Goal: Information Seeking & Learning: Check status

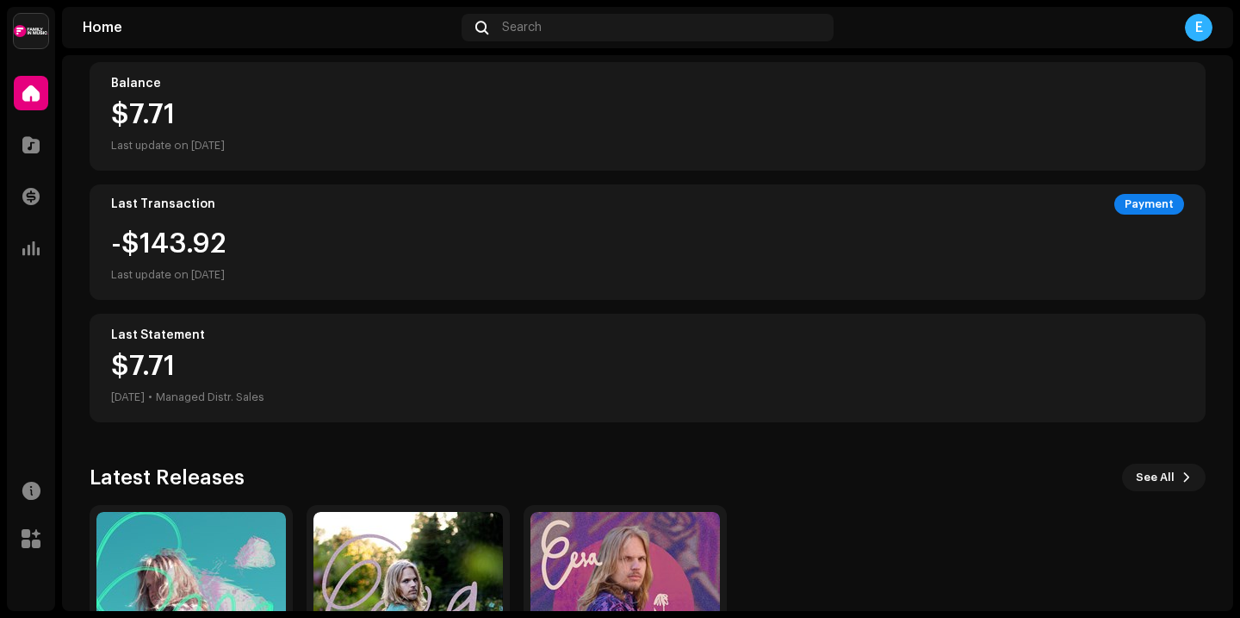
scroll to position [363, 0]
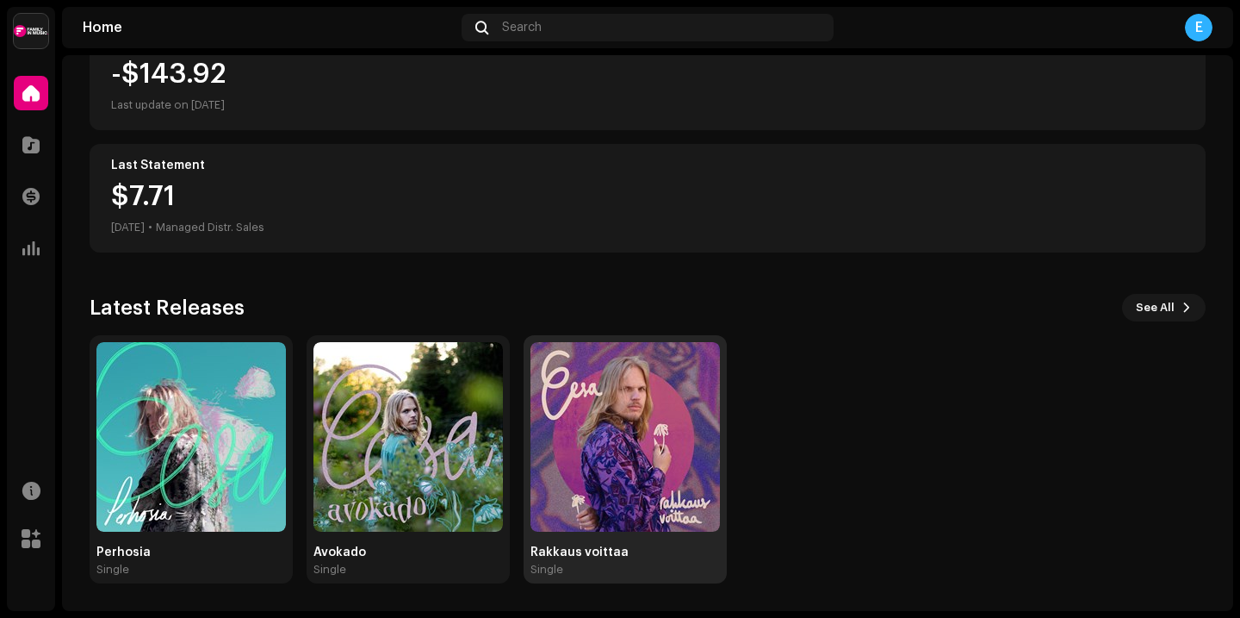
click at [634, 429] on img at bounding box center [626, 437] width 190 height 190
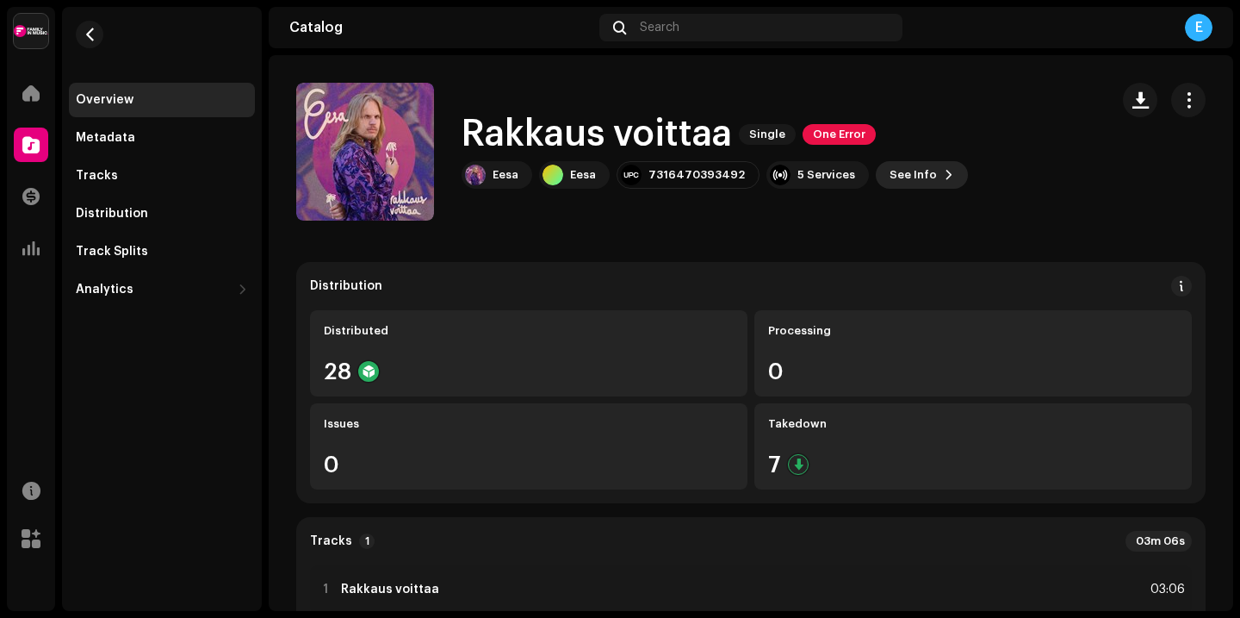
click at [890, 178] on span "See Info" at bounding box center [913, 175] width 47 height 34
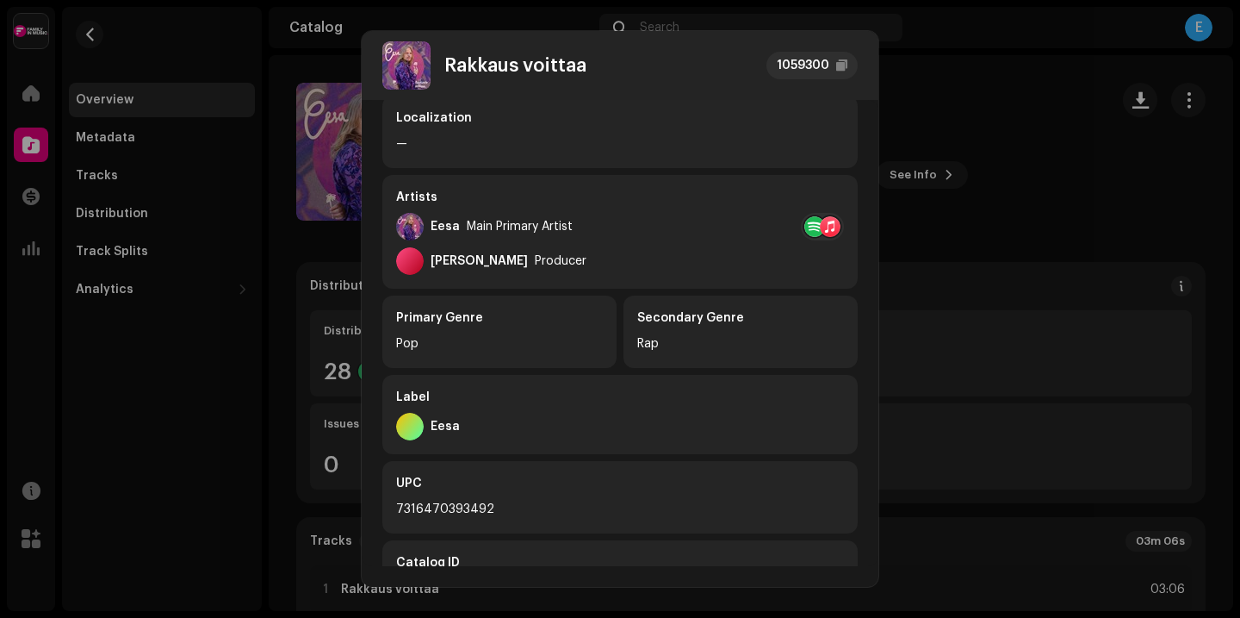
scroll to position [371, 0]
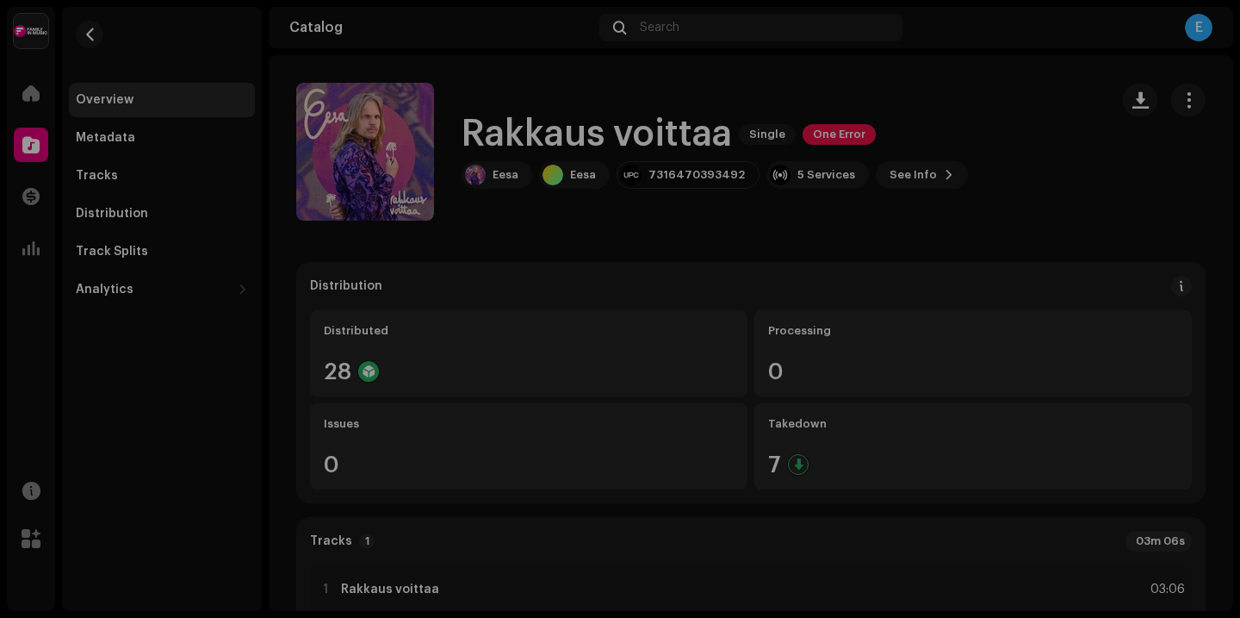
click at [1010, 296] on div "Rakkaus voittaa 1059300 Metadata Distribution Metadata Language Finnish Release…" at bounding box center [620, 309] width 1240 height 618
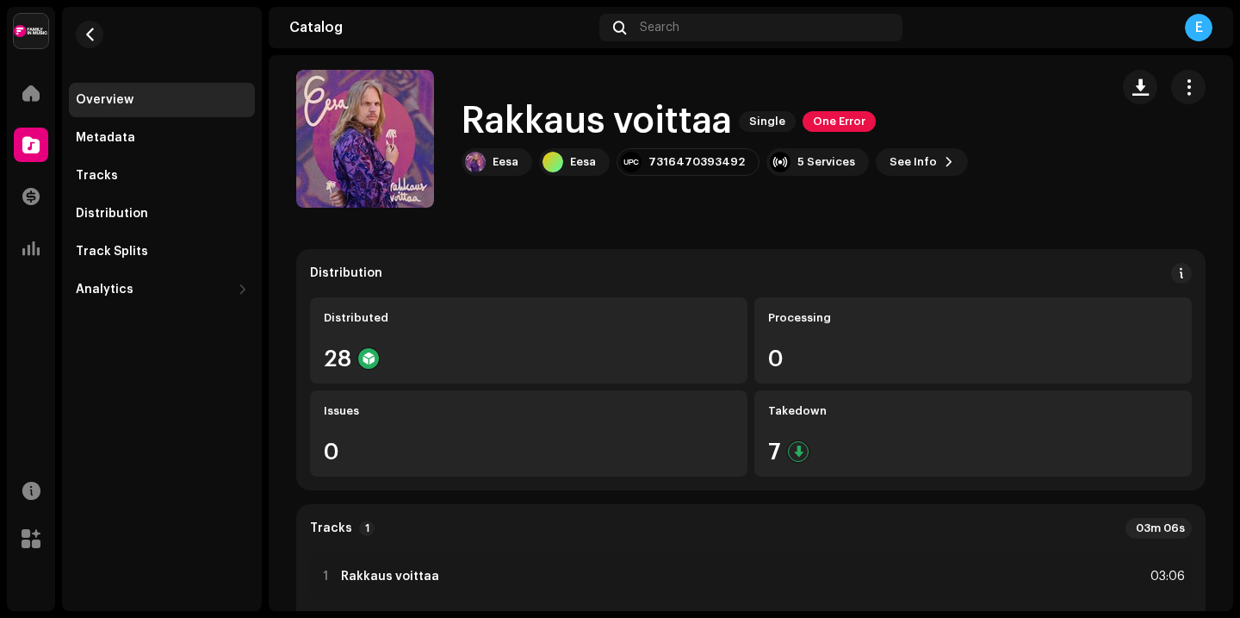
scroll to position [0, 0]
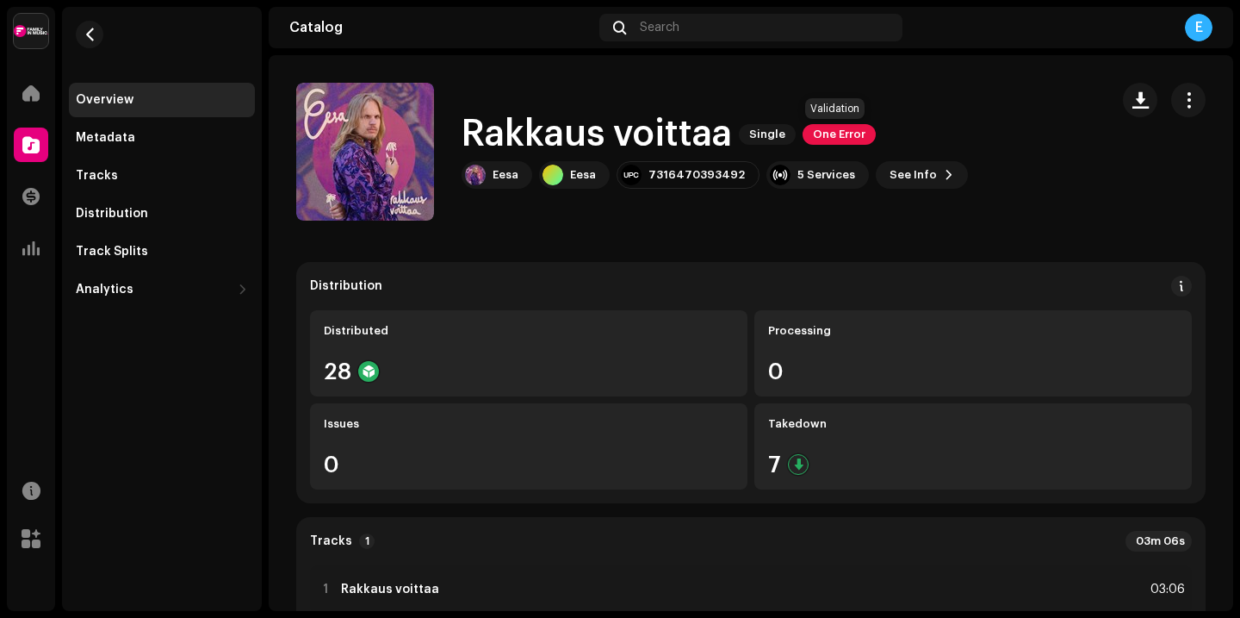
click at [820, 134] on span "One Error" at bounding box center [839, 134] width 73 height 21
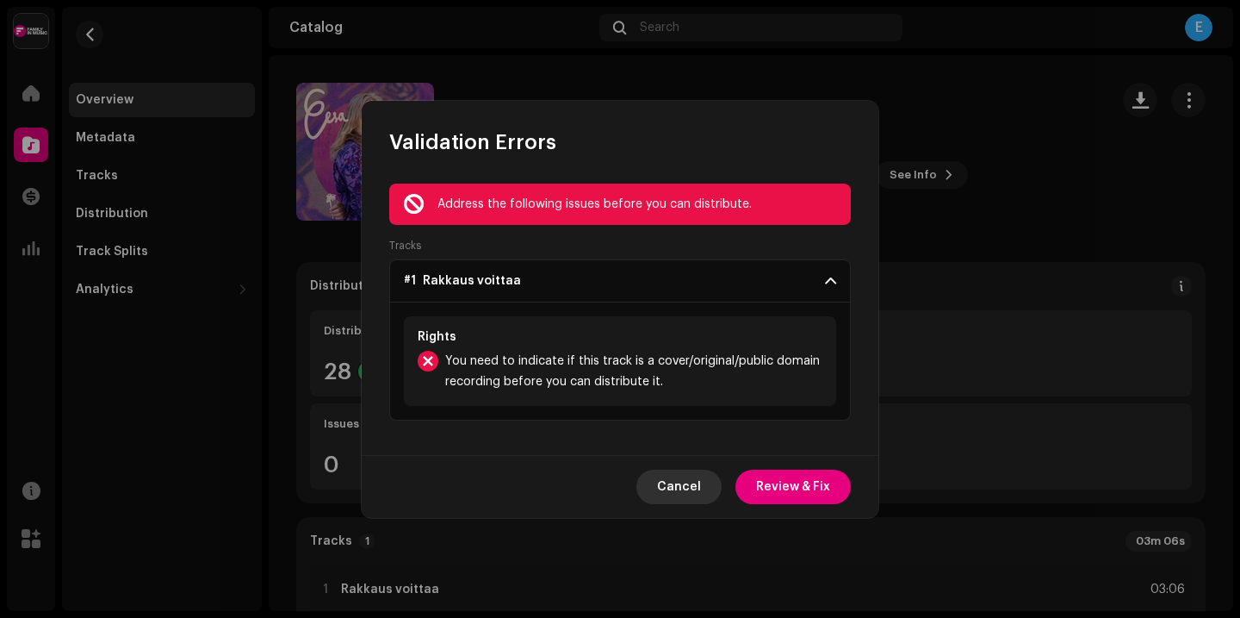
click at [668, 488] on span "Cancel" at bounding box center [679, 486] width 44 height 34
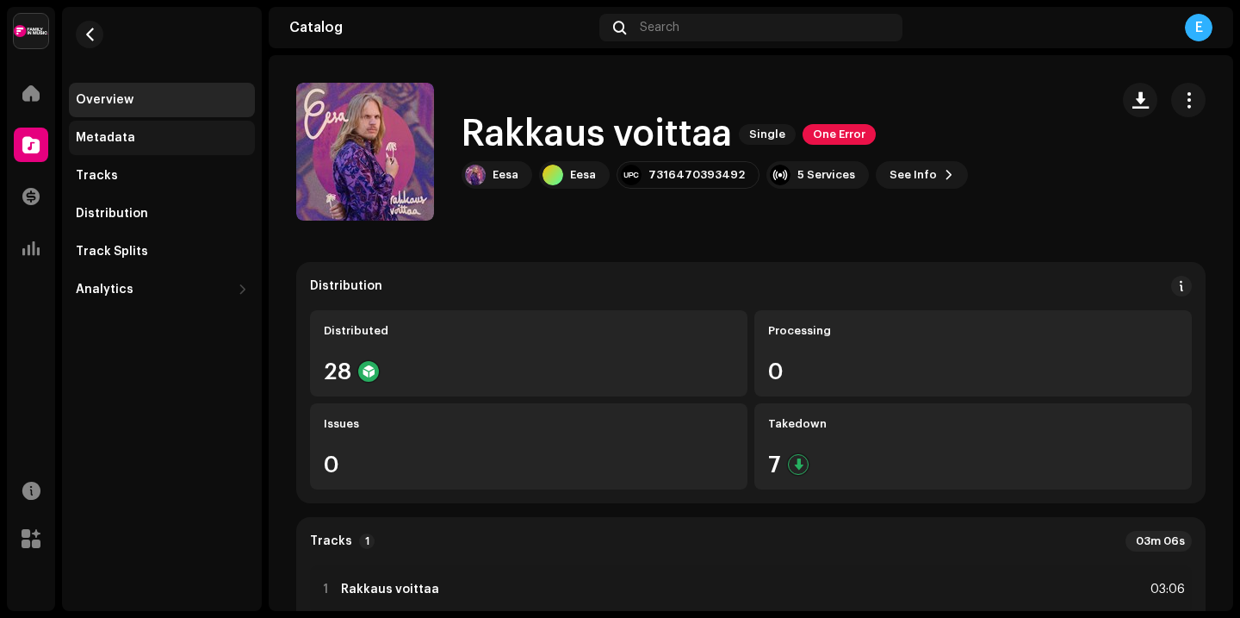
click at [142, 139] on div "Metadata" at bounding box center [162, 138] width 172 height 14
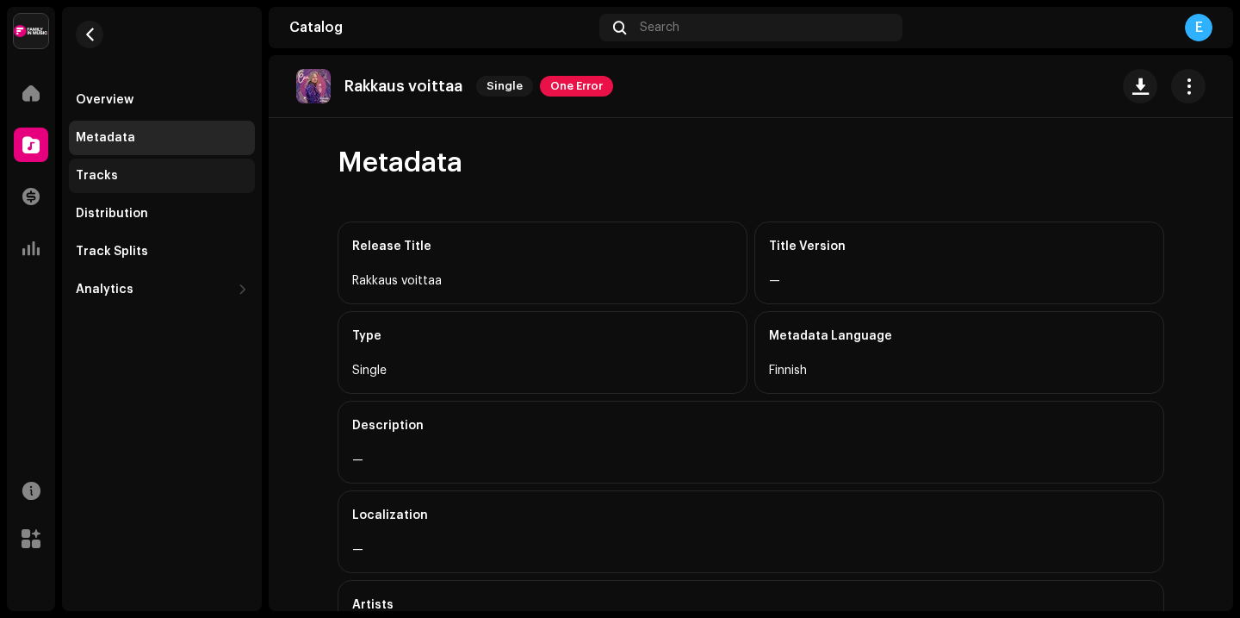
click at [130, 177] on div "Tracks" at bounding box center [162, 176] width 172 height 14
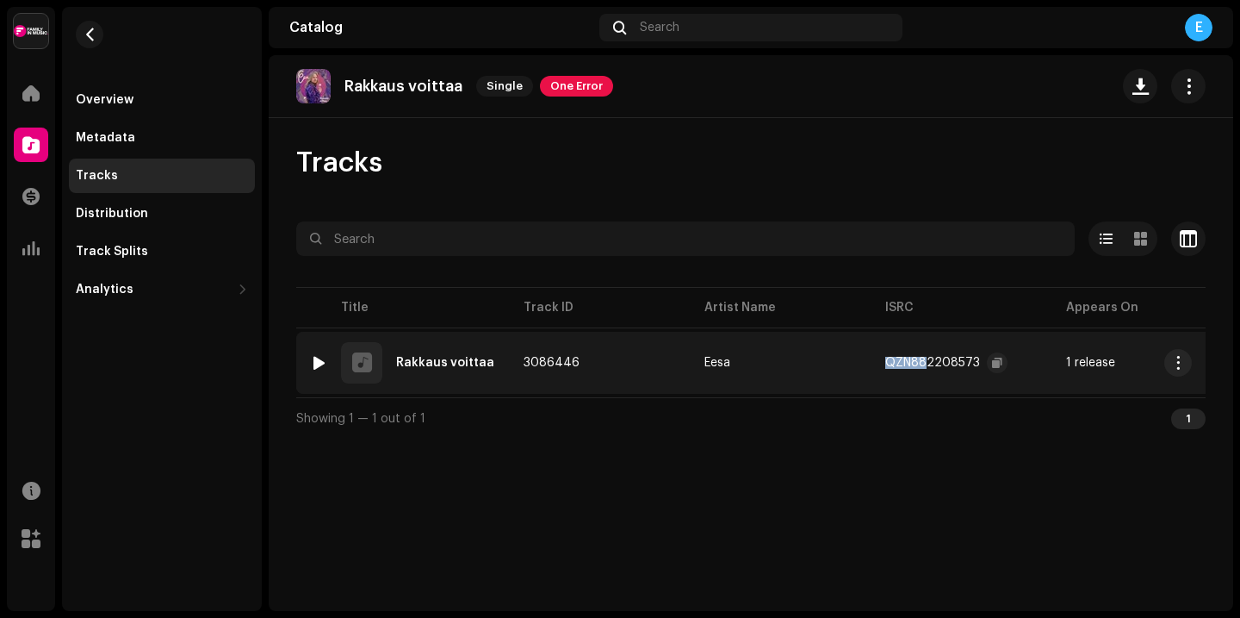
drag, startPoint x: 887, startPoint y: 365, endPoint x: 972, endPoint y: 364, distance: 84.4
click at [931, 363] on div "QZN882208573" at bounding box center [933, 363] width 95 height 12
click at [997, 364] on button "button" at bounding box center [997, 362] width 21 height 21
click at [643, 362] on td "3086446" at bounding box center [600, 363] width 181 height 62
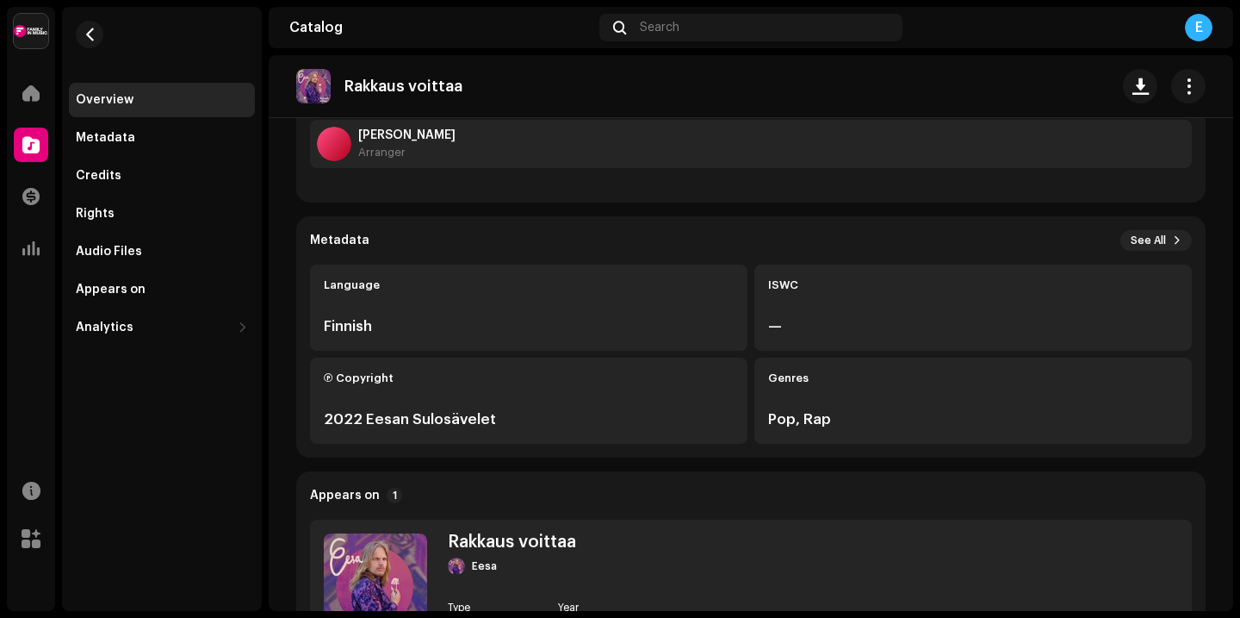
scroll to position [300, 0]
drag, startPoint x: 483, startPoint y: 421, endPoint x: 312, endPoint y: 416, distance: 171.5
click at [324, 416] on div "2022 Eesan Sulosävelet" at bounding box center [529, 420] width 410 height 21
copy div "2022 Eesan Sulosävelet"
click at [453, 392] on div "Ⓟ Copyright 2022 Eesan Sulosävelet" at bounding box center [529, 401] width 438 height 86
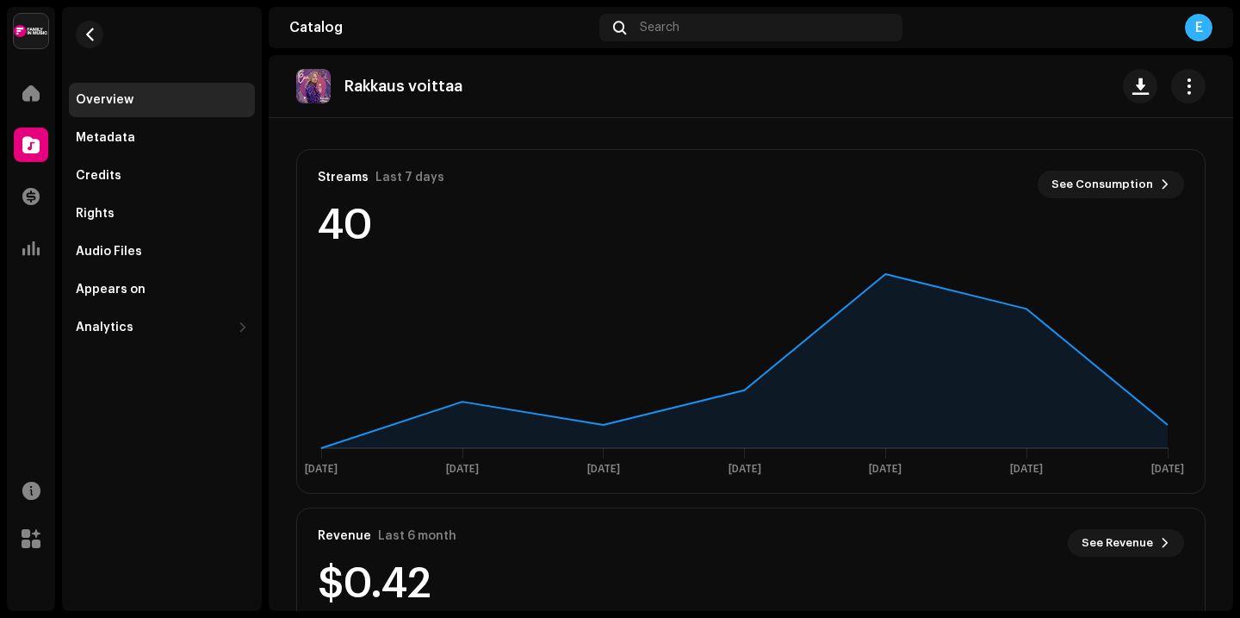
scroll to position [899, 0]
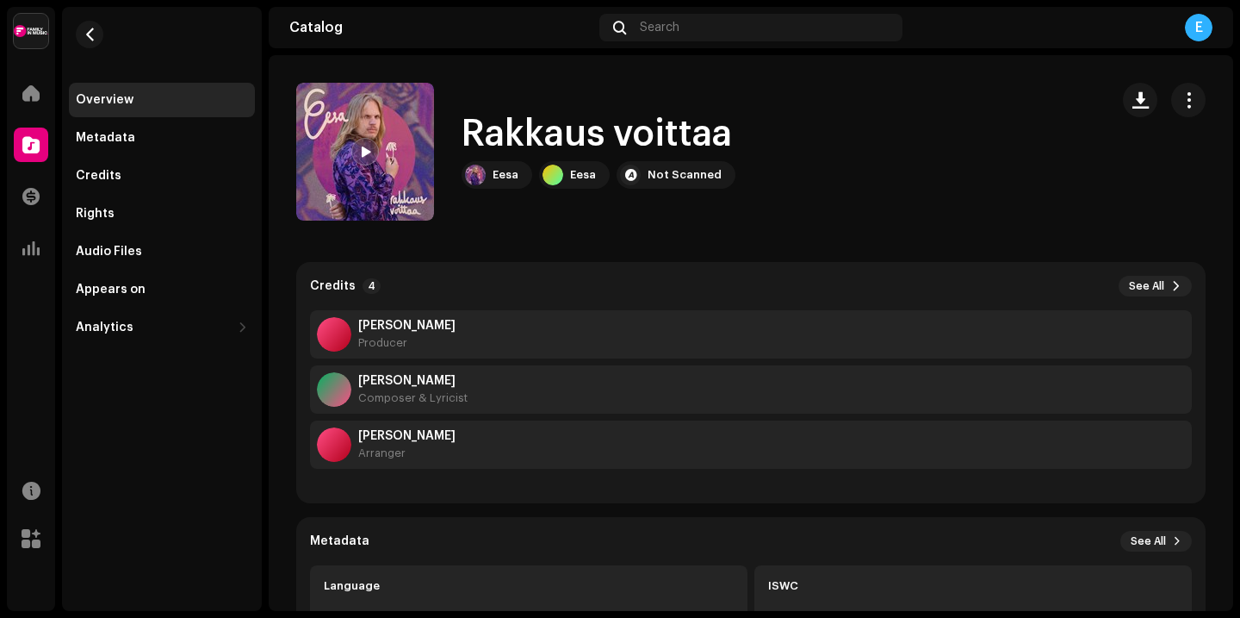
scroll to position [0, 0]
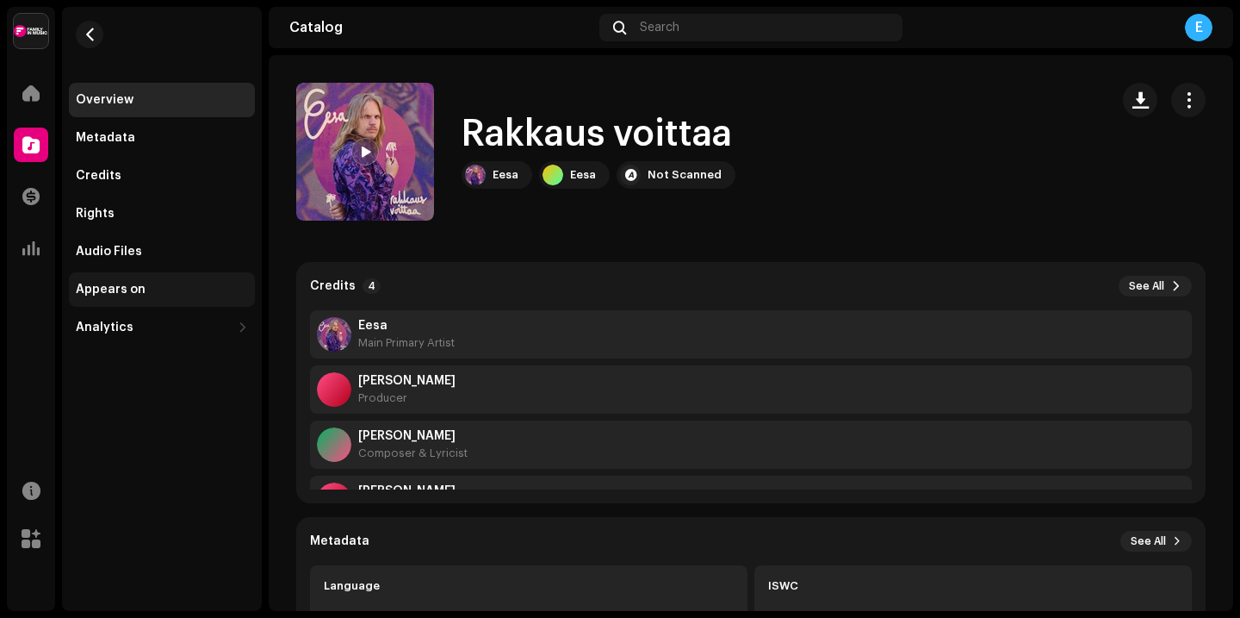
click at [109, 282] on div "Appears on" at bounding box center [162, 289] width 186 height 34
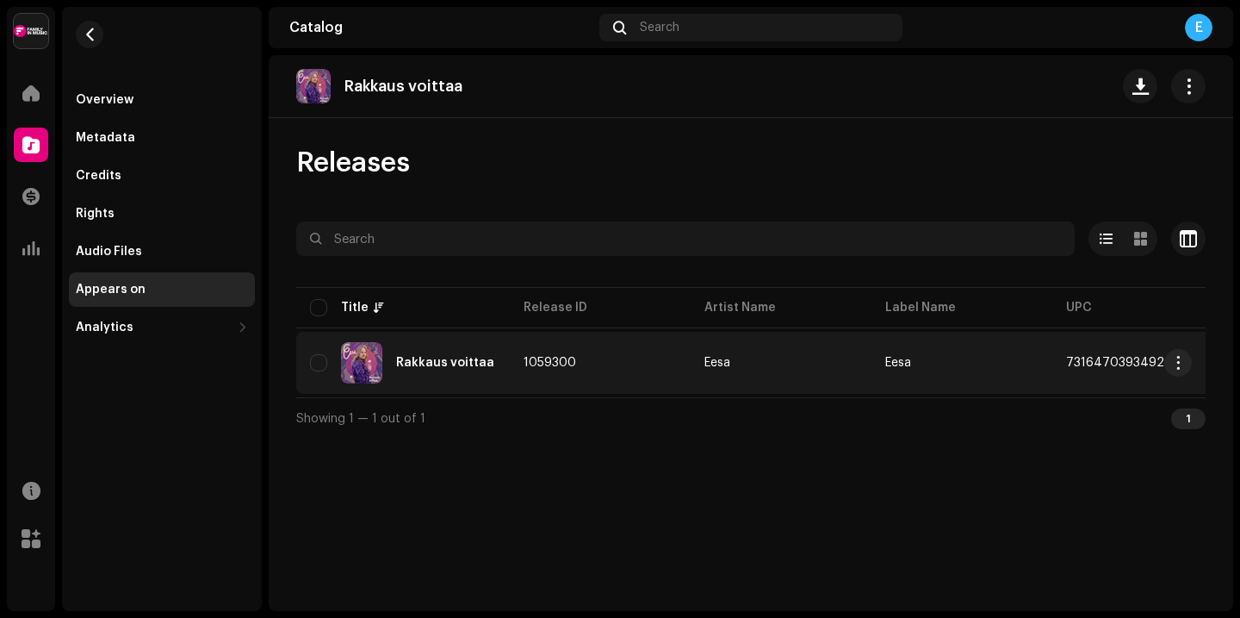
drag, startPoint x: 575, startPoint y: 363, endPoint x: 525, endPoint y: 364, distance: 49.1
click at [525, 364] on span "1059300" at bounding box center [550, 363] width 53 height 12
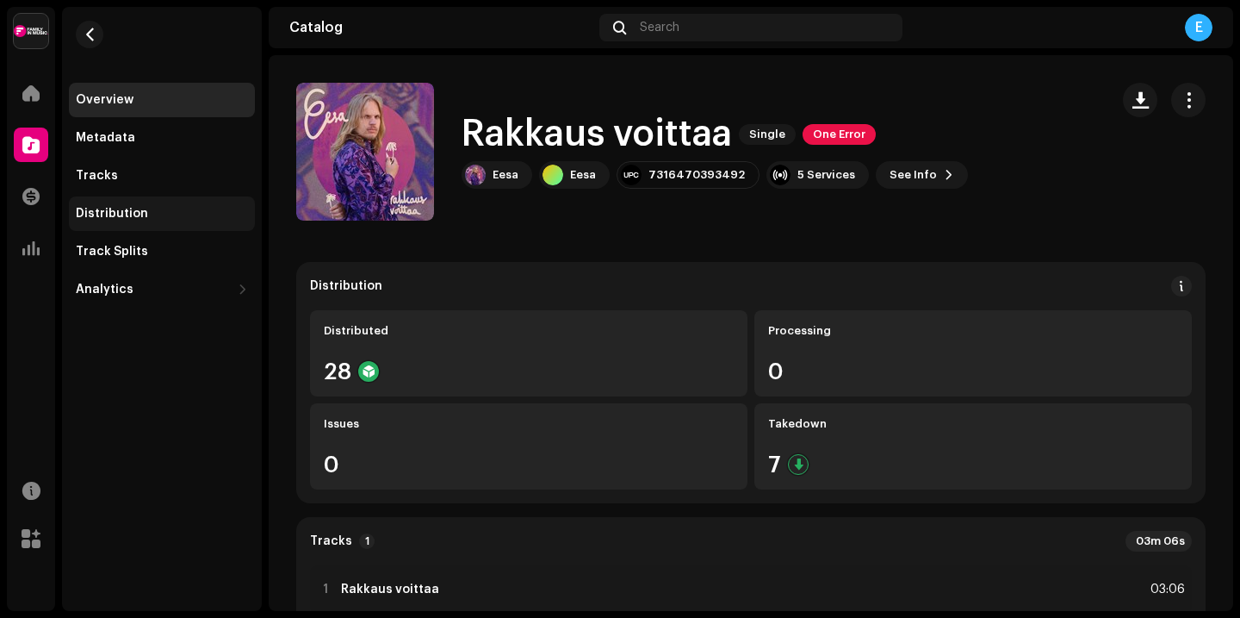
click at [124, 213] on div "Distribution" at bounding box center [112, 214] width 72 height 14
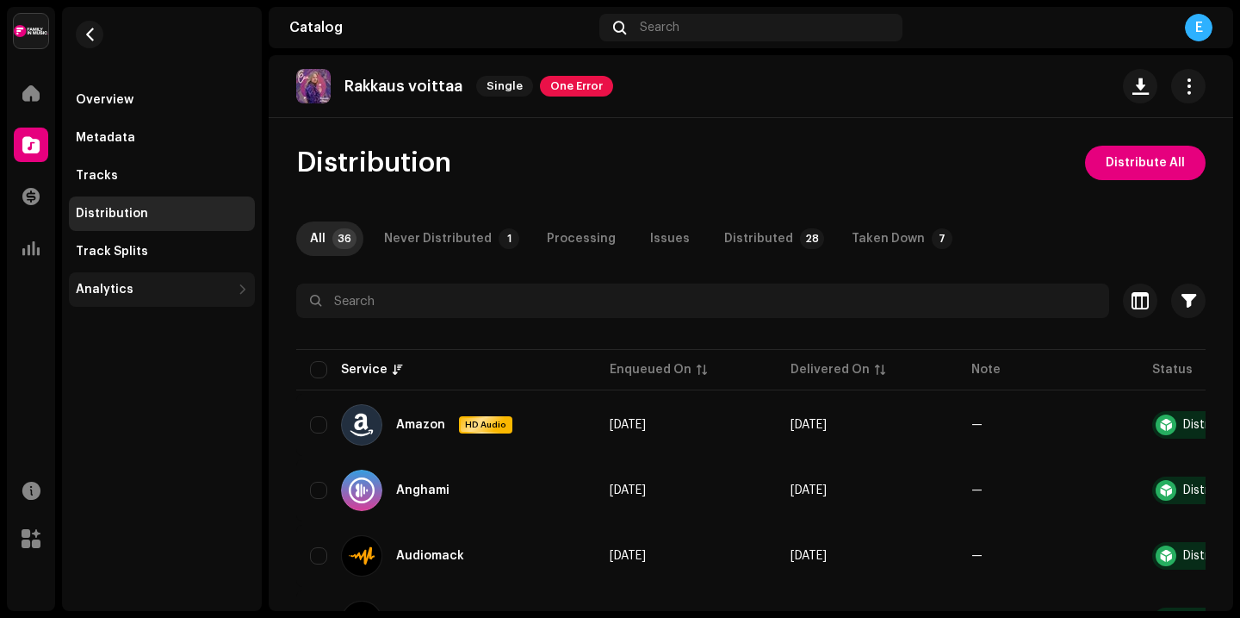
click at [118, 279] on div "Analytics" at bounding box center [162, 289] width 186 height 34
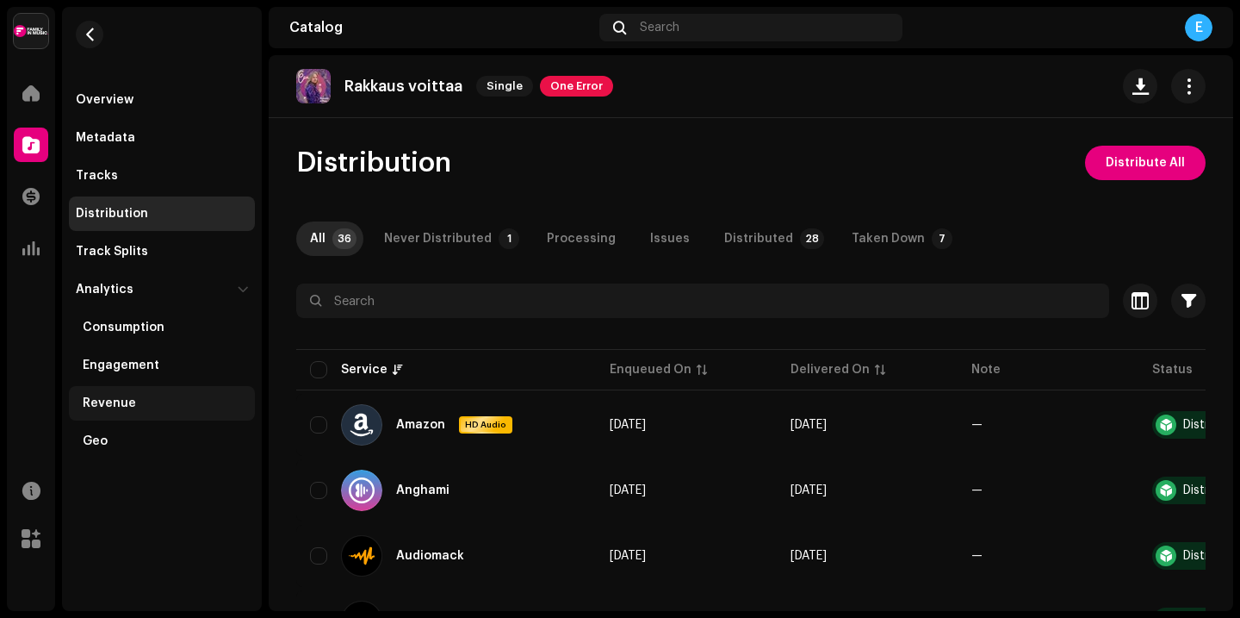
click at [112, 415] on div "Revenue" at bounding box center [162, 403] width 186 height 34
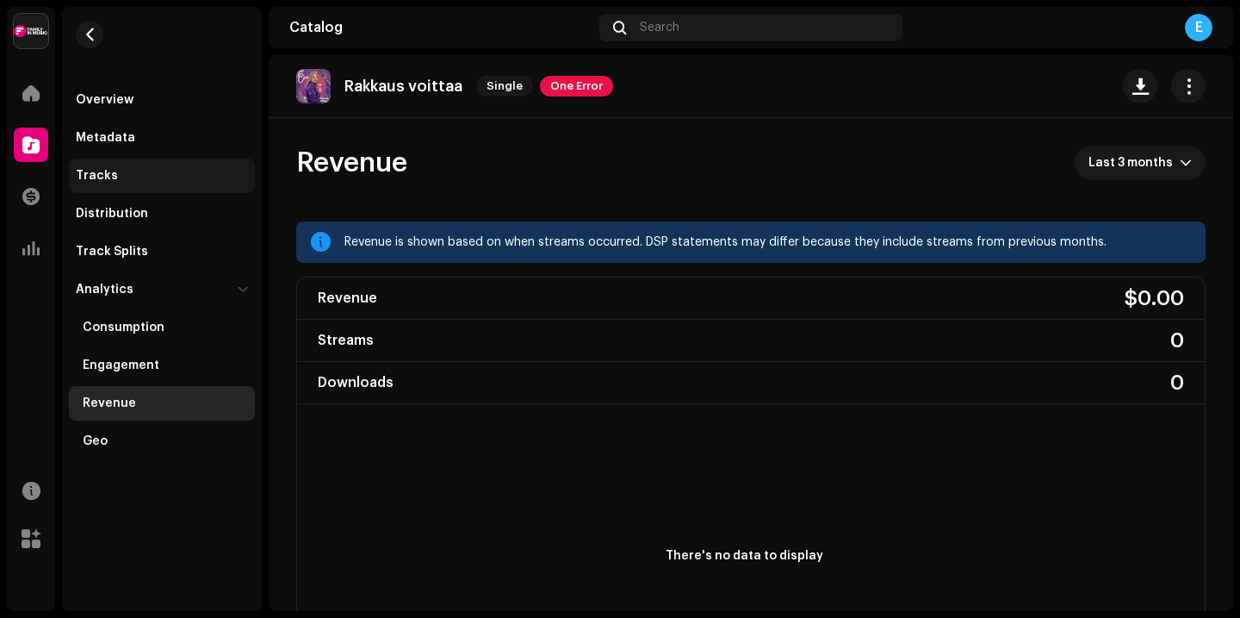
click at [106, 176] on div "Tracks" at bounding box center [97, 176] width 42 height 14
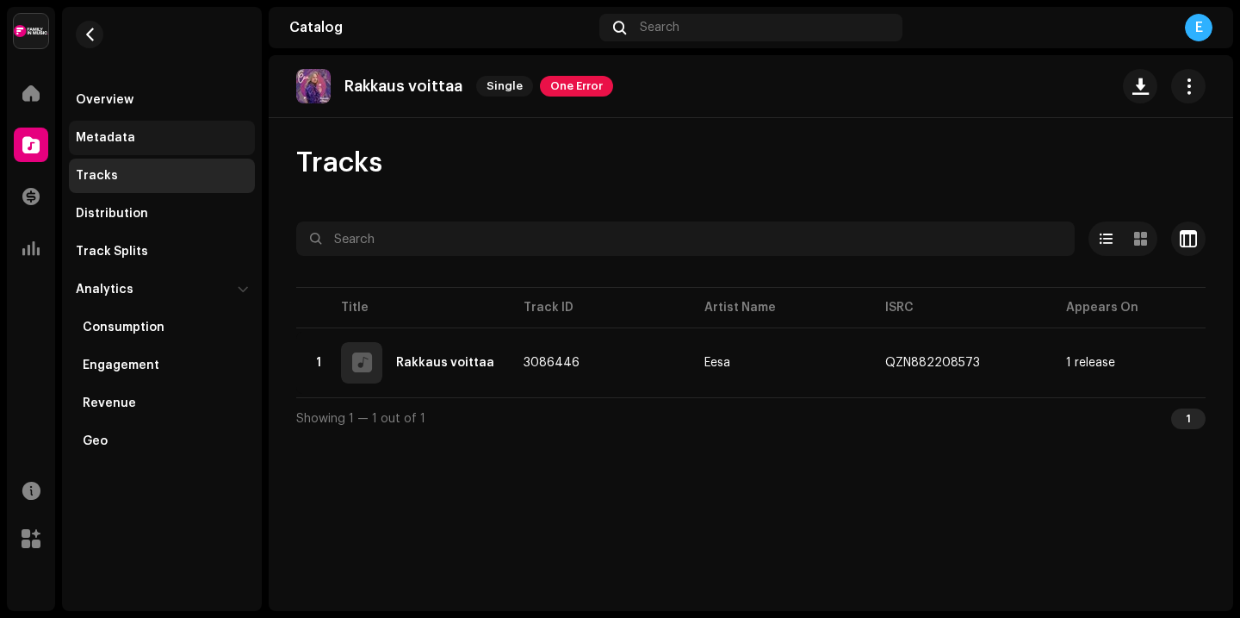
click at [100, 148] on div "Metadata" at bounding box center [162, 138] width 186 height 34
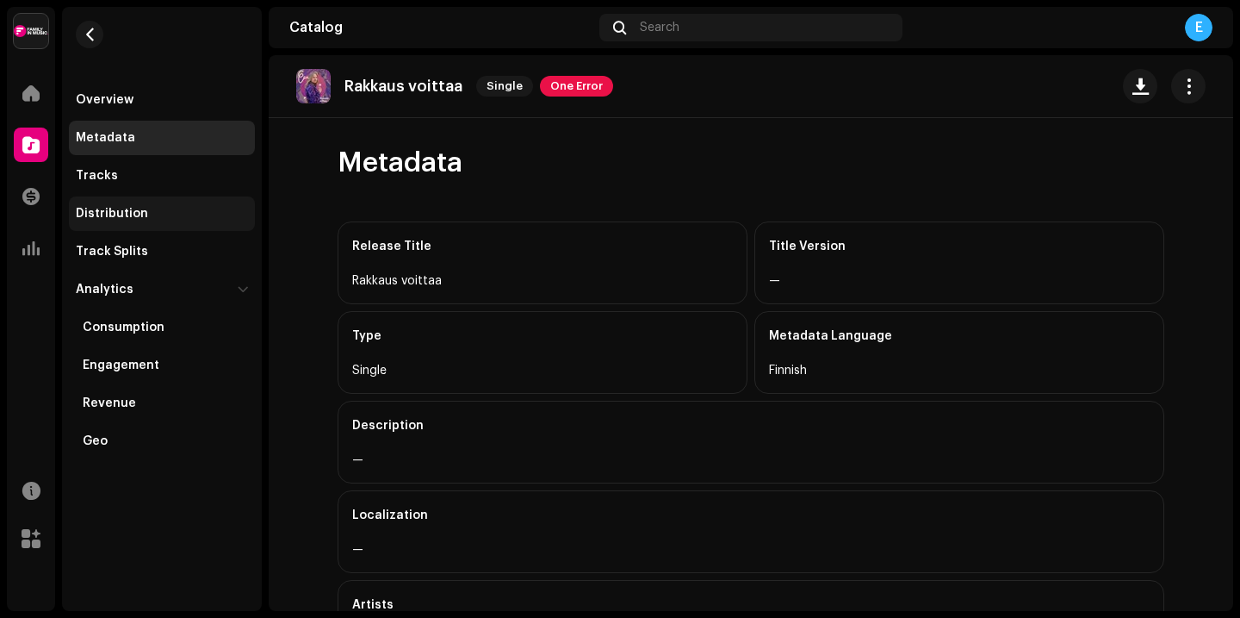
click at [106, 217] on div "Distribution" at bounding box center [112, 214] width 72 height 14
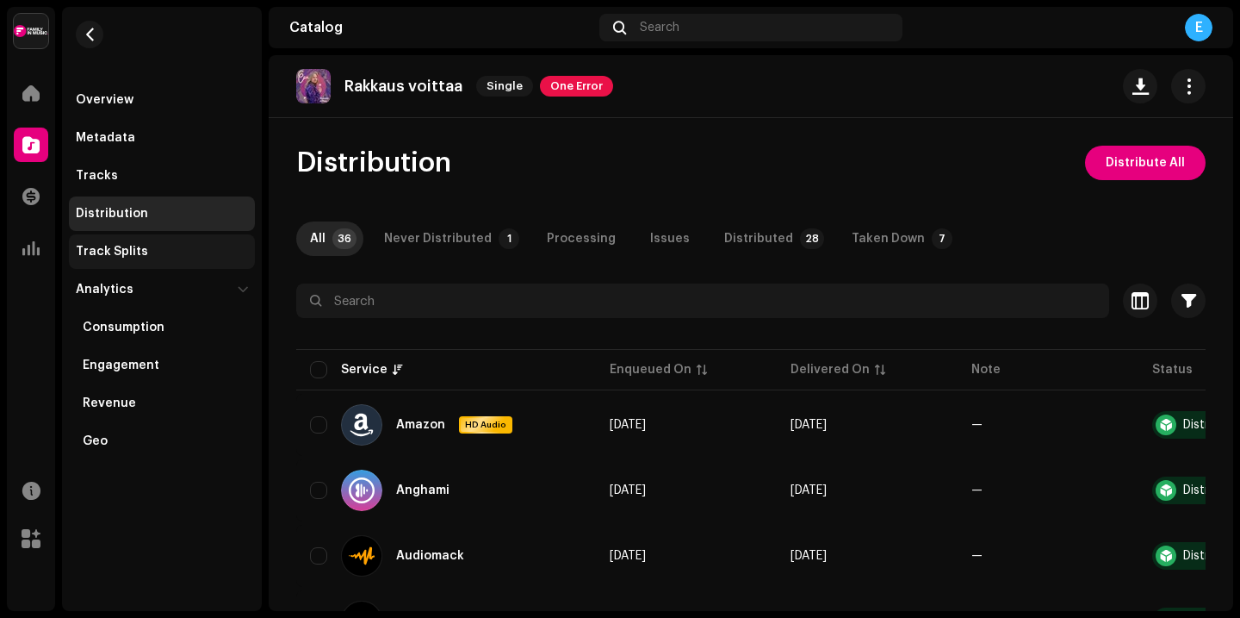
click at [115, 247] on div "Track Splits" at bounding box center [112, 252] width 72 height 14
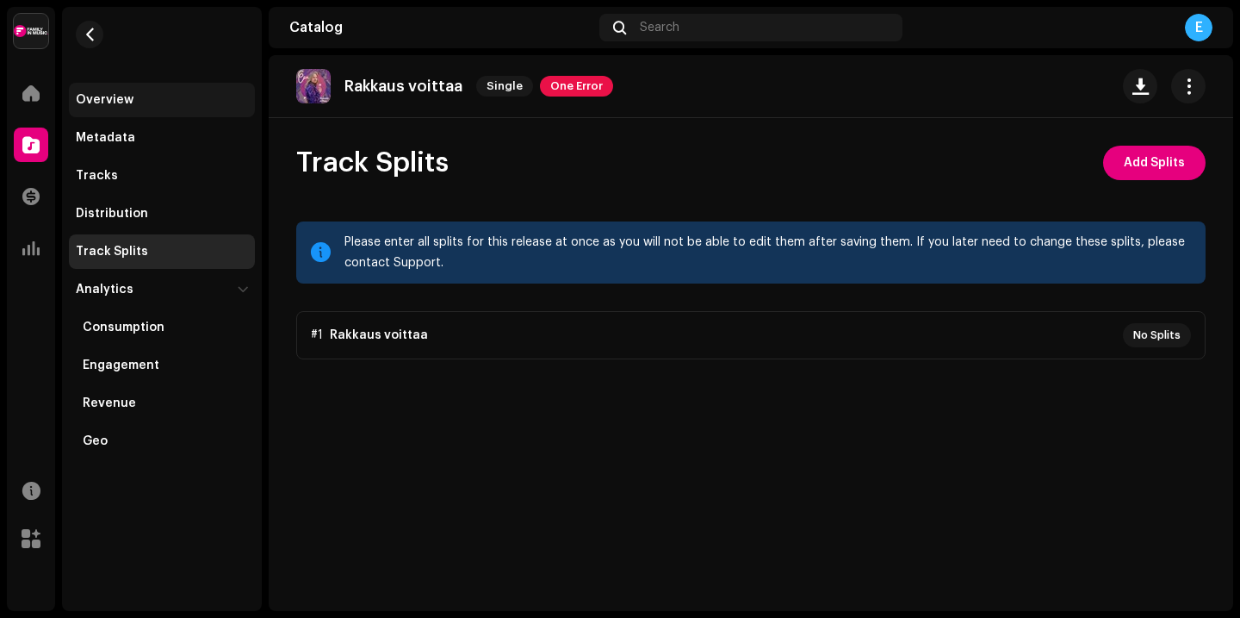
click at [128, 102] on div "Overview" at bounding box center [105, 100] width 58 height 14
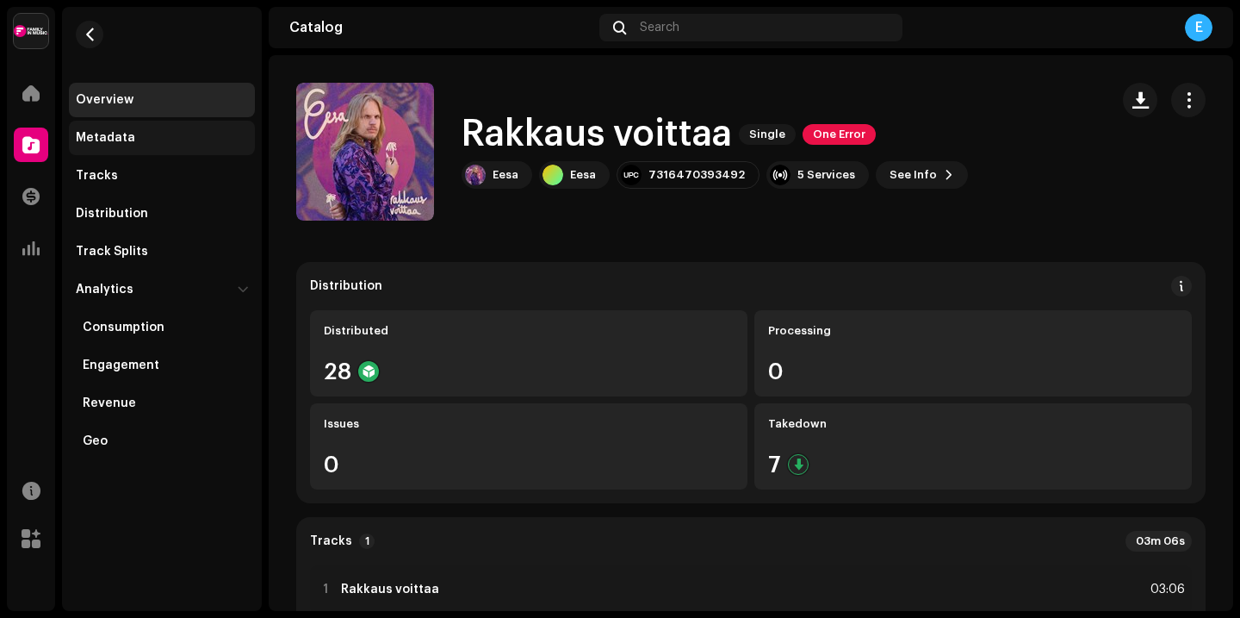
click at [115, 127] on div "Metadata" at bounding box center [162, 138] width 186 height 34
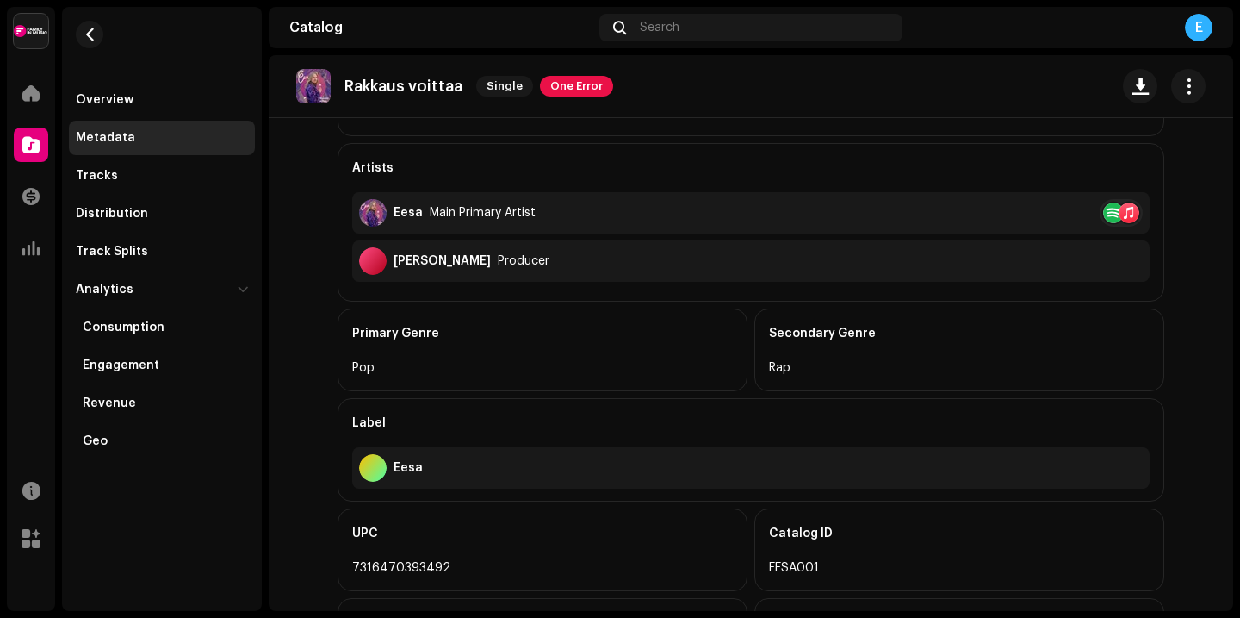
scroll to position [548, 0]
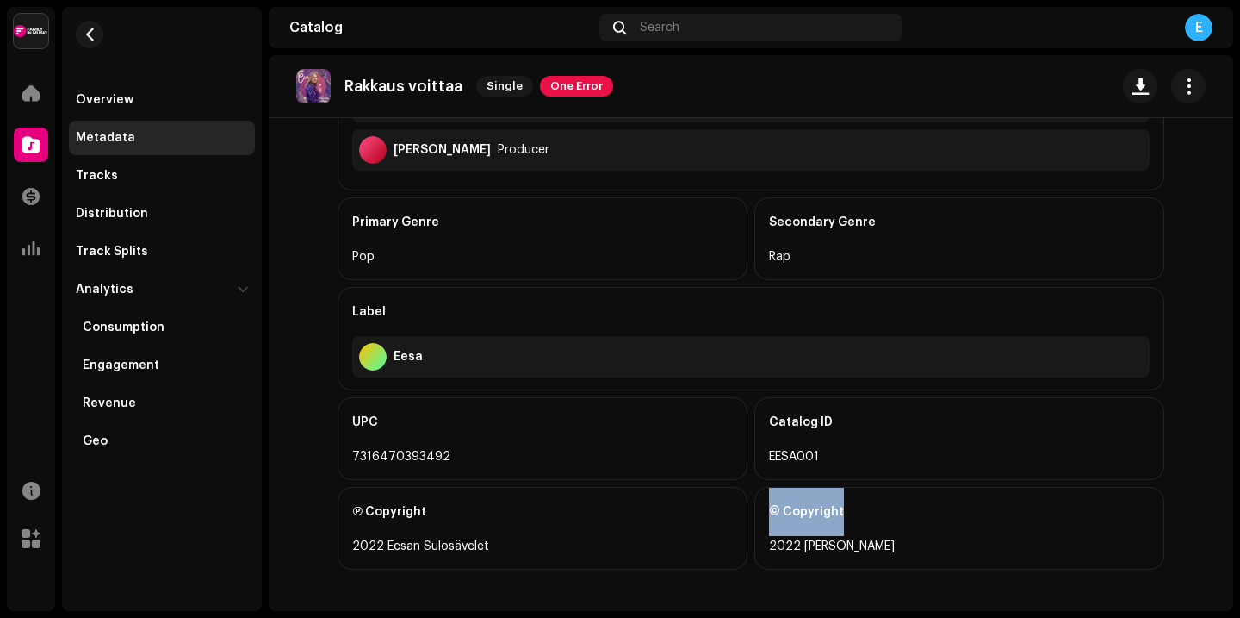
drag, startPoint x: 834, startPoint y: 512, endPoint x: 755, endPoint y: 512, distance: 78.4
click at [755, 512] on div "© Copyright 2022 [PERSON_NAME]" at bounding box center [960, 528] width 410 height 83
copy div "© Copyright"
click at [756, 508] on div "© Copyright 2022 [PERSON_NAME]" at bounding box center [960, 528] width 410 height 83
drag, startPoint x: 869, startPoint y: 539, endPoint x: 765, endPoint y: 544, distance: 104.4
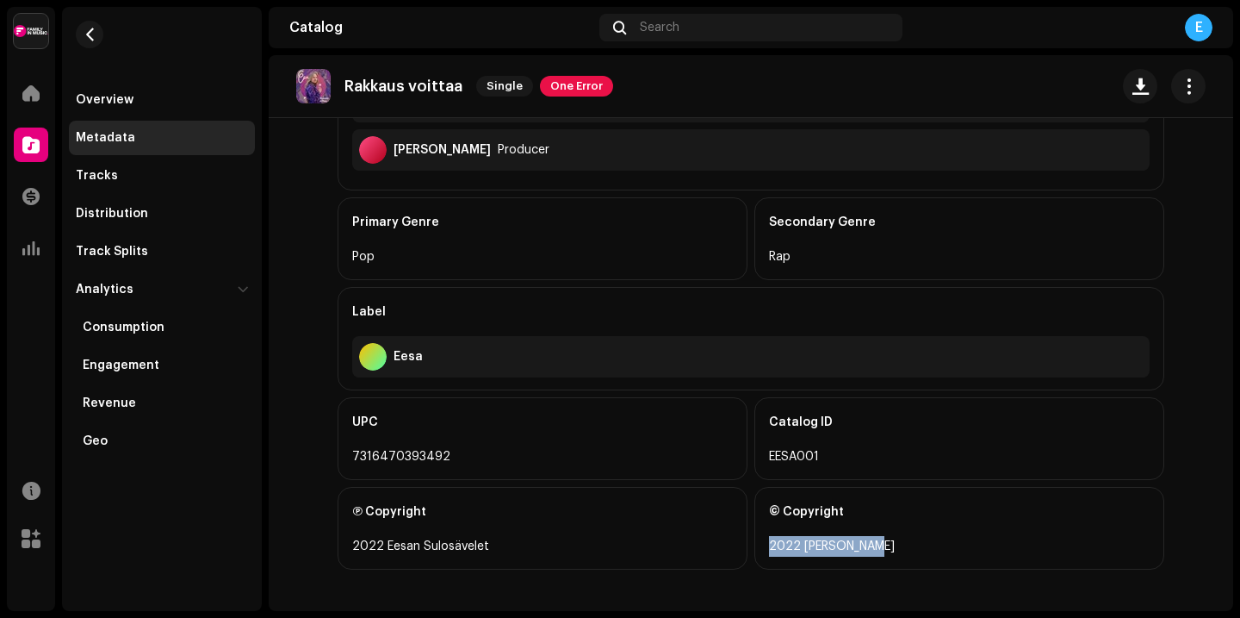
click at [769, 544] on div "2022 [PERSON_NAME]" at bounding box center [959, 546] width 381 height 21
copy div "2022 [PERSON_NAME]"
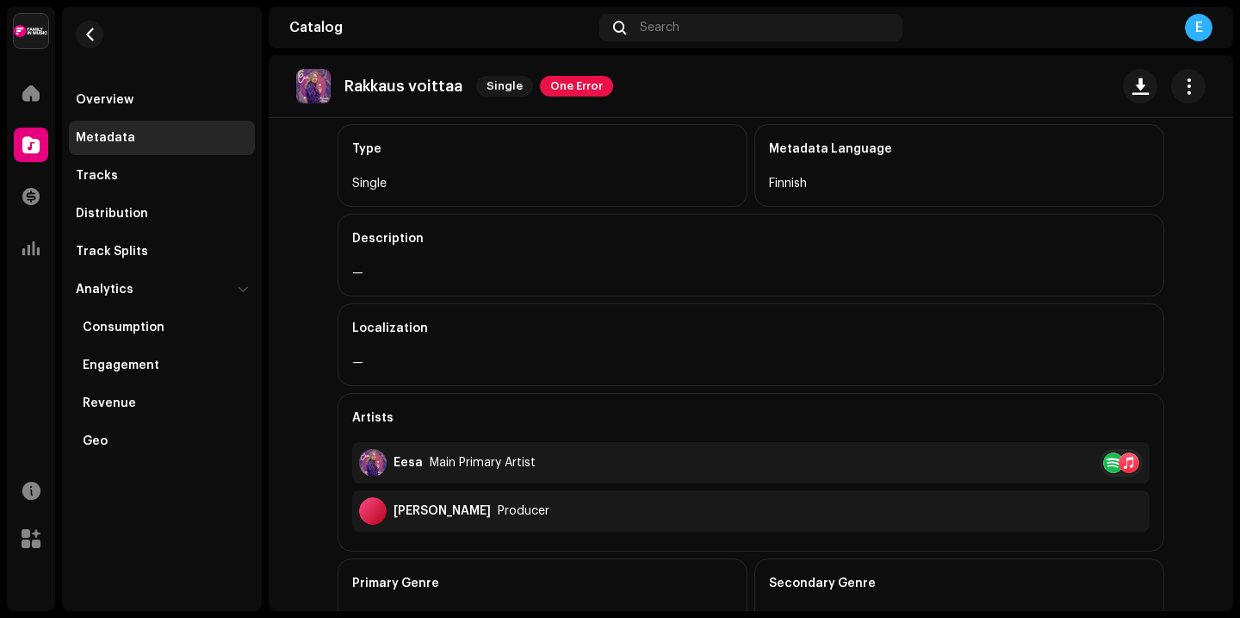
scroll to position [0, 0]
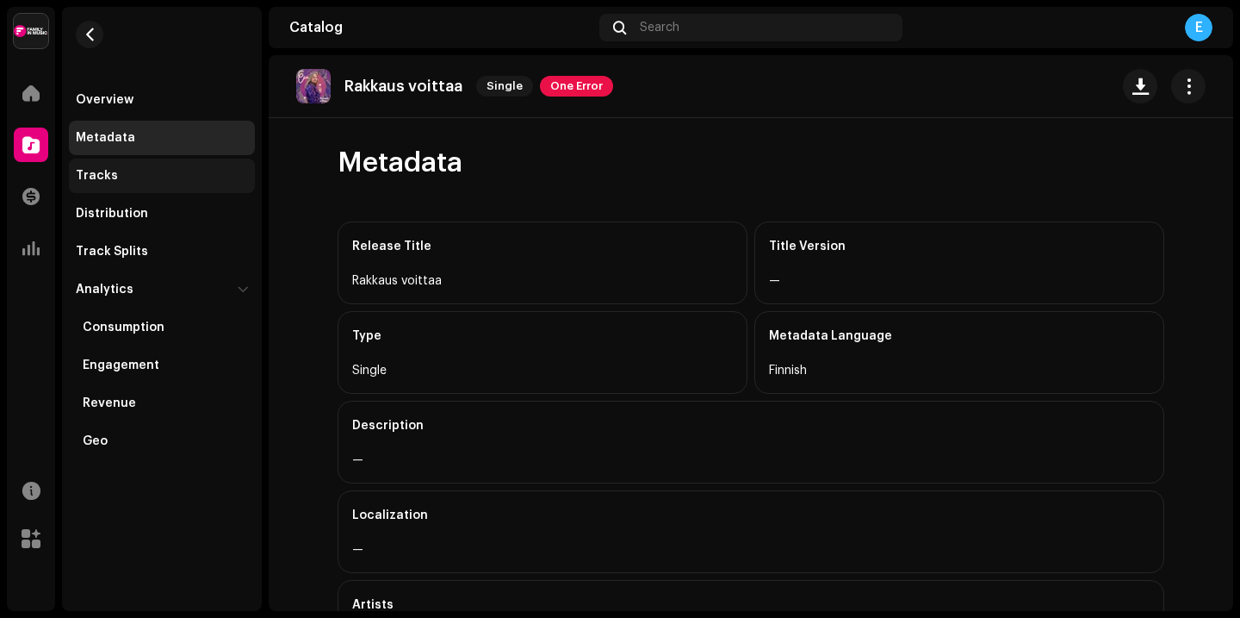
click at [104, 173] on div "Tracks" at bounding box center [97, 176] width 42 height 14
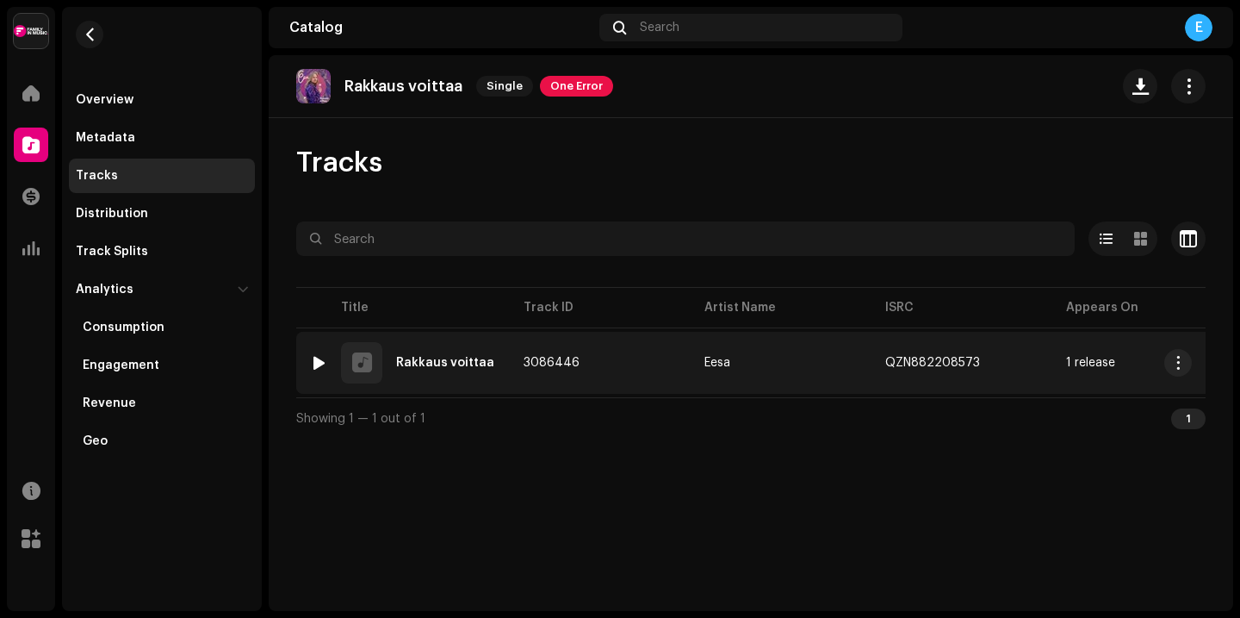
drag, startPoint x: 575, startPoint y: 364, endPoint x: 525, endPoint y: 367, distance: 50.1
click at [525, 367] on span "3086446" at bounding box center [552, 363] width 56 height 12
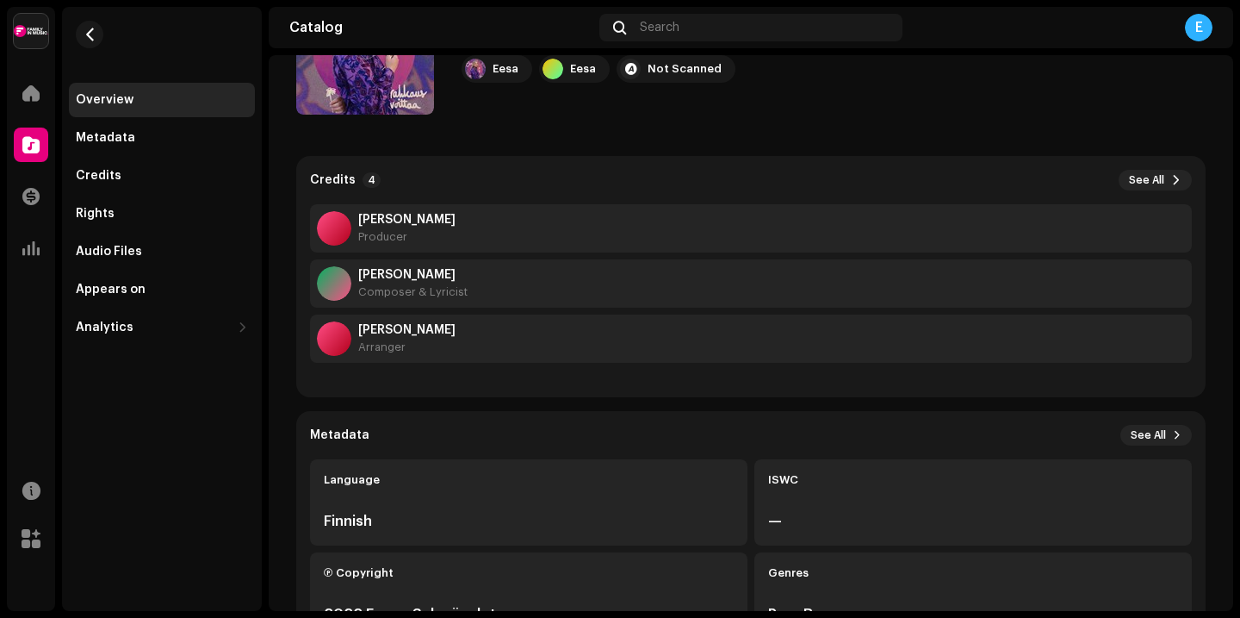
scroll to position [200, 0]
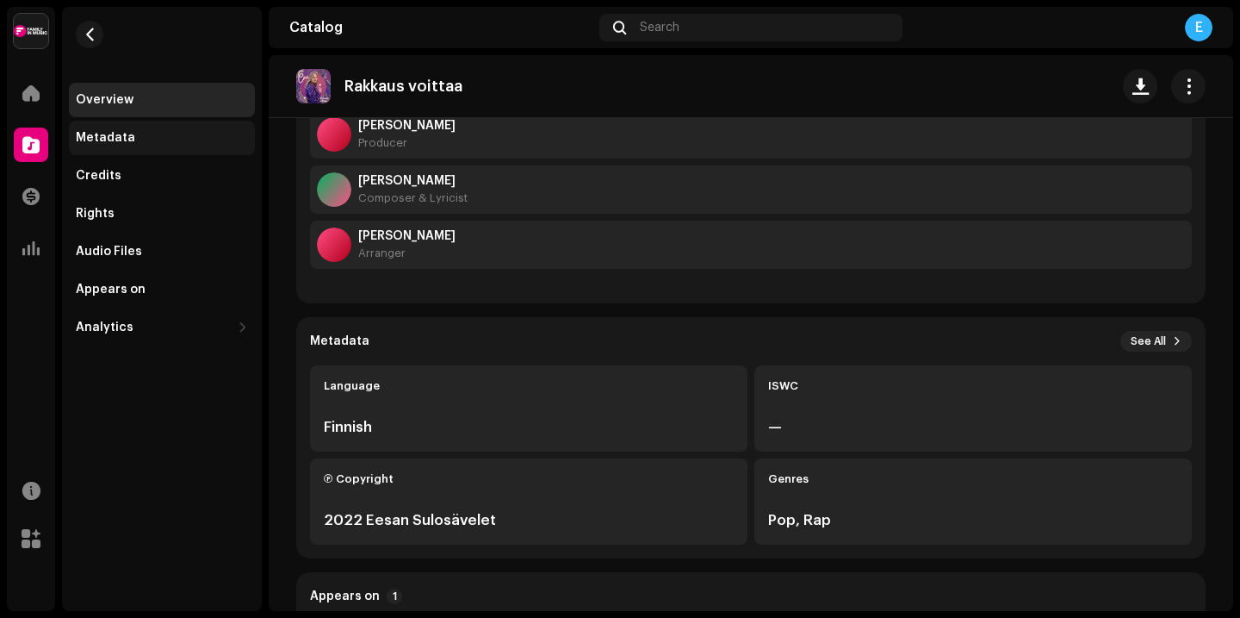
click at [127, 139] on div "Metadata" at bounding box center [105, 138] width 59 height 14
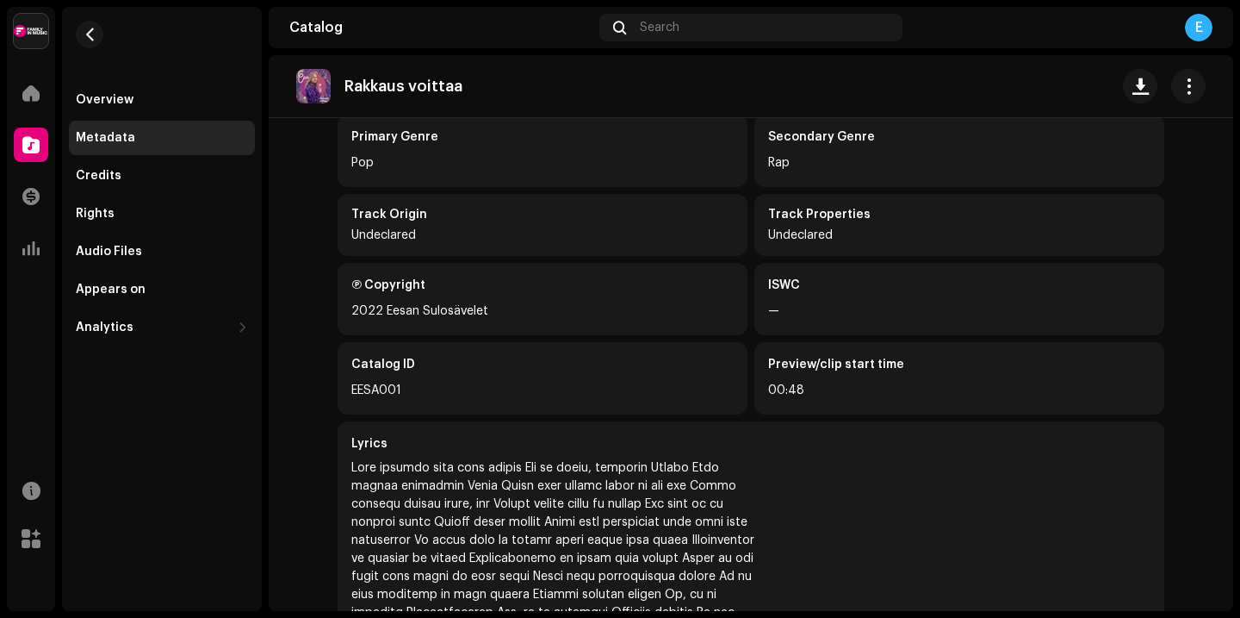
scroll to position [350, 0]
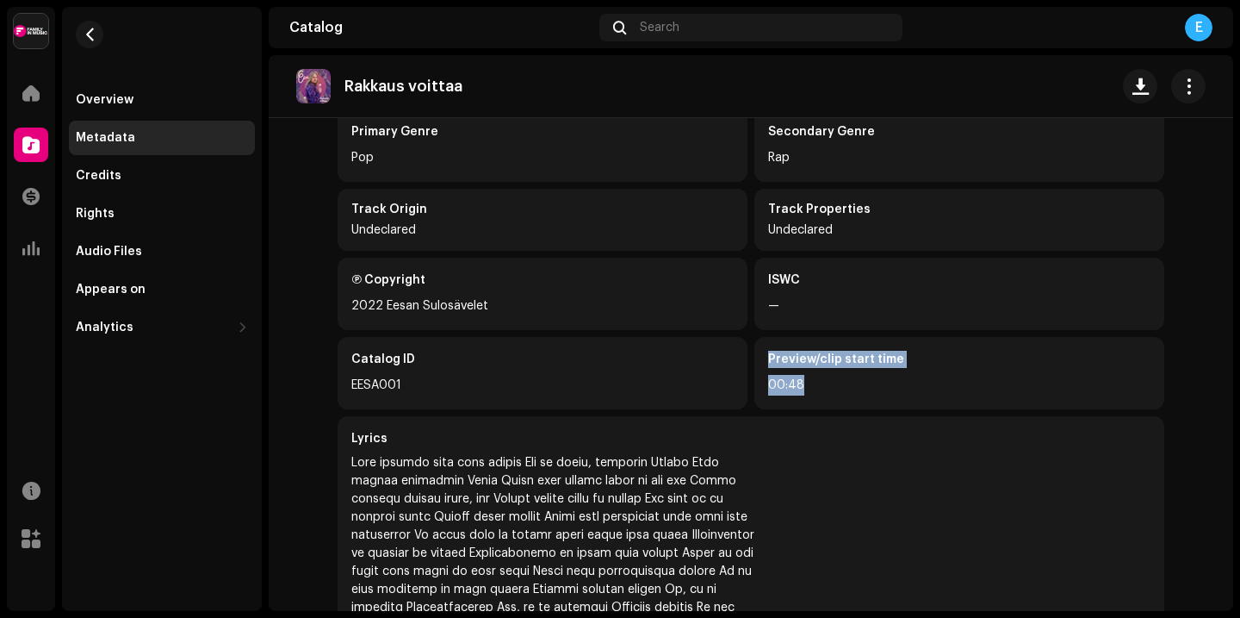
drag, startPoint x: 764, startPoint y: 357, endPoint x: 818, endPoint y: 390, distance: 63.4
click at [818, 392] on div "Preview/clip start time 00:48" at bounding box center [960, 373] width 410 height 72
copy div "Preview/clip start time 00:48"
click at [821, 384] on div "00:48" at bounding box center [959, 385] width 382 height 21
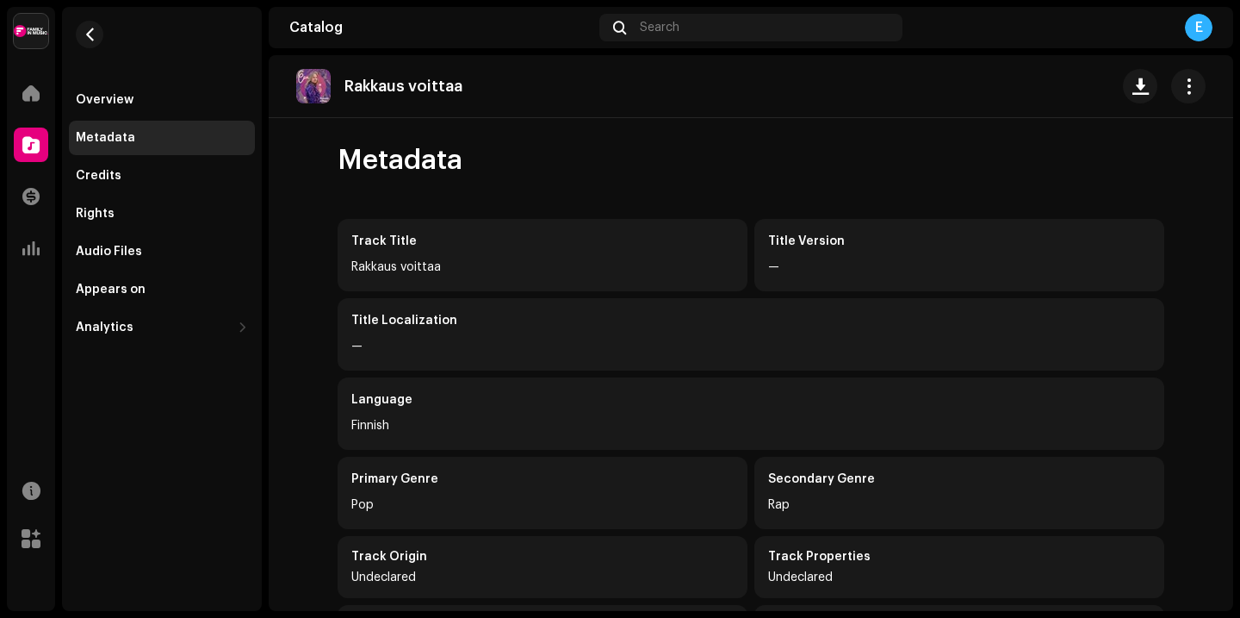
scroll to position [0, 0]
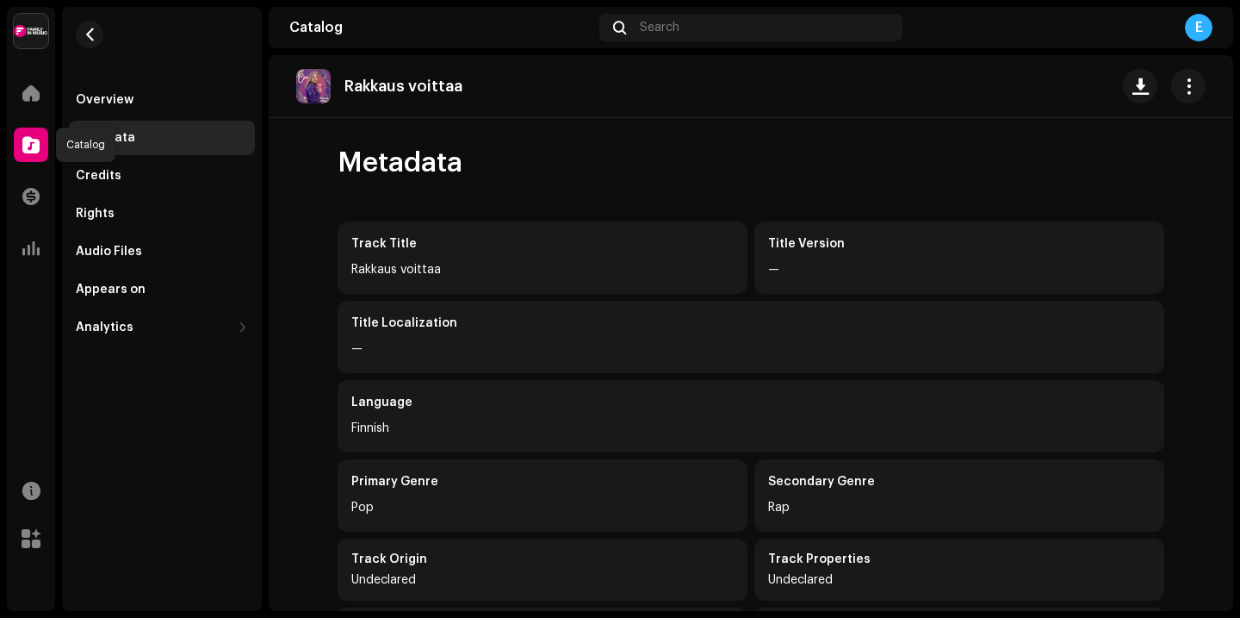
click at [33, 148] on span at bounding box center [30, 145] width 17 height 14
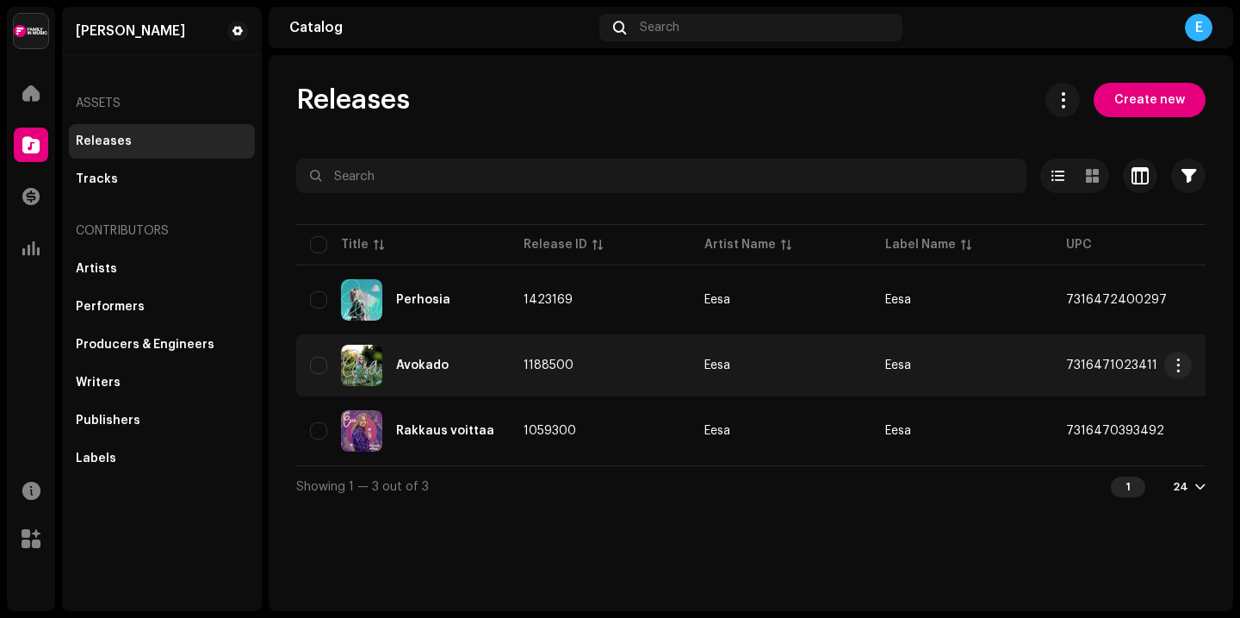
click at [602, 370] on td "1188500" at bounding box center [600, 365] width 181 height 62
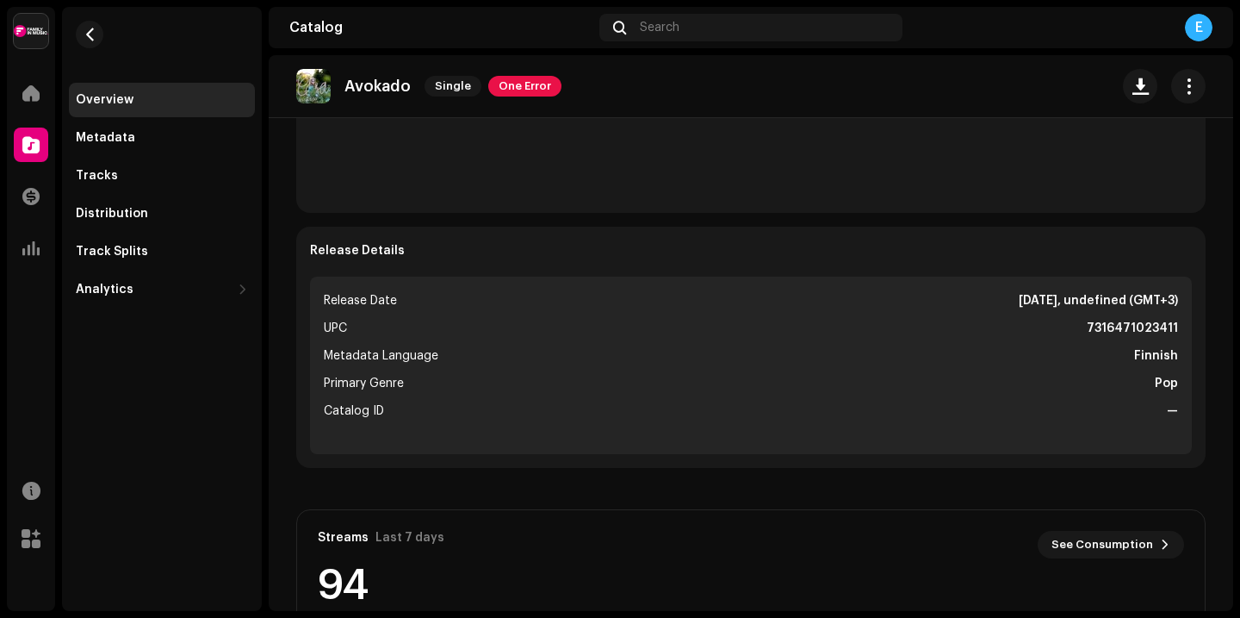
scroll to position [562, 0]
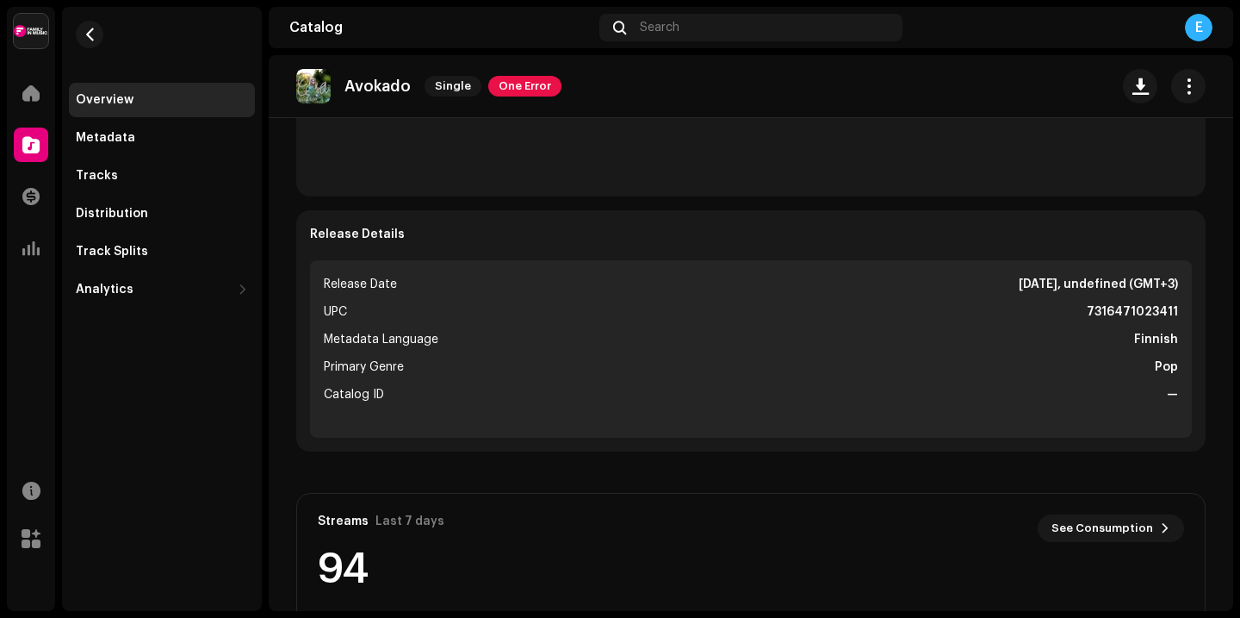
drag, startPoint x: 1089, startPoint y: 310, endPoint x: 1159, endPoint y: 314, distance: 70.8
click at [1159, 193] on re-o-release-hero "Avokado Single One Error Avokado Single One Error Eesa Eesa 7316471023411 4 Ser…" at bounding box center [751, 124] width 965 height 138
click at [1161, 193] on re-o-release-hero "Avokado Single One Error Avokado Single One Error Eesa Eesa 7316471023411 4 Ser…" at bounding box center [751, 124] width 965 height 138
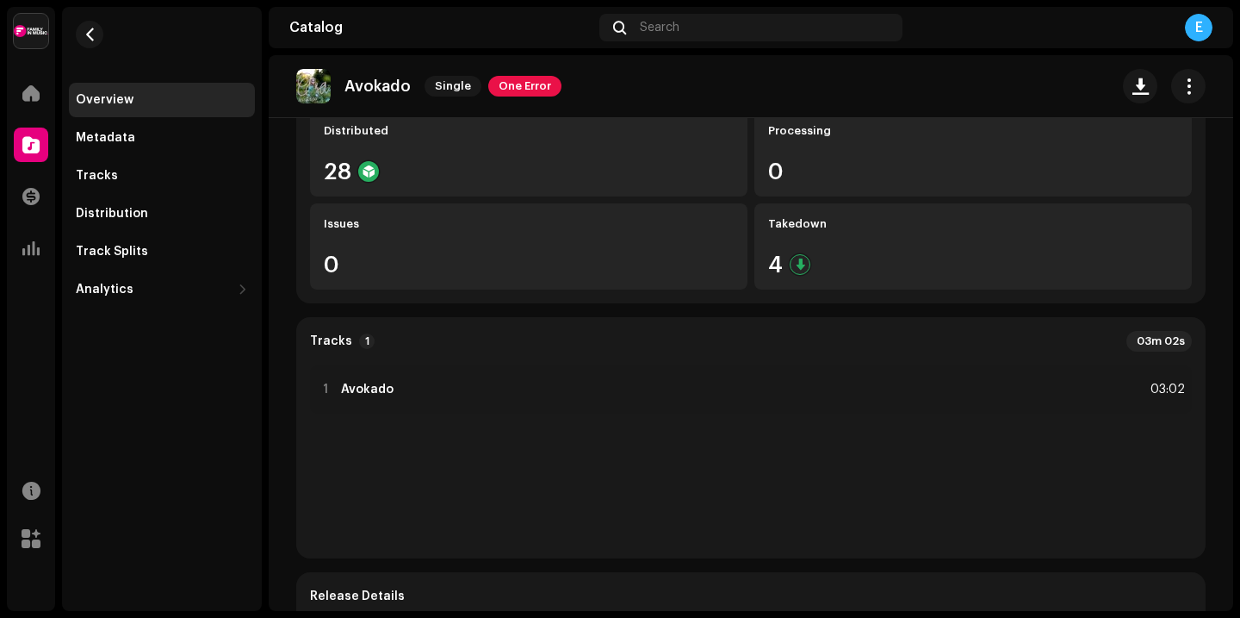
scroll to position [0, 0]
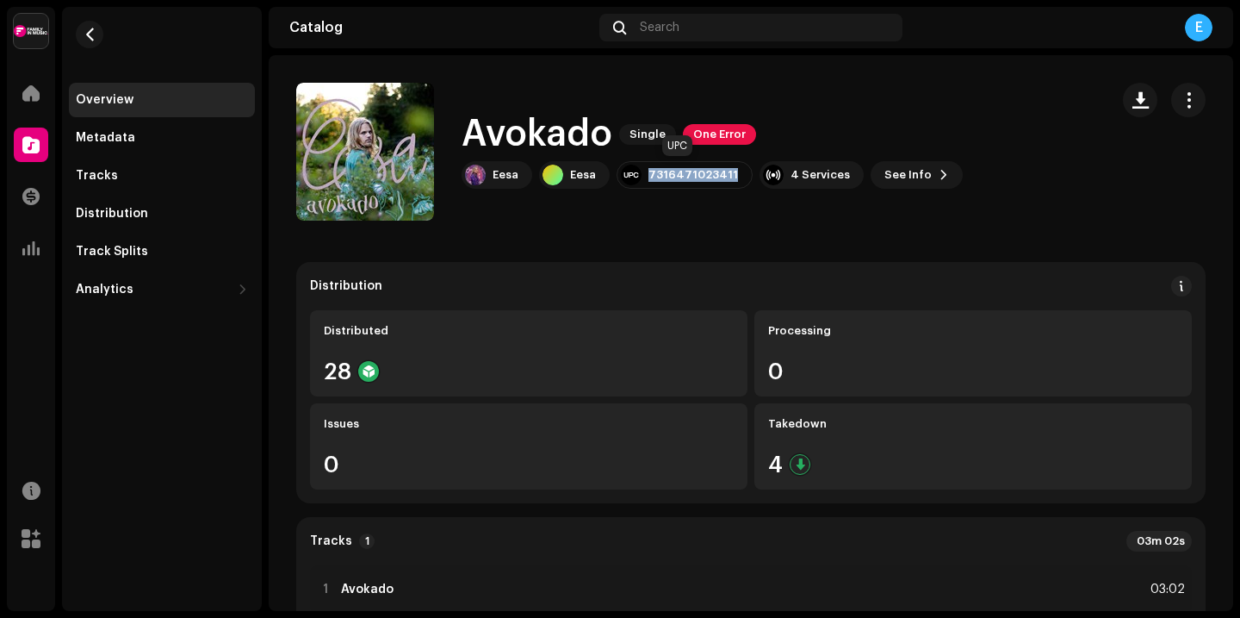
drag, startPoint x: 649, startPoint y: 176, endPoint x: 728, endPoint y: 177, distance: 79.3
click at [728, 177] on div "7316471023411" at bounding box center [685, 175] width 136 height 28
copy div "7316471023411"
click at [662, 187] on div "7316471023411" at bounding box center [685, 175] width 136 height 28
click at [892, 176] on span "See Info" at bounding box center [908, 175] width 47 height 34
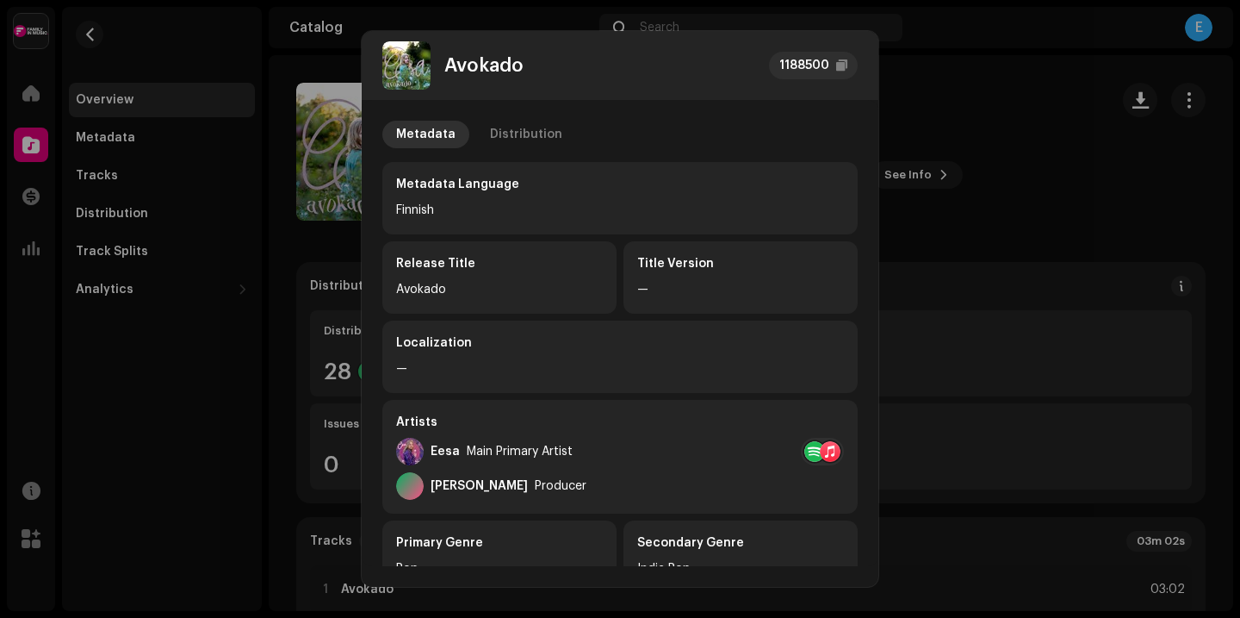
scroll to position [371, 0]
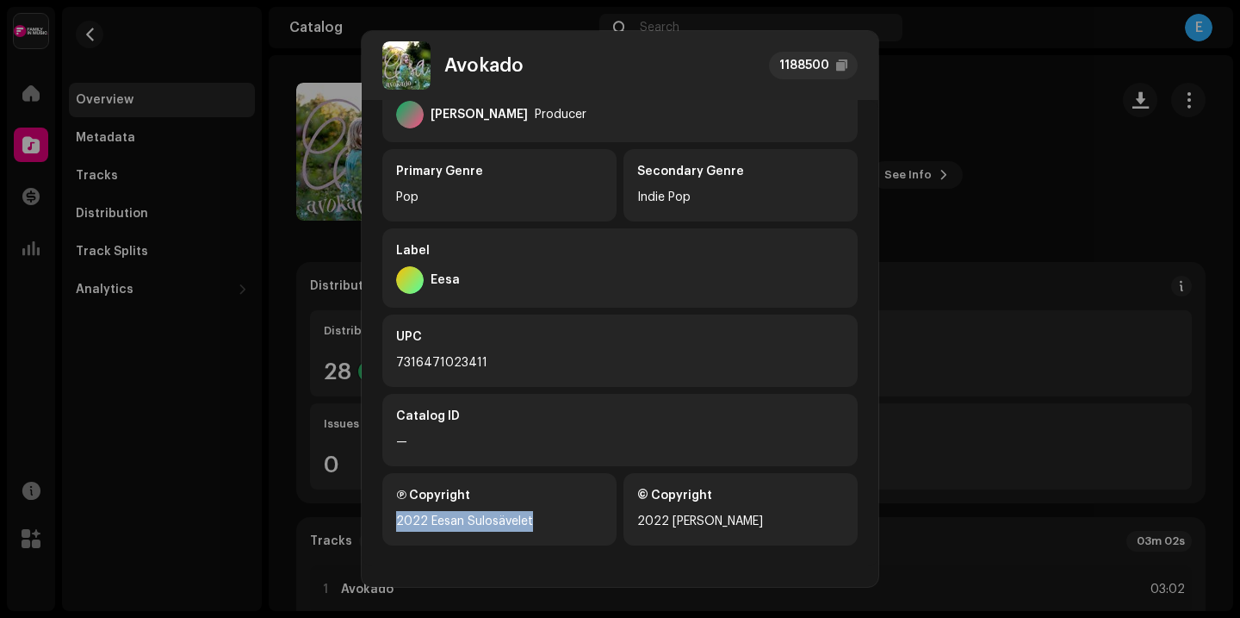
drag, startPoint x: 529, startPoint y: 522, endPoint x: 388, endPoint y: 524, distance: 141.3
click at [388, 524] on div "Ⓟ Copyright 2022 Eesan Sulosävelet" at bounding box center [499, 509] width 234 height 72
copy div "2022 Eesan Sulosävelet"
click at [734, 520] on div "2022 [PERSON_NAME]" at bounding box center [740, 521] width 207 height 21
drag, startPoint x: 740, startPoint y: 525, endPoint x: 630, endPoint y: 523, distance: 110.3
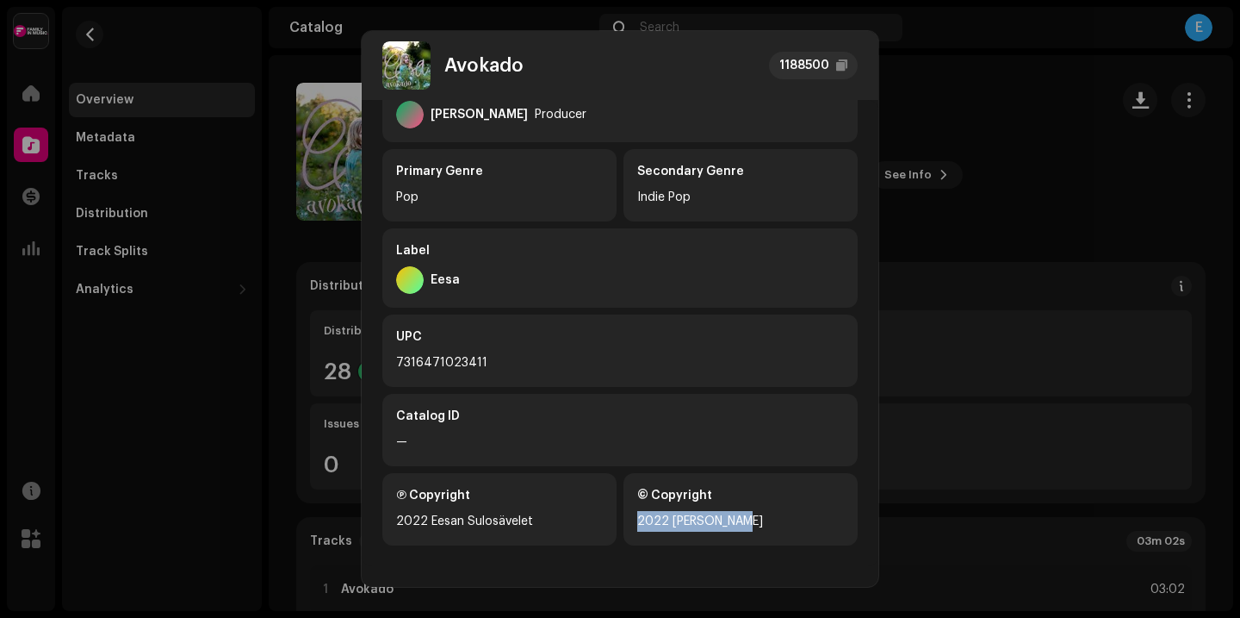
click at [629, 523] on div "© Copyright 2022 [PERSON_NAME]" at bounding box center [741, 509] width 234 height 72
copy div "2022 [PERSON_NAME]"
drag, startPoint x: 718, startPoint y: 513, endPoint x: 752, endPoint y: 528, distance: 37.8
click at [718, 513] on div "2022 [PERSON_NAME]" at bounding box center [740, 521] width 207 height 21
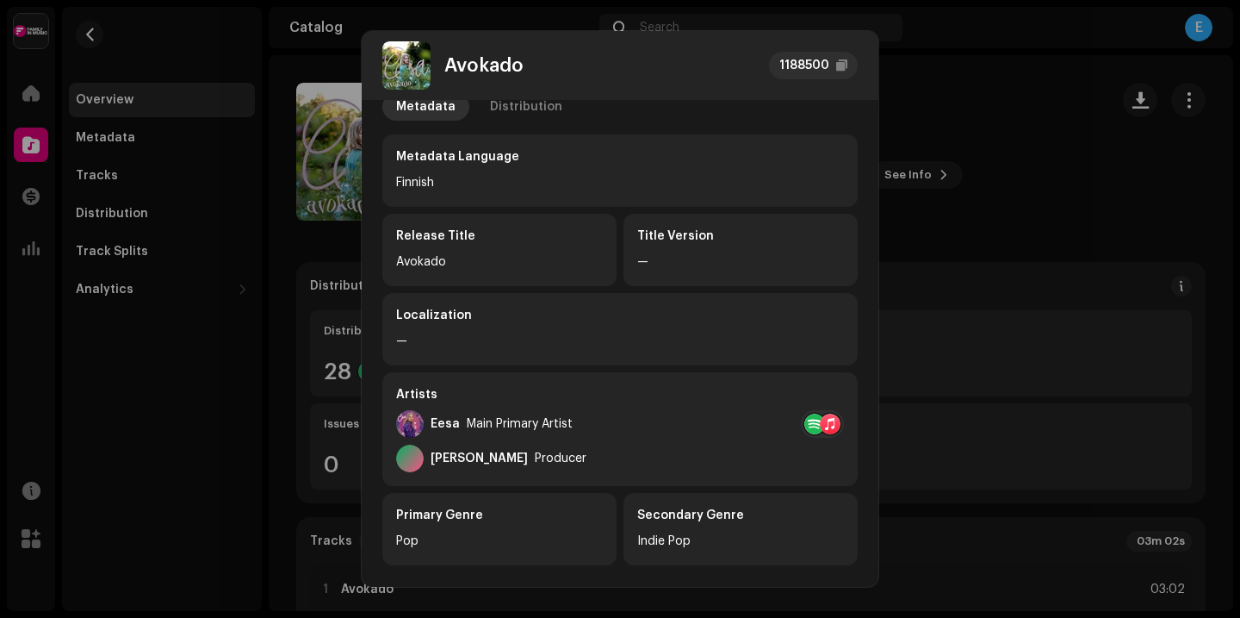
scroll to position [0, 0]
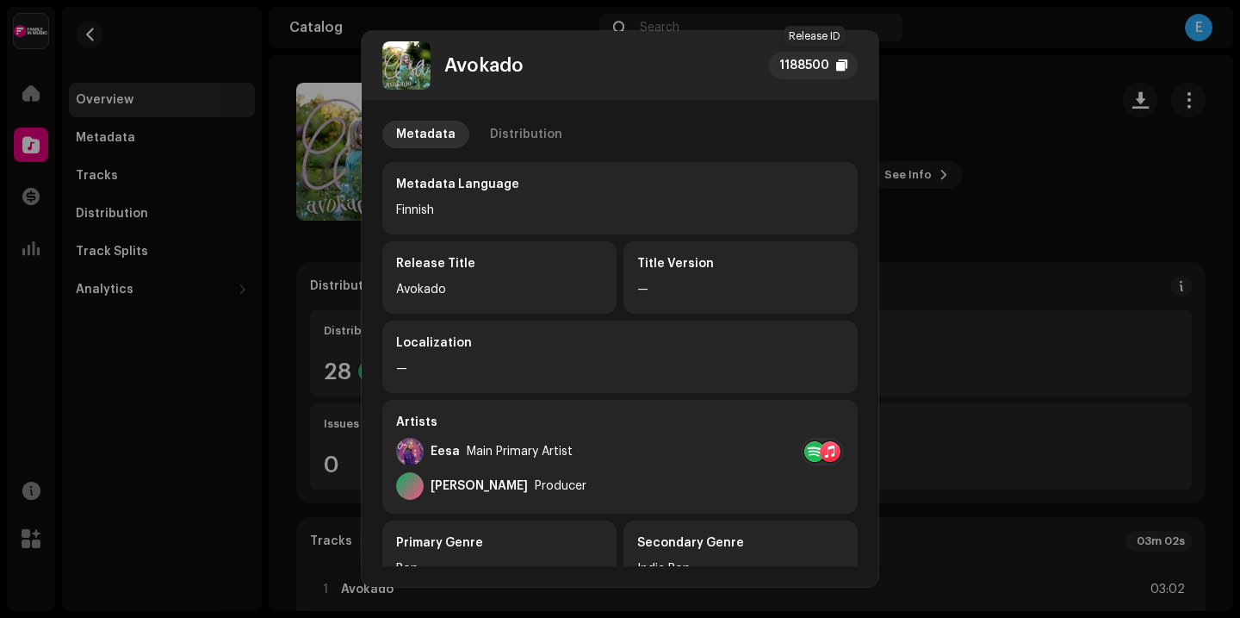
click at [792, 62] on div "1188500" at bounding box center [805, 65] width 50 height 21
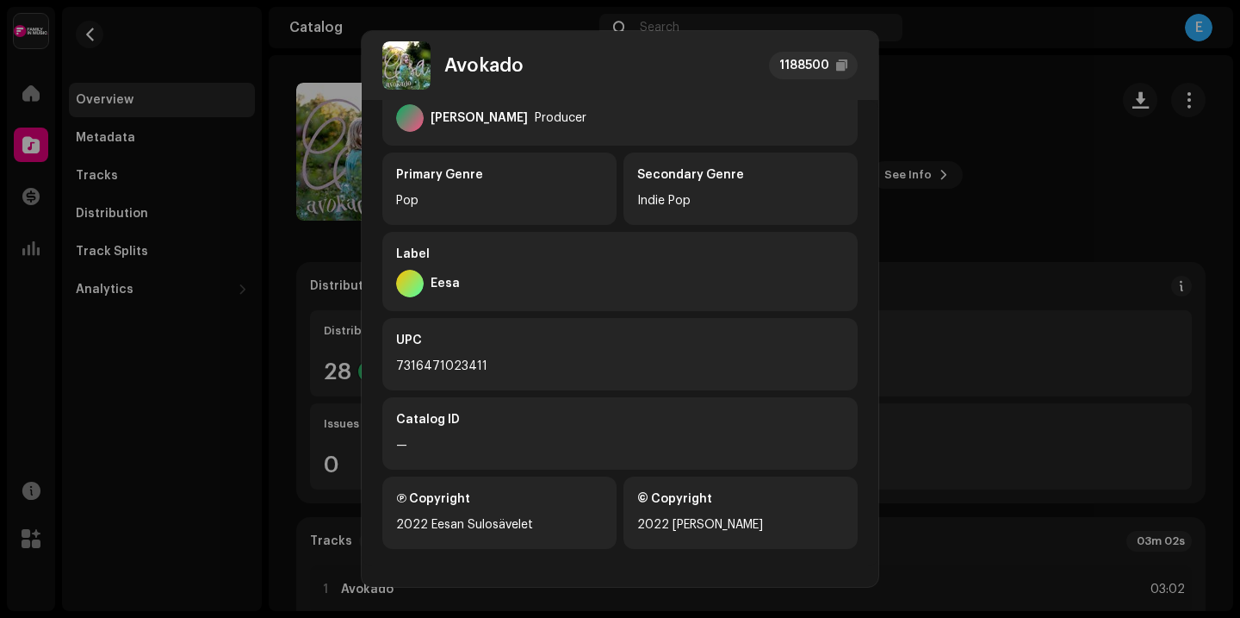
scroll to position [371, 0]
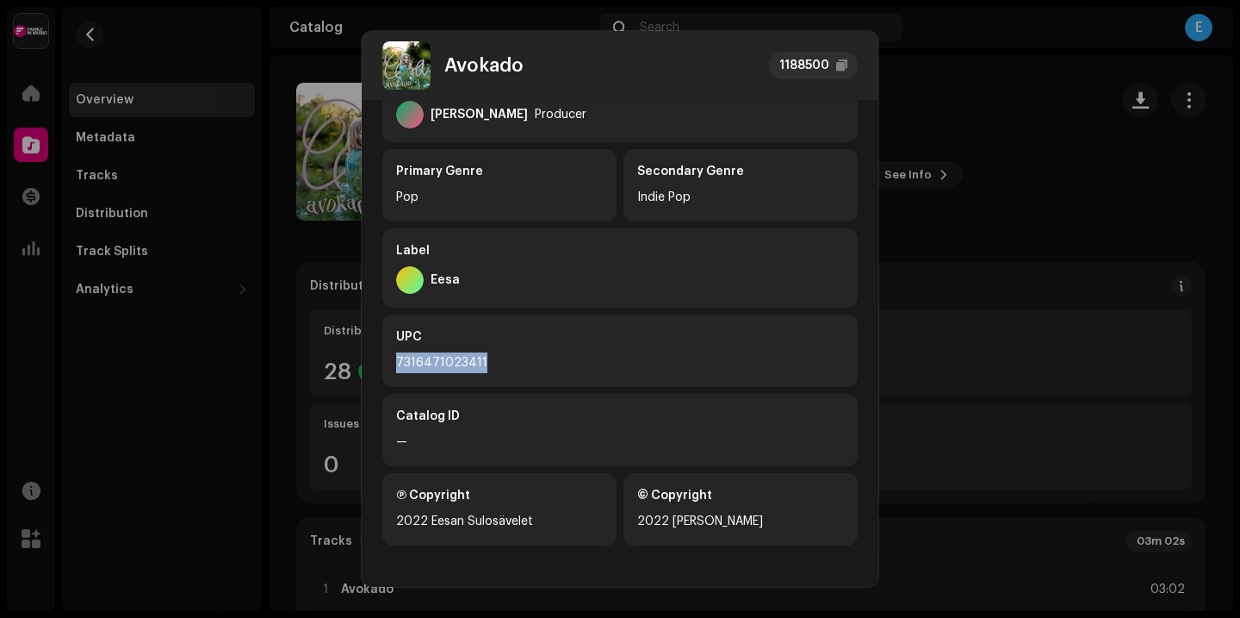
drag, startPoint x: 489, startPoint y: 367, endPoint x: 398, endPoint y: 365, distance: 91.3
click at [398, 365] on div "7316471023411" at bounding box center [620, 362] width 448 height 21
copy div "7316471023411"
click at [475, 348] on div "UPC 7316471023411" at bounding box center [619, 350] width 475 height 72
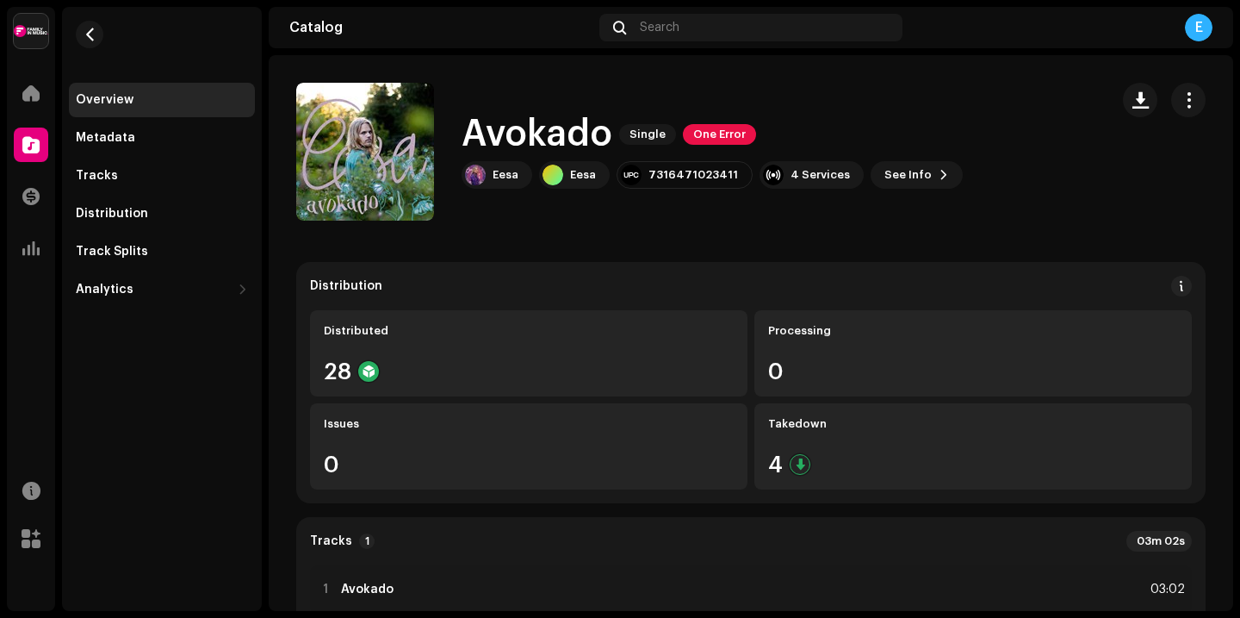
click at [960, 271] on div "Avokado 1188500 Metadata Distribution Metadata Language Finnish Release Title A…" at bounding box center [620, 309] width 1240 height 618
click at [896, 172] on span "See Info" at bounding box center [908, 175] width 47 height 34
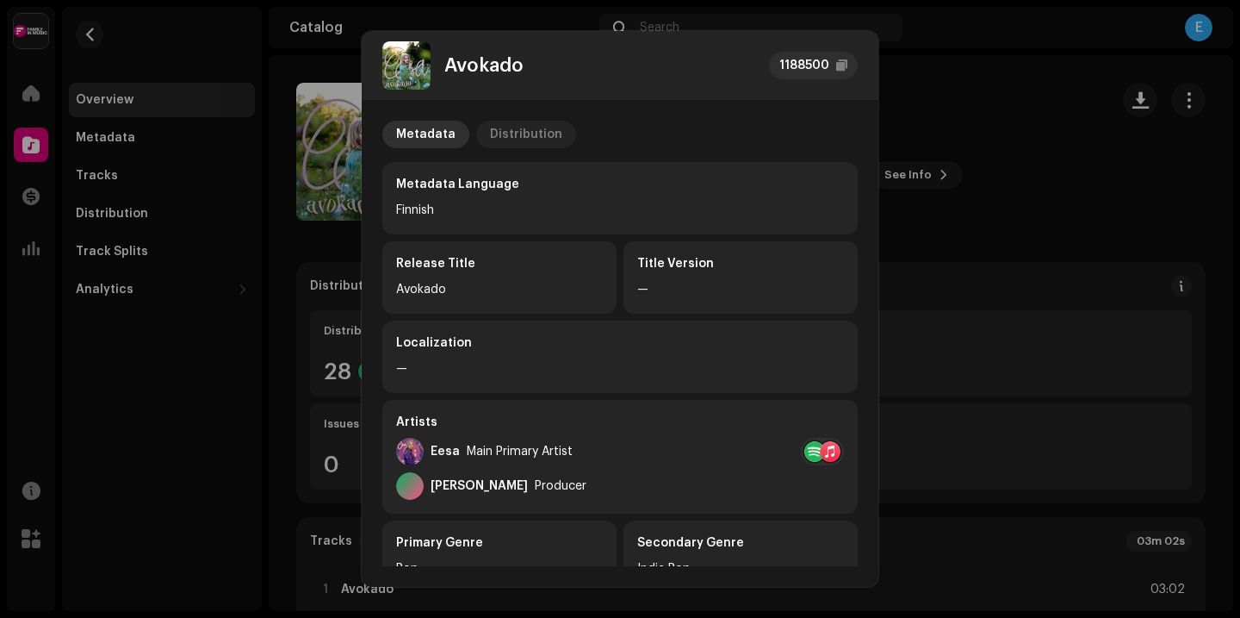
click at [508, 140] on div "Distribution" at bounding box center [526, 135] width 72 height 28
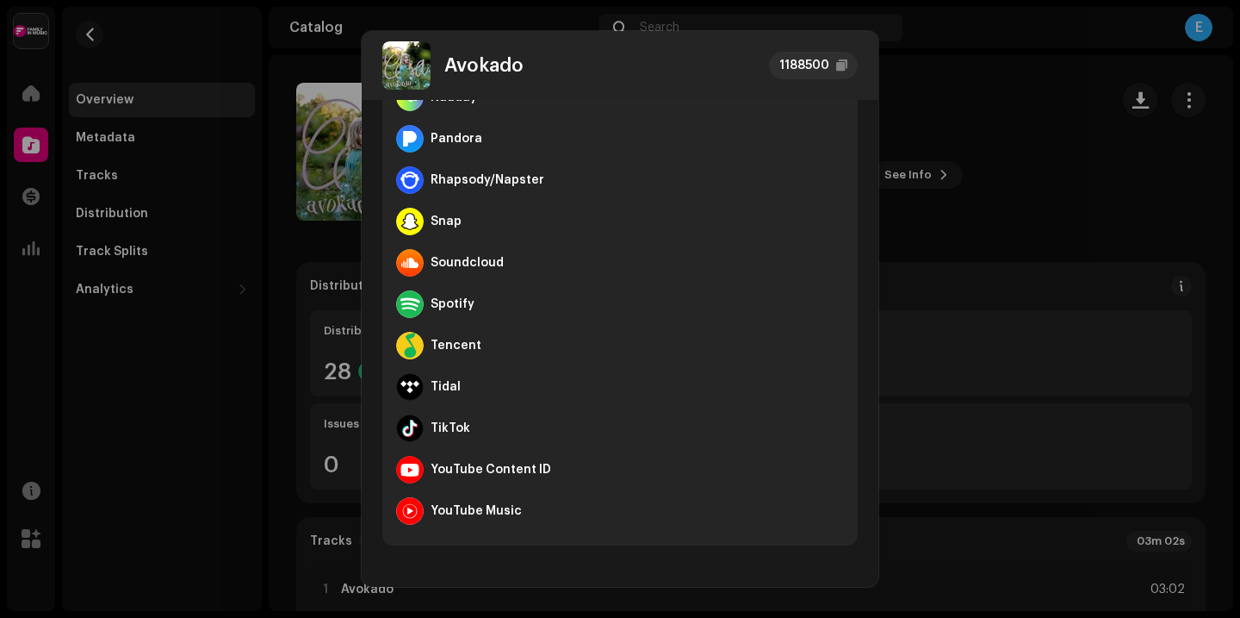
scroll to position [0, 0]
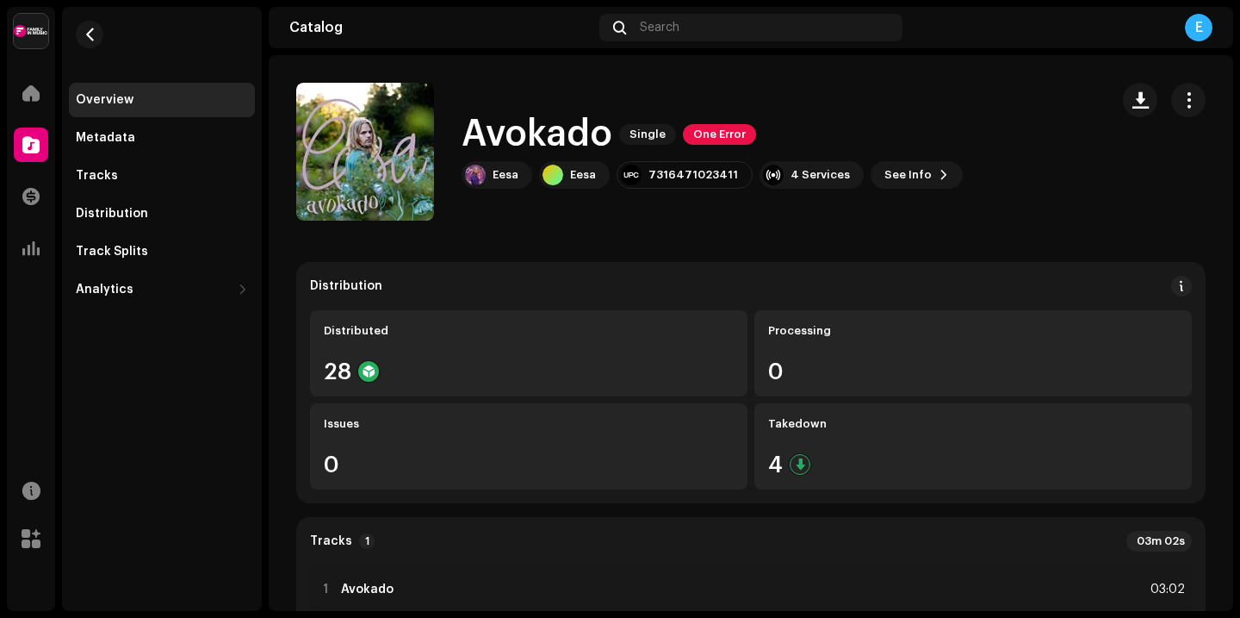
click at [942, 98] on div "Avokado 1188500 Metadata Distribution Release Date [DATE], undefined (GMT+3) Di…" at bounding box center [620, 309] width 1240 height 618
click at [135, 133] on div "Metadata" at bounding box center [162, 138] width 172 height 14
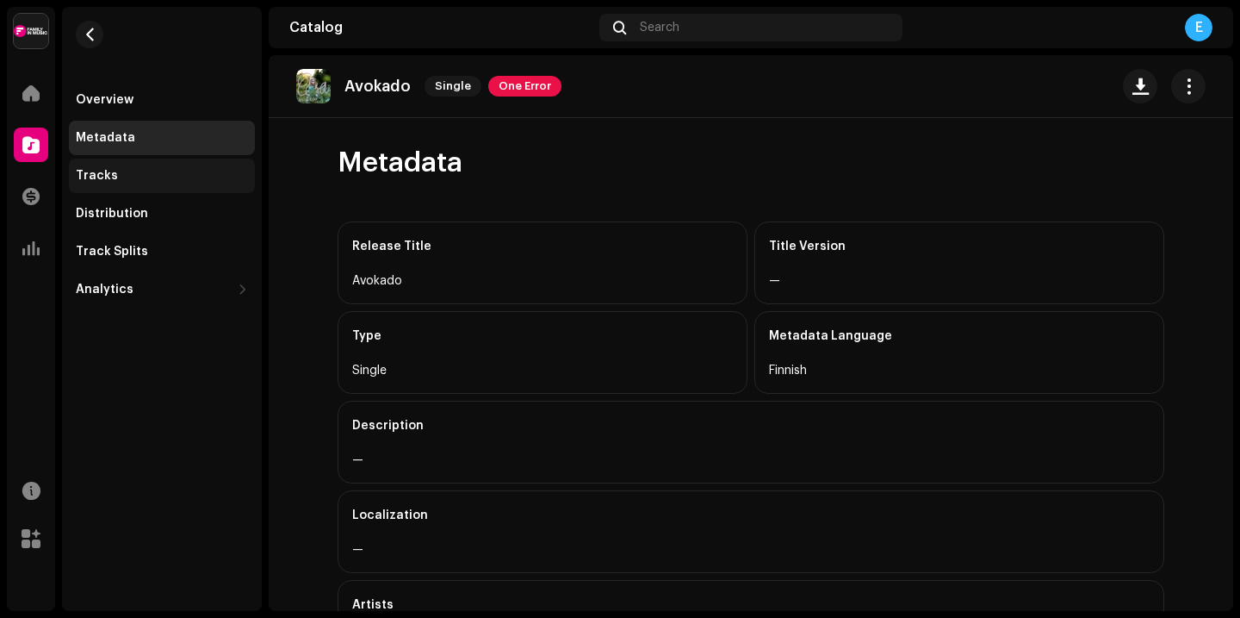
click at [131, 175] on div "Tracks" at bounding box center [162, 176] width 172 height 14
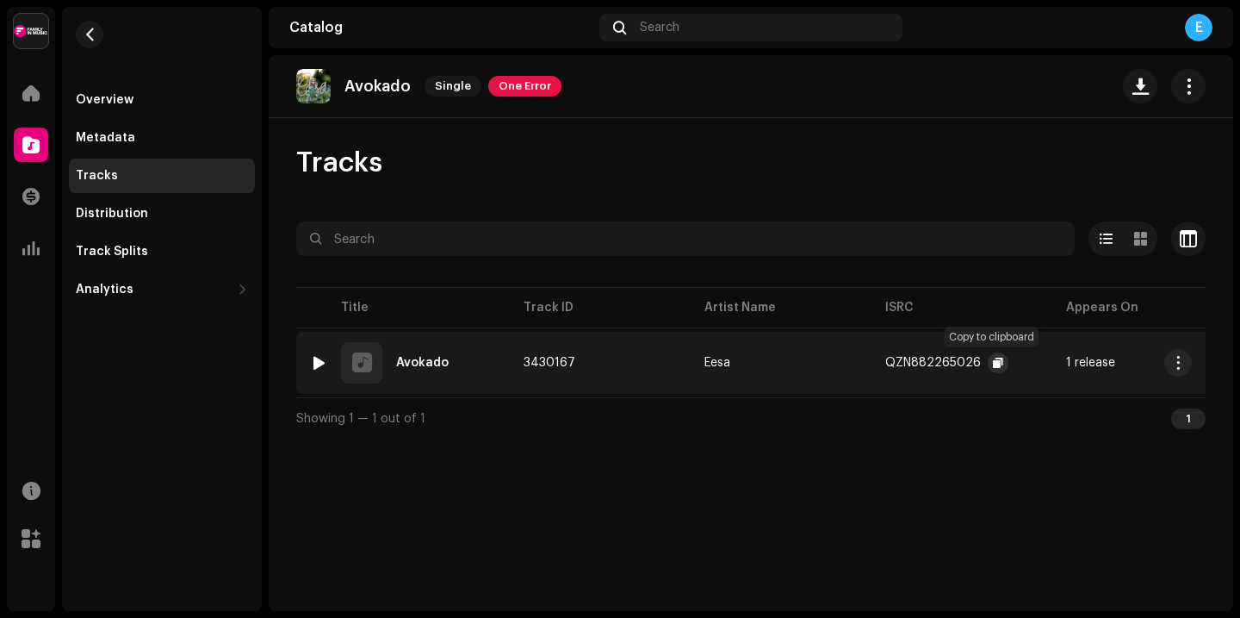
click at [996, 361] on span "button" at bounding box center [998, 363] width 10 height 14
drag, startPoint x: 570, startPoint y: 360, endPoint x: 525, endPoint y: 366, distance: 45.2
click at [525, 366] on span "3430167" at bounding box center [550, 363] width 52 height 12
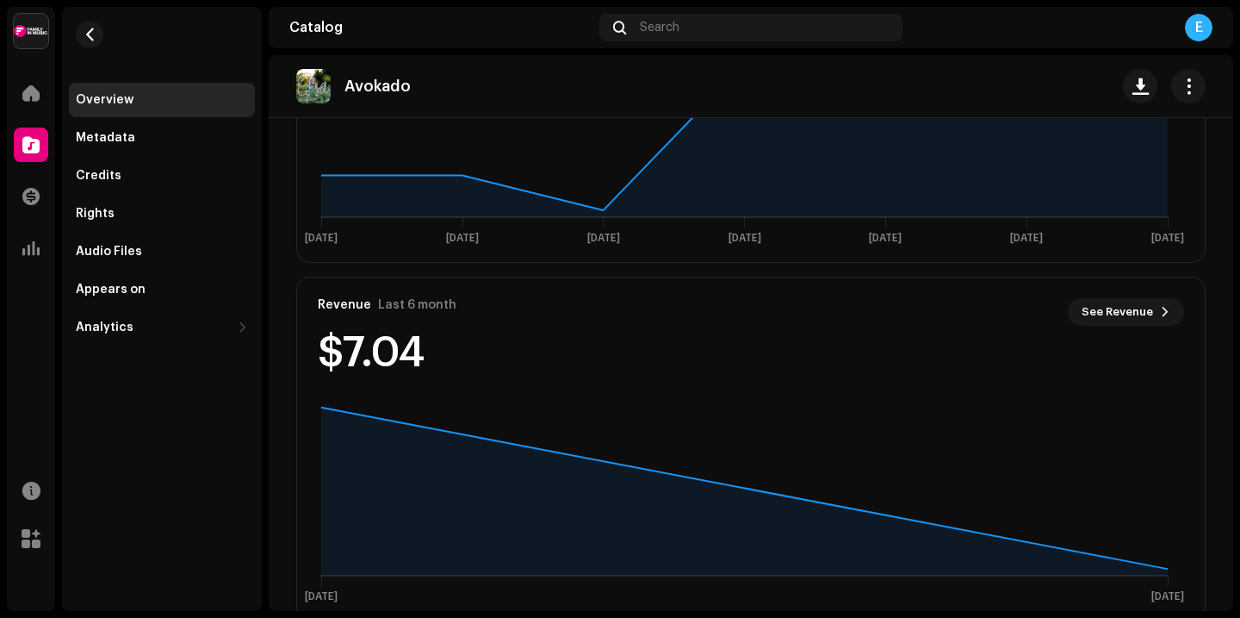
scroll to position [1174, 0]
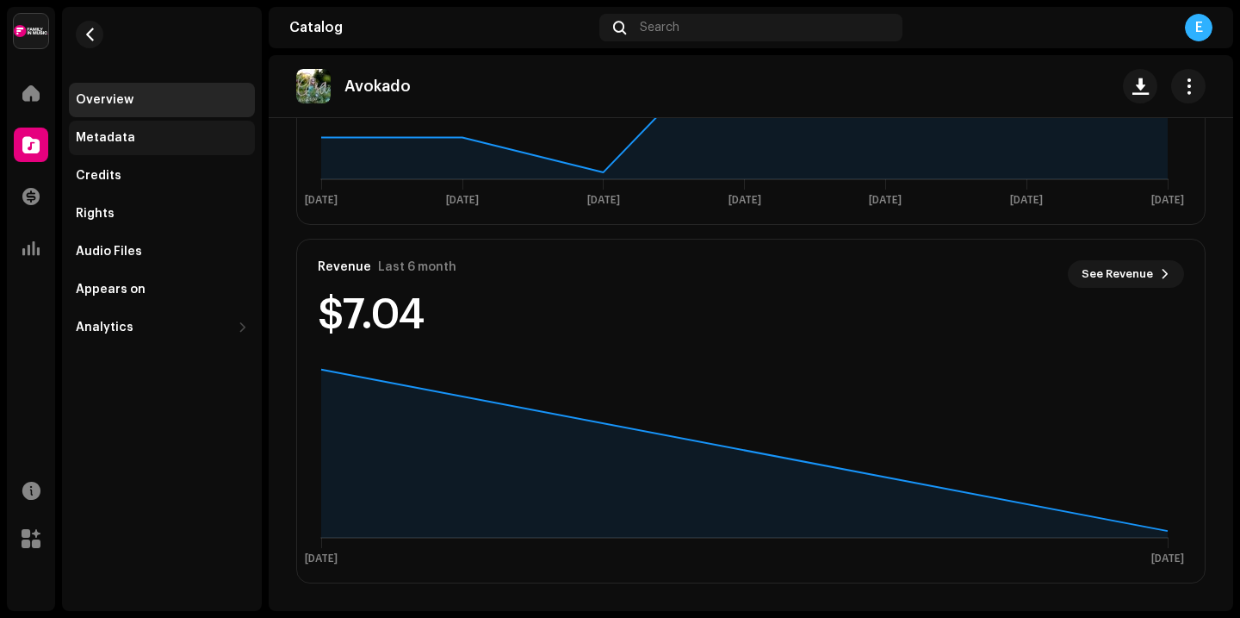
click at [119, 127] on div "Metadata" at bounding box center [162, 138] width 186 height 34
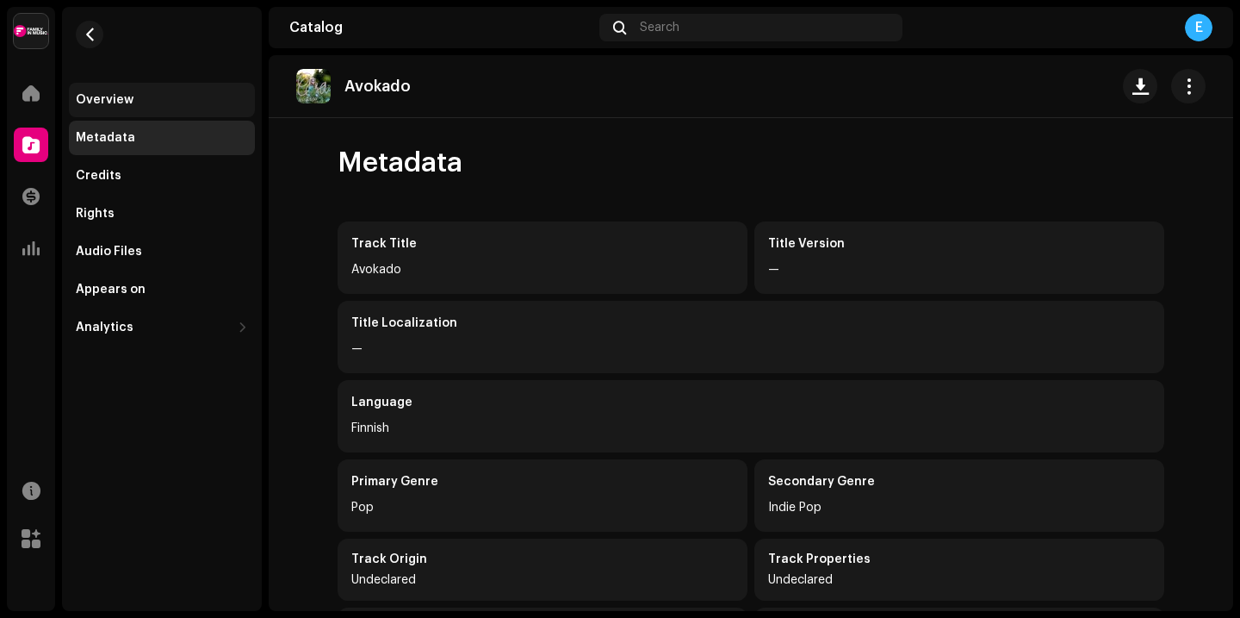
click at [124, 91] on div "Overview" at bounding box center [162, 100] width 186 height 34
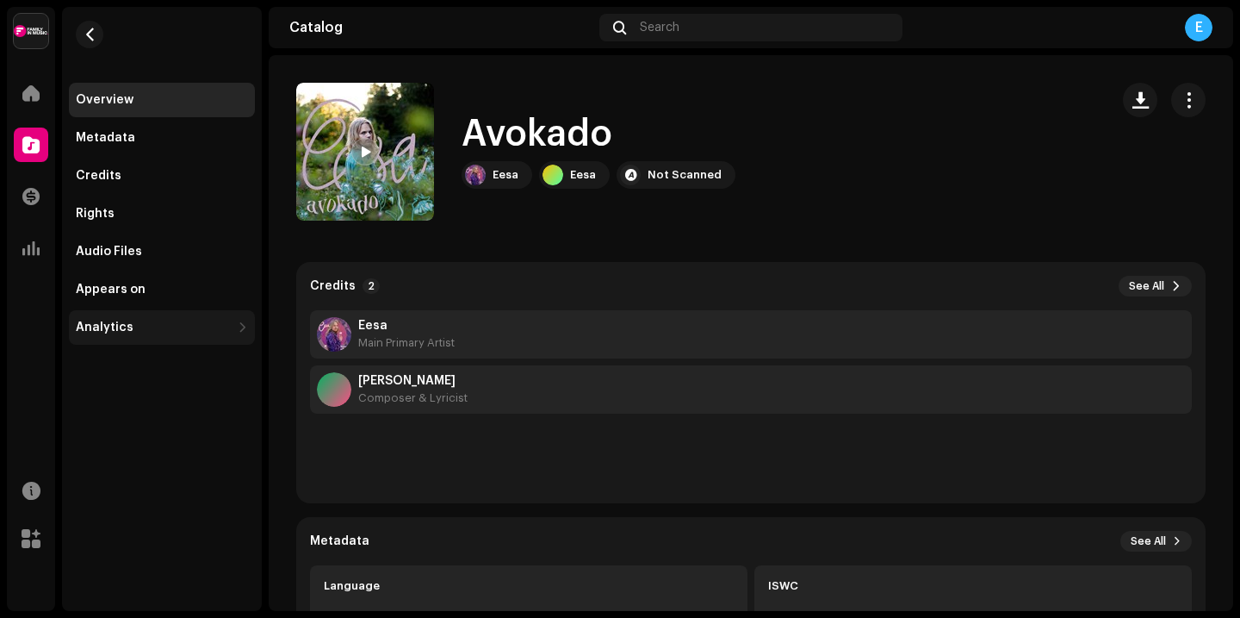
click at [113, 328] on div "Analytics" at bounding box center [105, 327] width 58 height 14
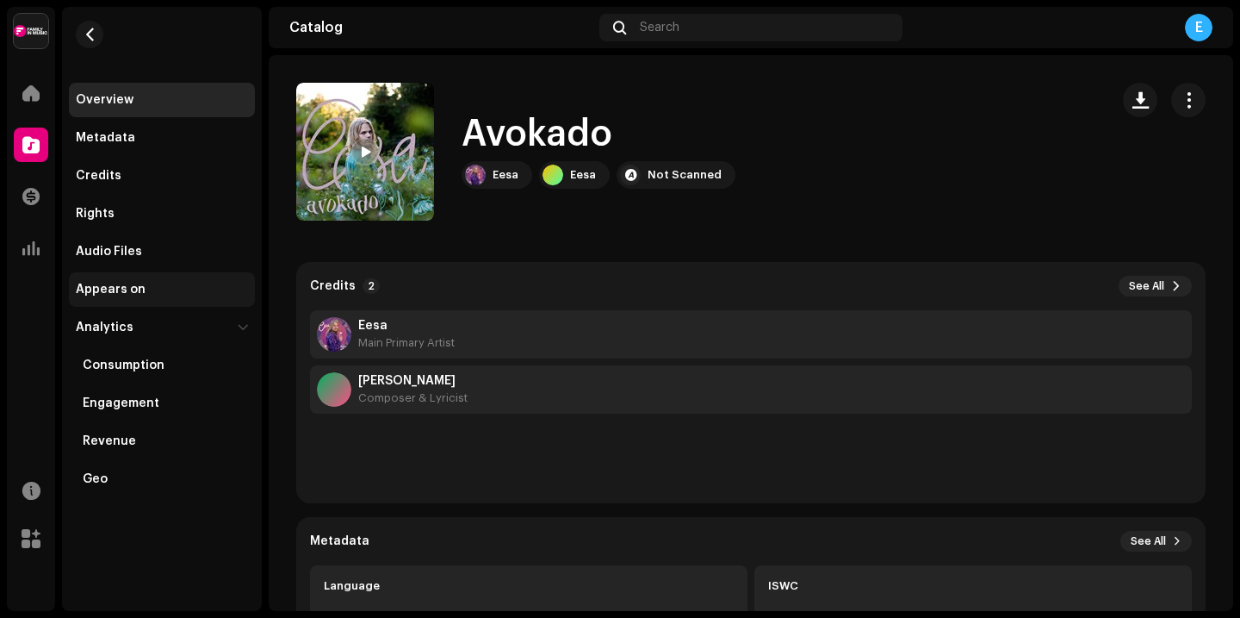
click at [121, 277] on div "Appears on" at bounding box center [162, 289] width 186 height 34
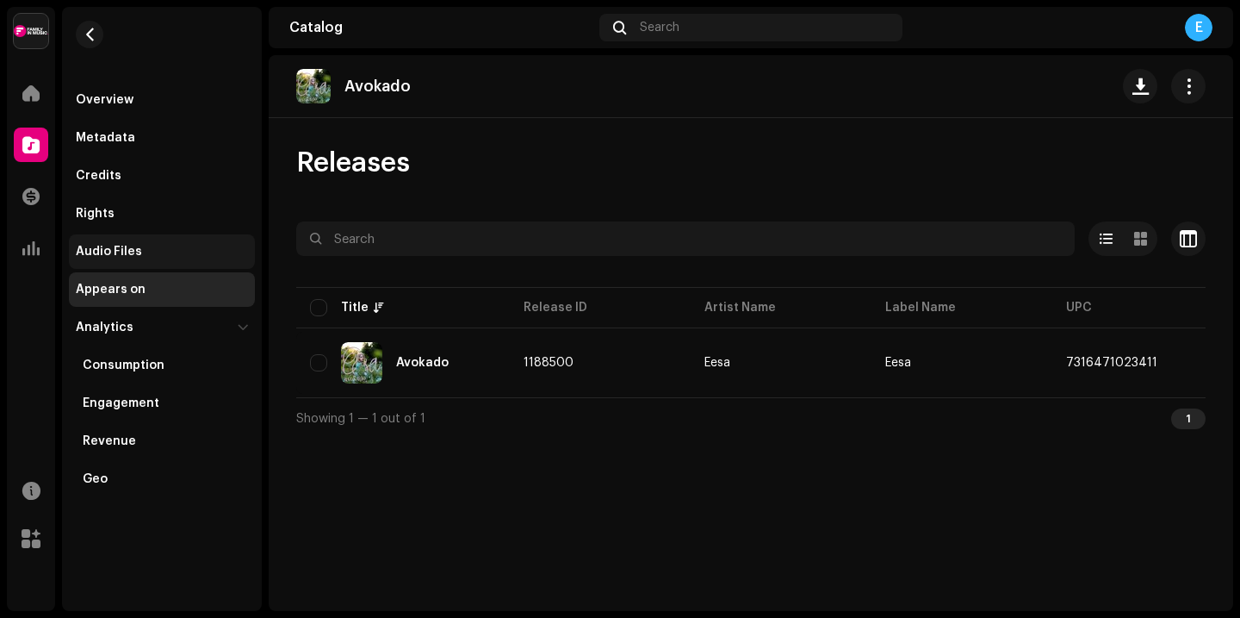
click at [121, 252] on div "Audio Files" at bounding box center [109, 252] width 66 height 14
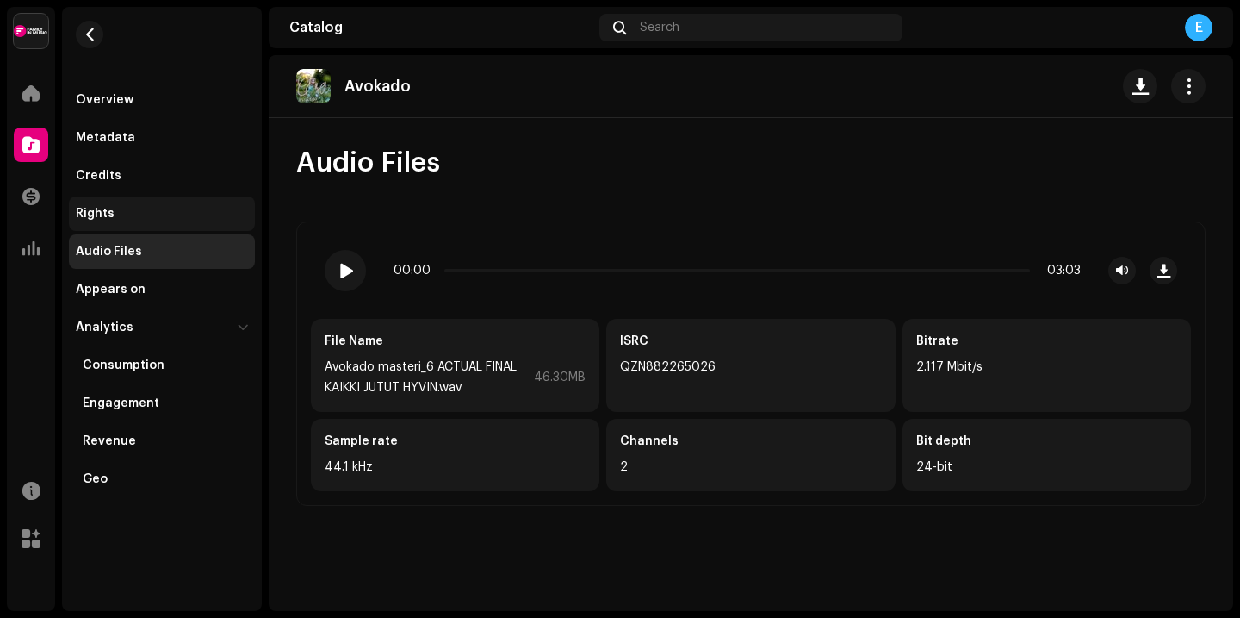
click at [141, 217] on div "Rights" at bounding box center [162, 214] width 172 height 14
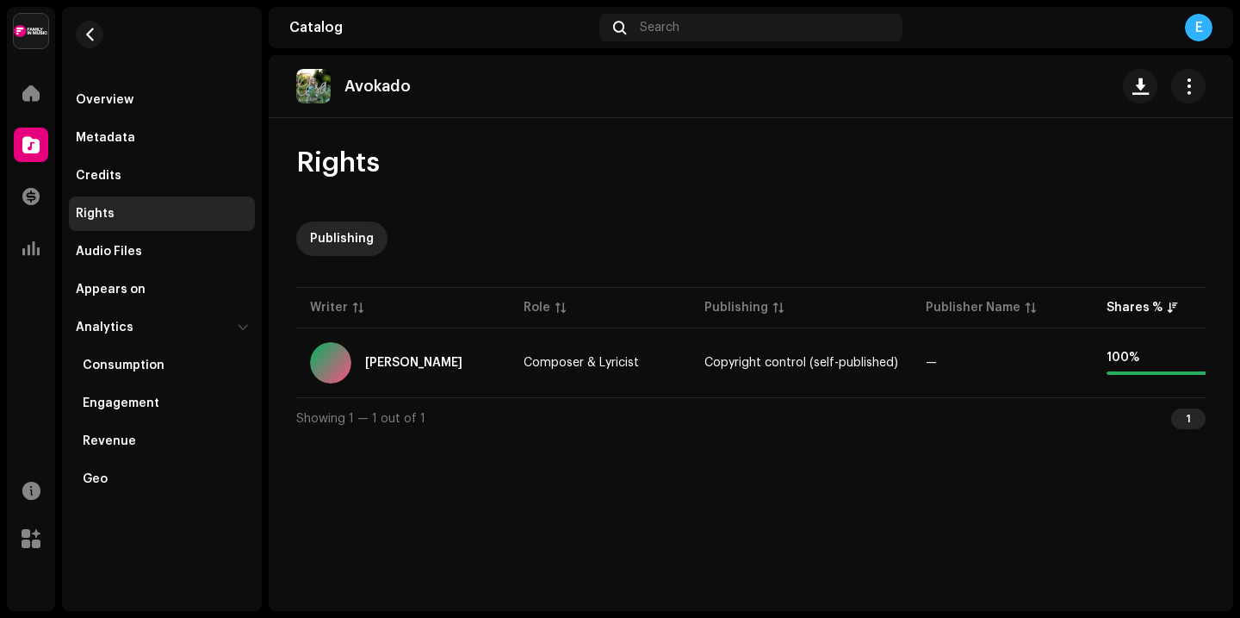
click at [142, 202] on div "Rights" at bounding box center [162, 213] width 186 height 34
click at [142, 187] on div "Credits" at bounding box center [162, 175] width 186 height 34
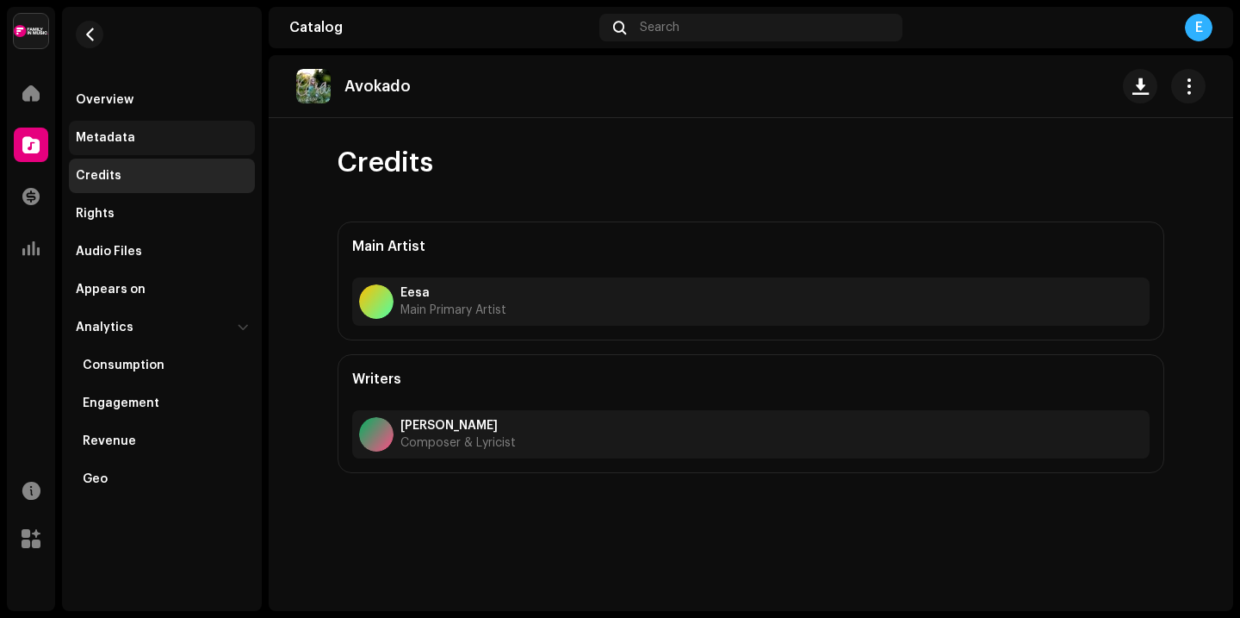
click at [146, 146] on div "Metadata" at bounding box center [162, 138] width 186 height 34
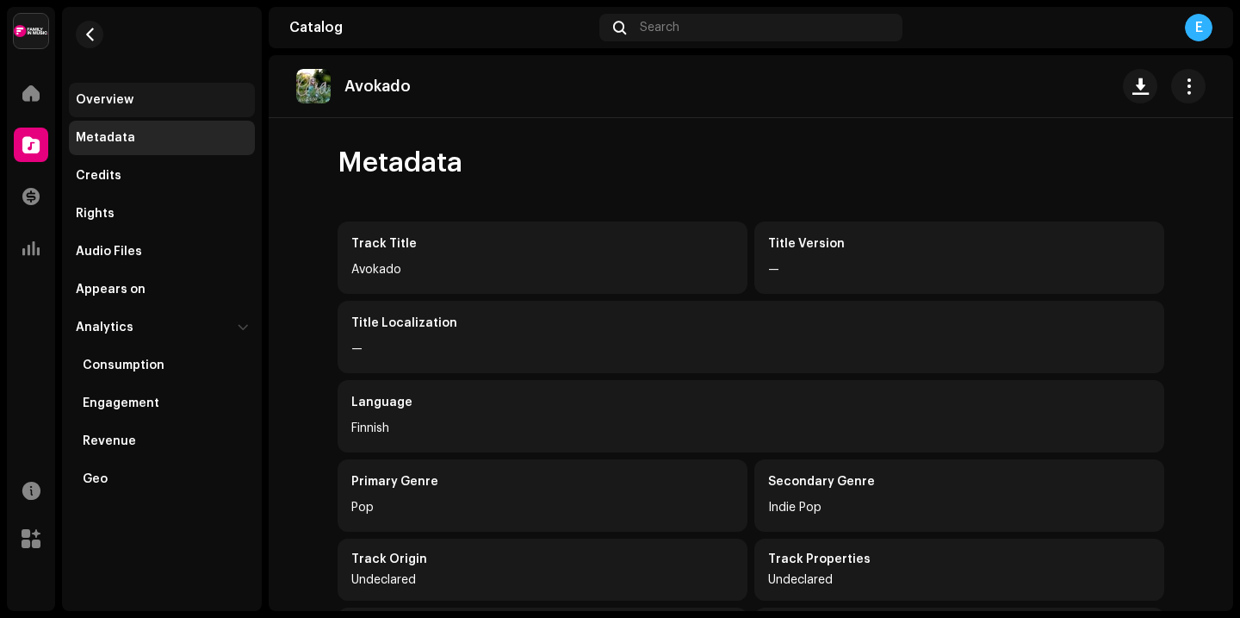
click at [146, 102] on div "Overview" at bounding box center [162, 100] width 172 height 14
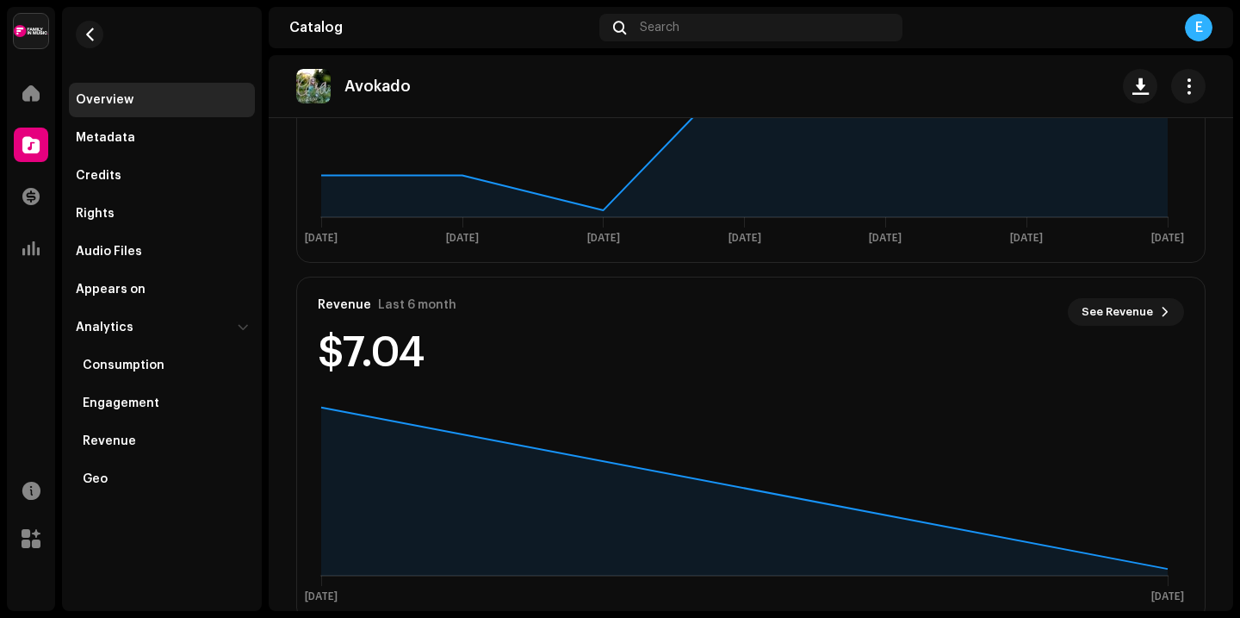
scroll to position [1174, 0]
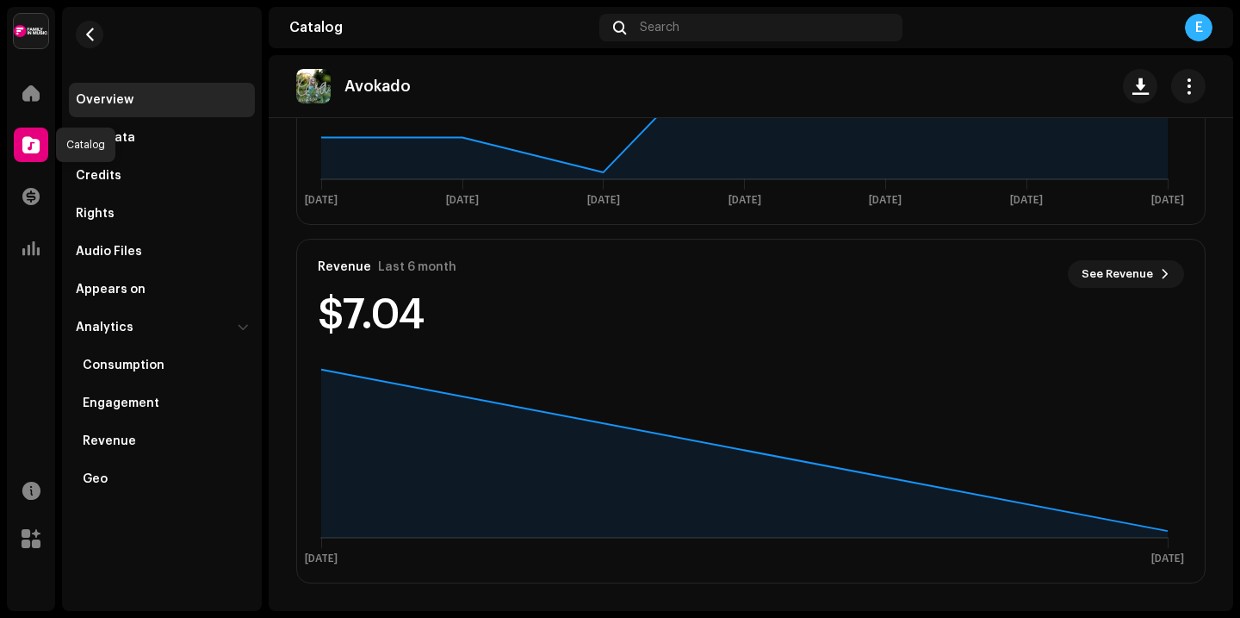
click at [37, 138] on span at bounding box center [30, 145] width 17 height 14
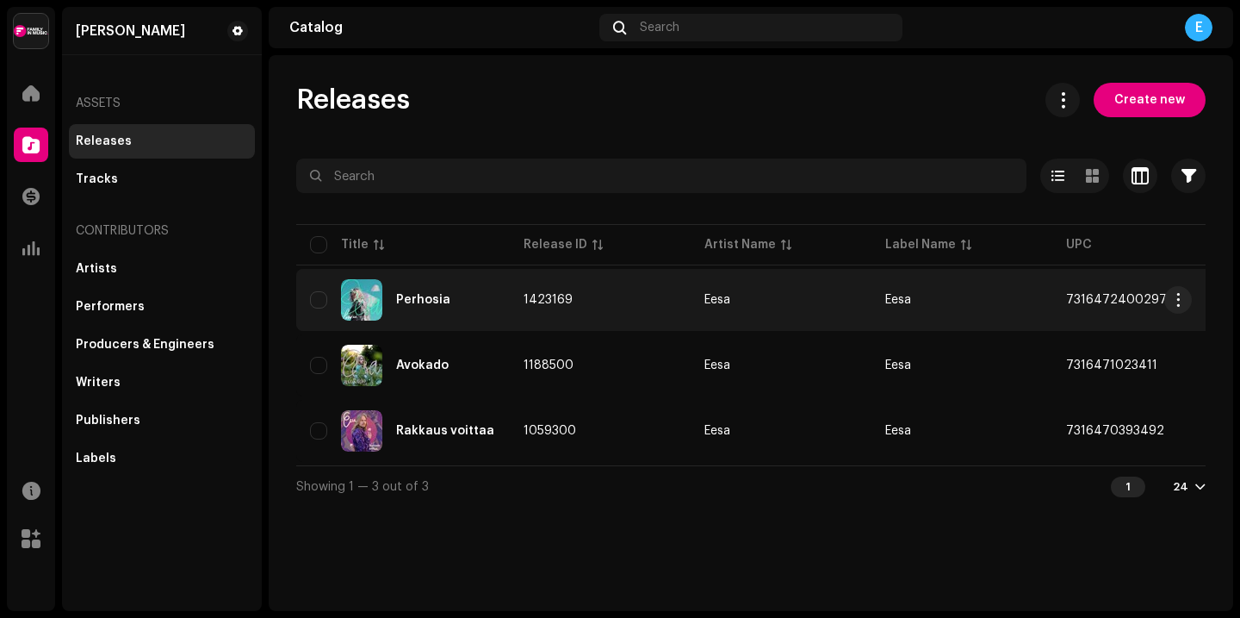
click at [354, 295] on img at bounding box center [361, 299] width 41 height 41
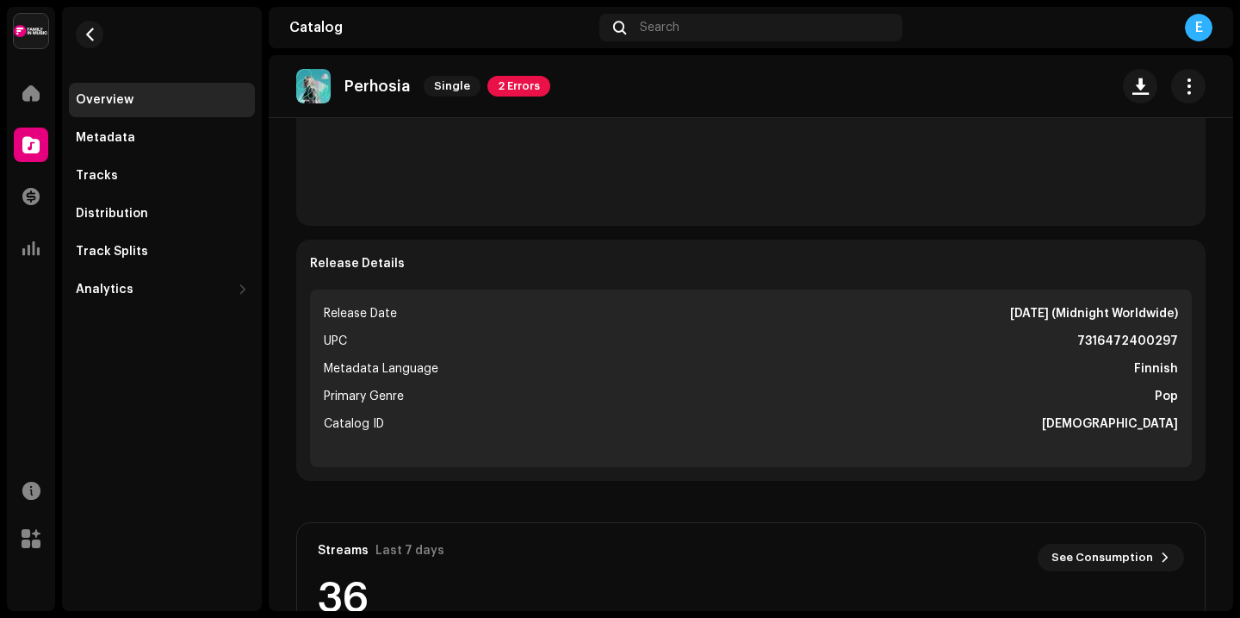
scroll to position [562, 0]
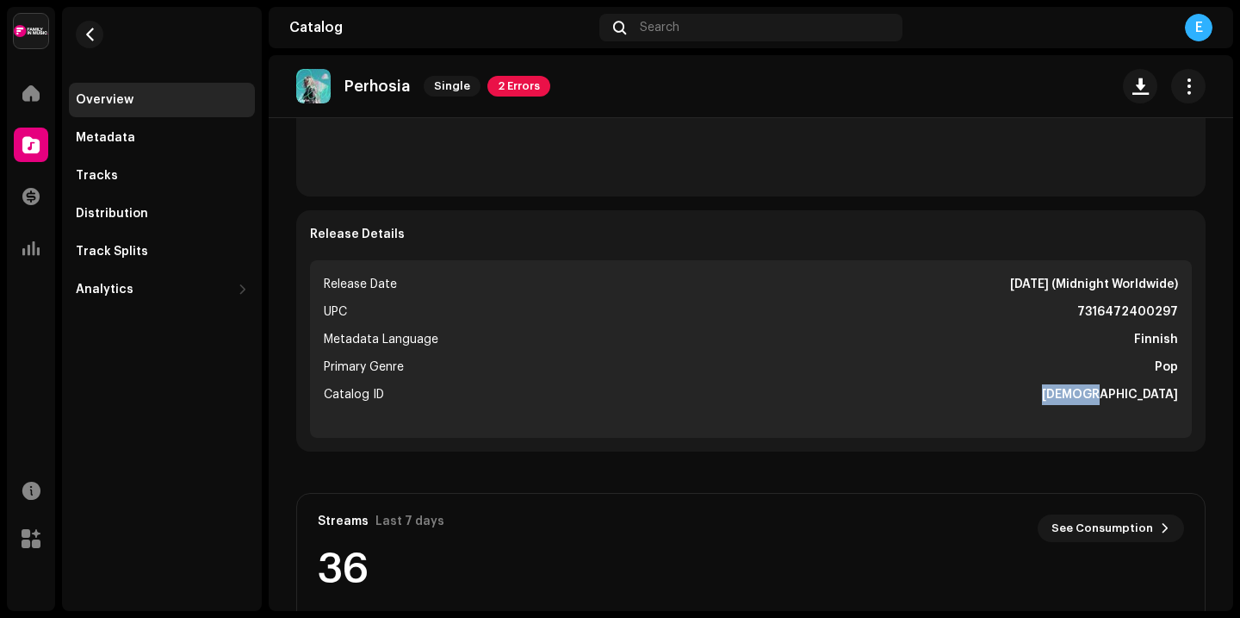
drag, startPoint x: 1122, startPoint y: 395, endPoint x: 1180, endPoint y: 393, distance: 57.7
click at [1180, 393] on ul "Release Date [DATE] (Midnight Worldwide) UPC 7316472400297 Metadata Language Fi…" at bounding box center [751, 348] width 882 height 177
copy strong "[DEMOGRAPHIC_DATA]"
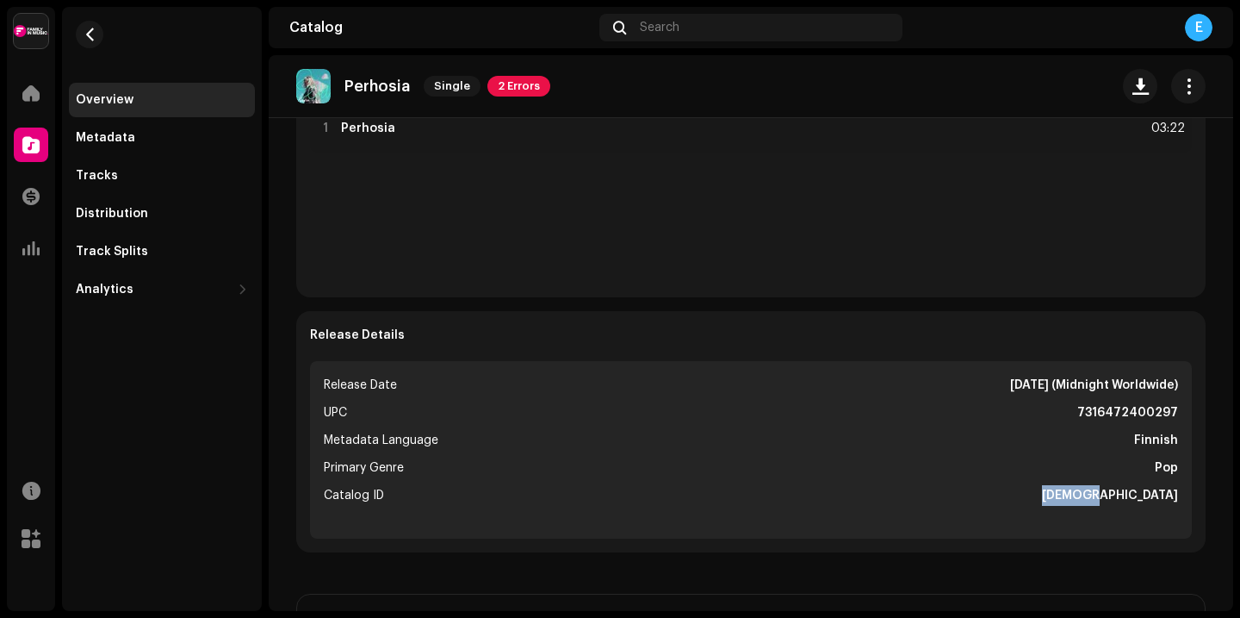
scroll to position [462, 0]
click at [28, 150] on span at bounding box center [30, 145] width 17 height 14
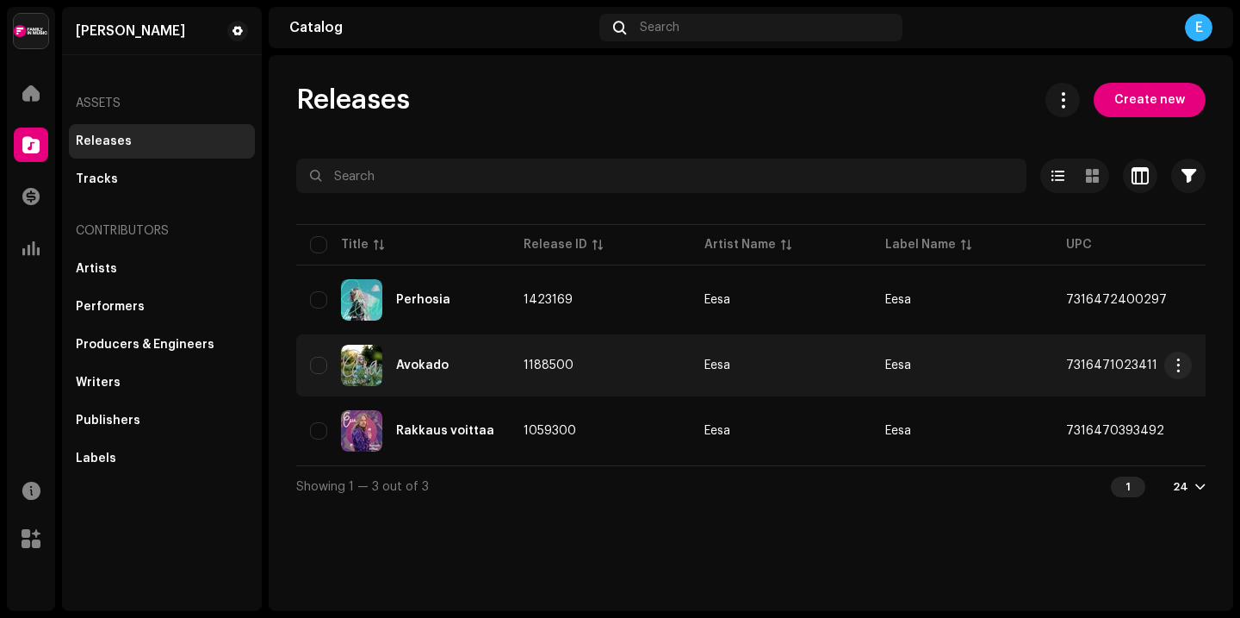
click at [386, 364] on div "Avokado" at bounding box center [403, 365] width 186 height 41
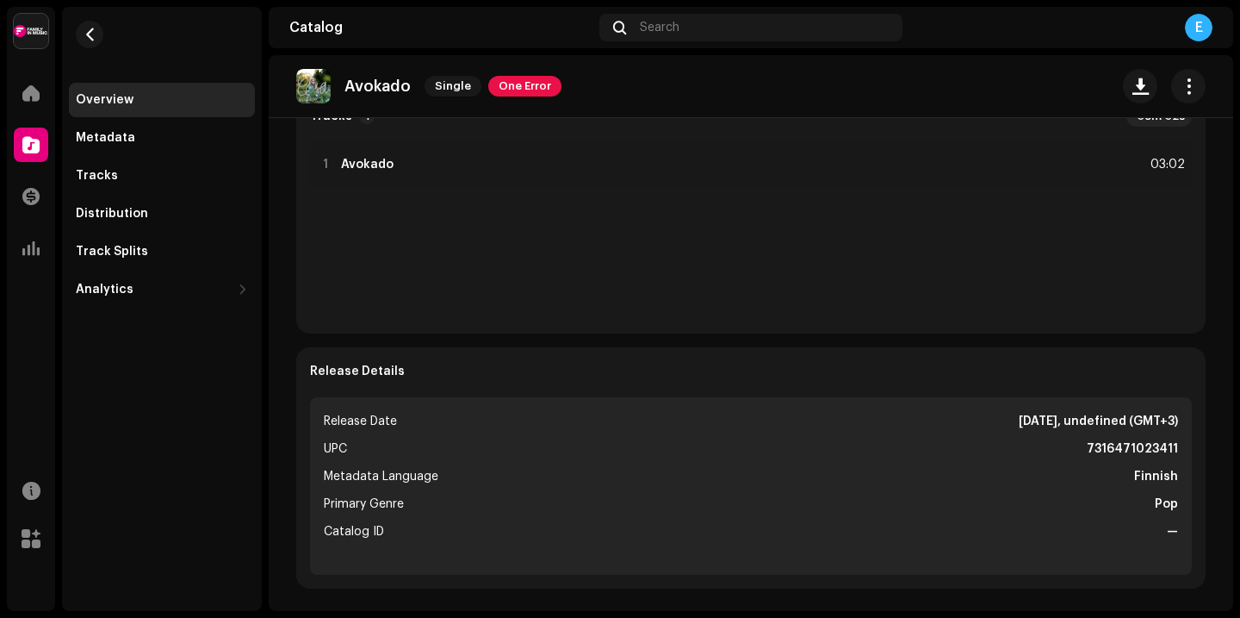
scroll to position [575, 0]
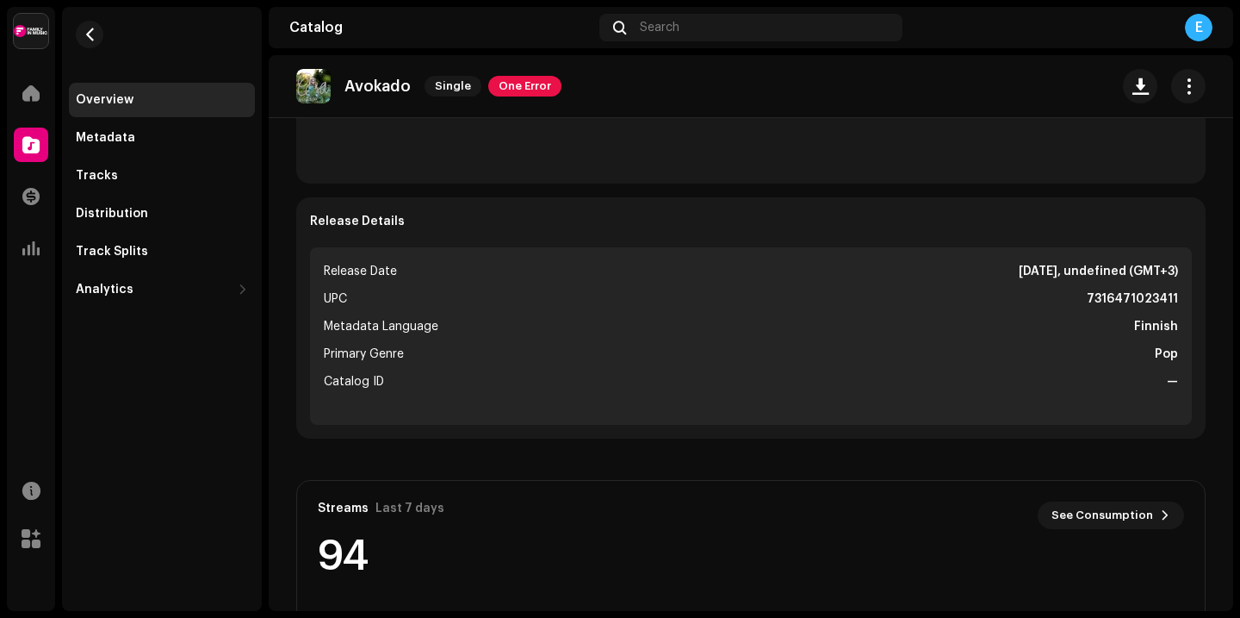
click at [29, 146] on span at bounding box center [30, 145] width 17 height 14
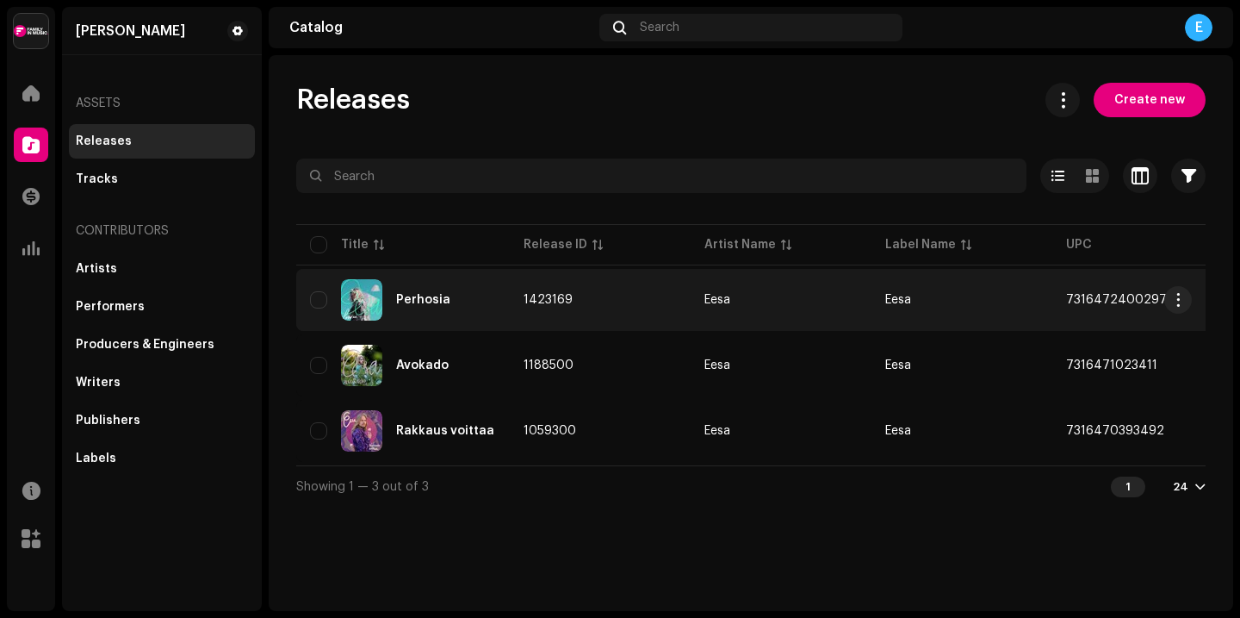
click at [364, 301] on img at bounding box center [361, 299] width 41 height 41
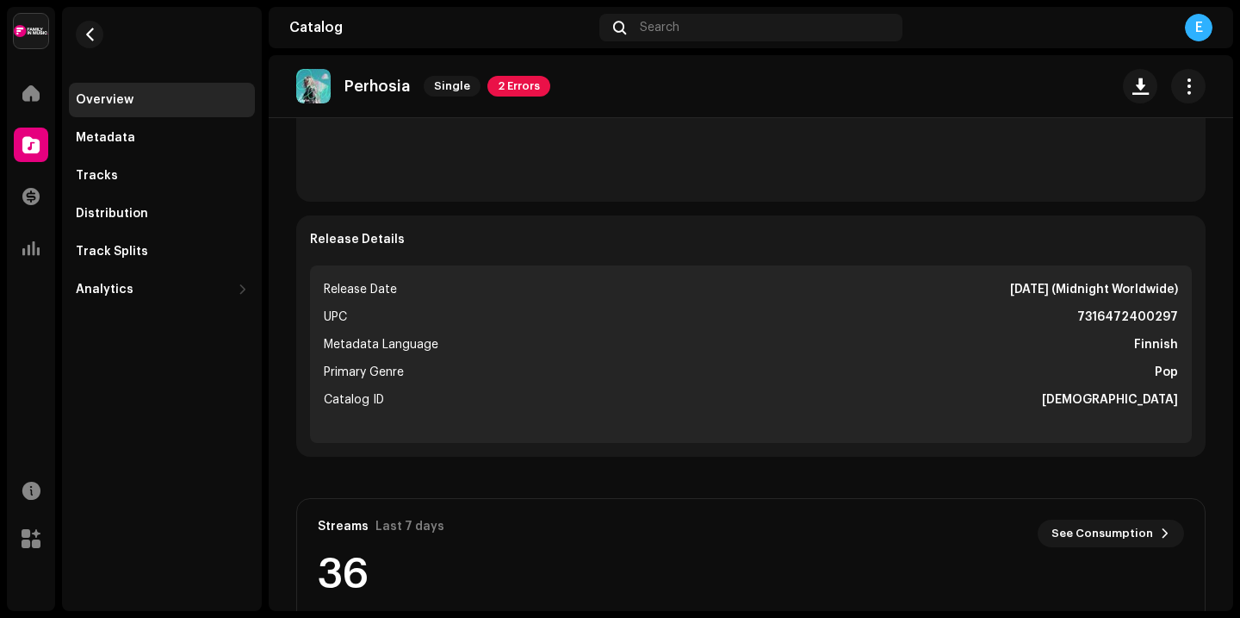
scroll to position [487, 0]
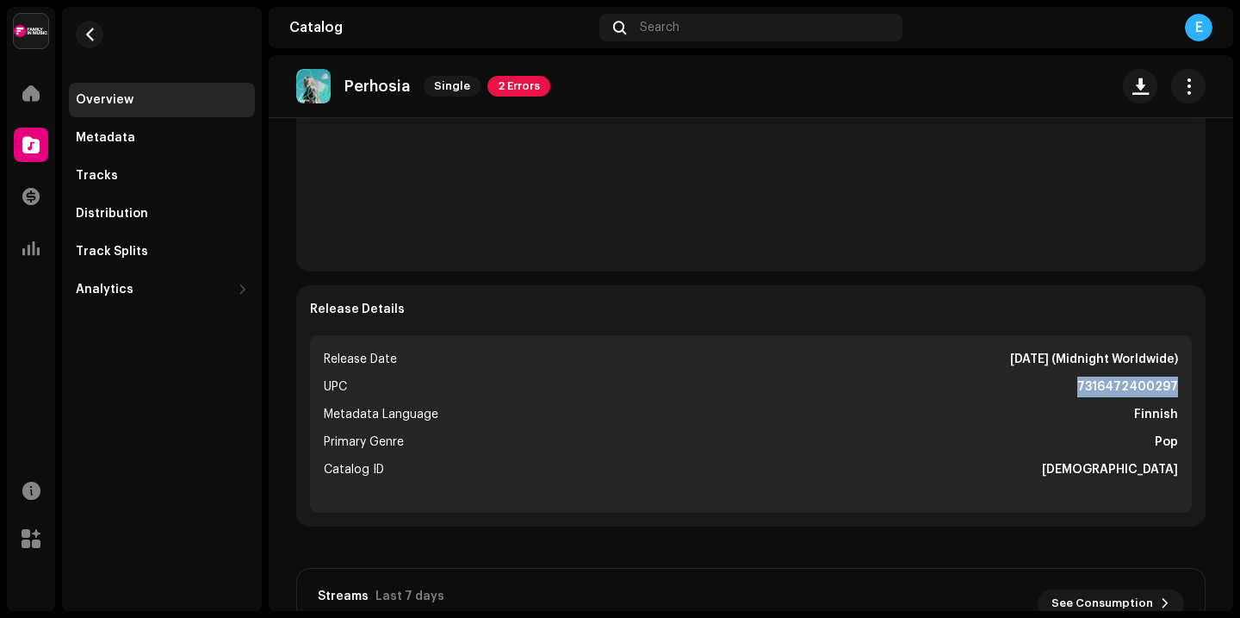
drag, startPoint x: 1080, startPoint y: 385, endPoint x: 1172, endPoint y: 387, distance: 92.2
click at [1172, 387] on ul "Release Date [DATE] (Midnight Worldwide) UPC 7316472400297 Metadata Language Fi…" at bounding box center [751, 423] width 882 height 177
copy strong "7316472400297"
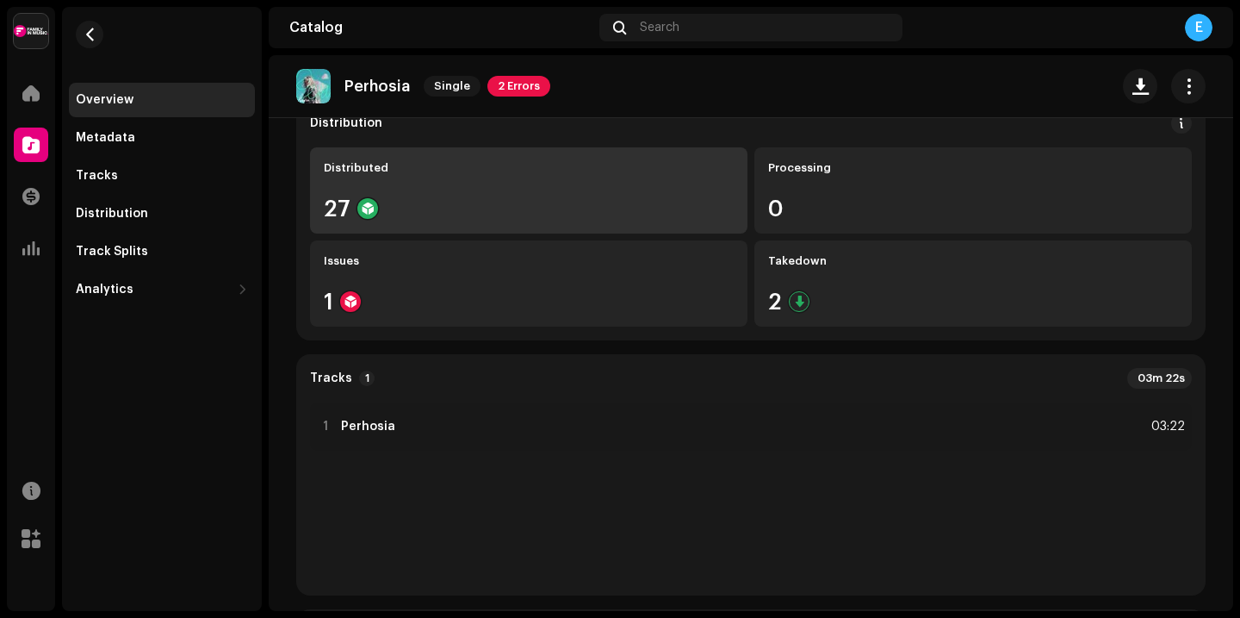
scroll to position [0, 0]
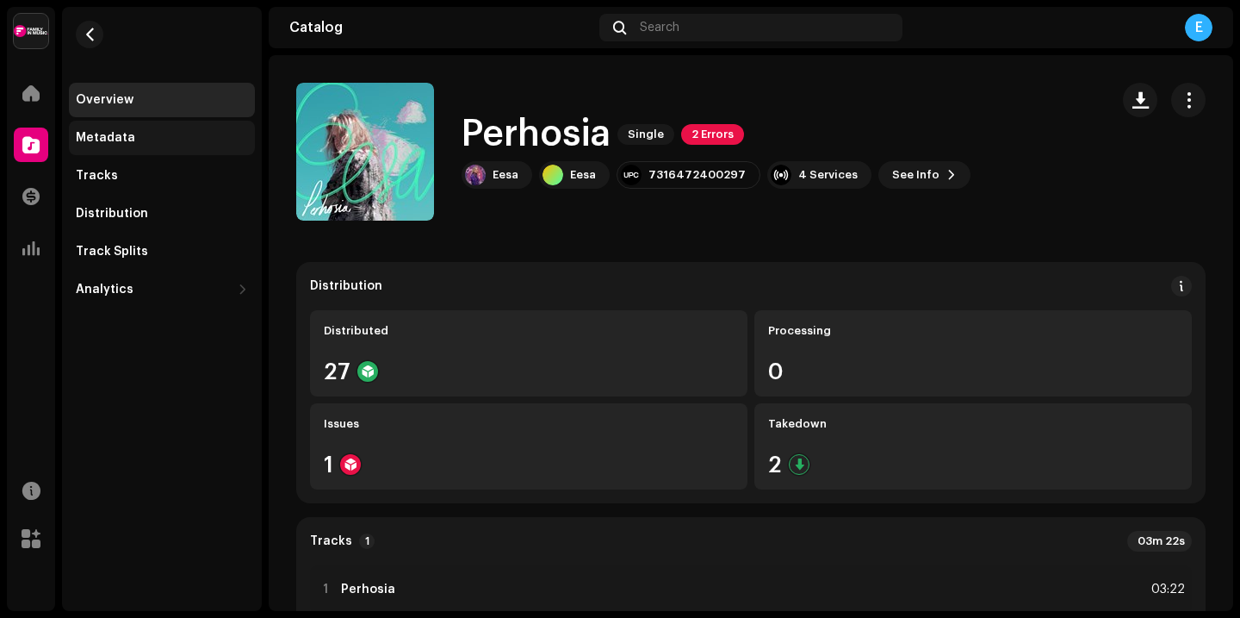
click at [133, 135] on div "Metadata" at bounding box center [162, 138] width 172 height 14
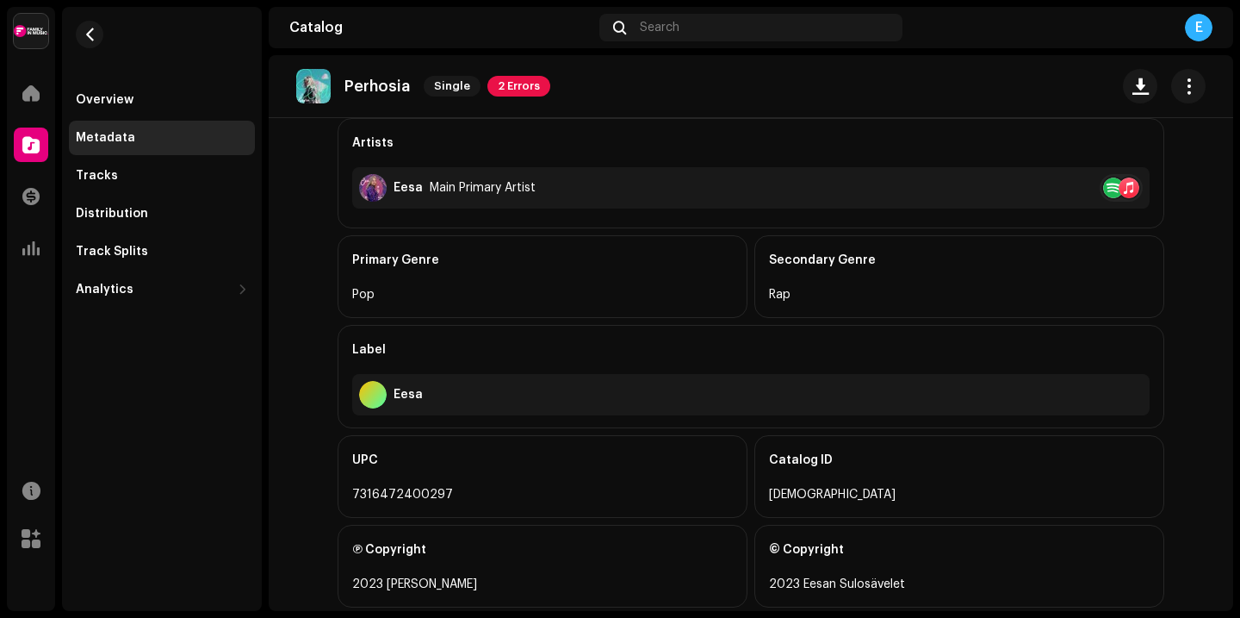
scroll to position [500, 0]
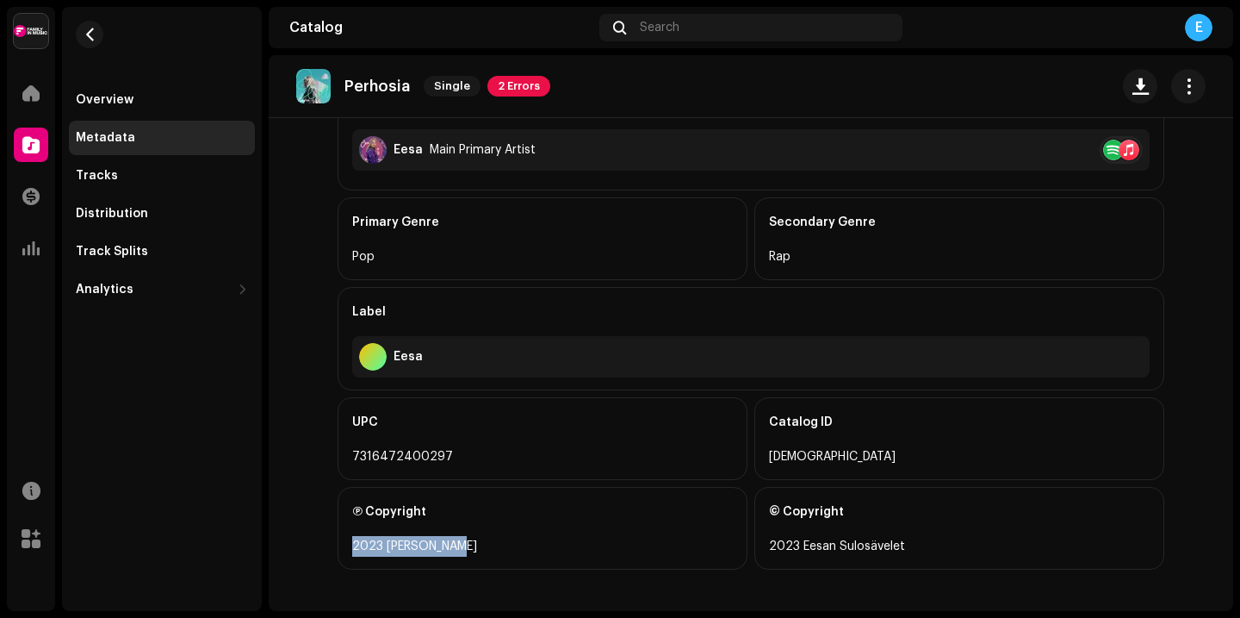
drag, startPoint x: 426, startPoint y: 545, endPoint x: 342, endPoint y: 548, distance: 83.6
click at [342, 548] on div "Ⓟ Copyright 2023 [PERSON_NAME]" at bounding box center [543, 528] width 410 height 83
click at [499, 529] on div "Ⓟ Copyright" at bounding box center [542, 512] width 381 height 48
drag, startPoint x: 910, startPoint y: 544, endPoint x: 755, endPoint y: 544, distance: 154.2
click at [755, 544] on div "© Copyright 2023 Eesan Sulosävelet" at bounding box center [960, 528] width 410 height 83
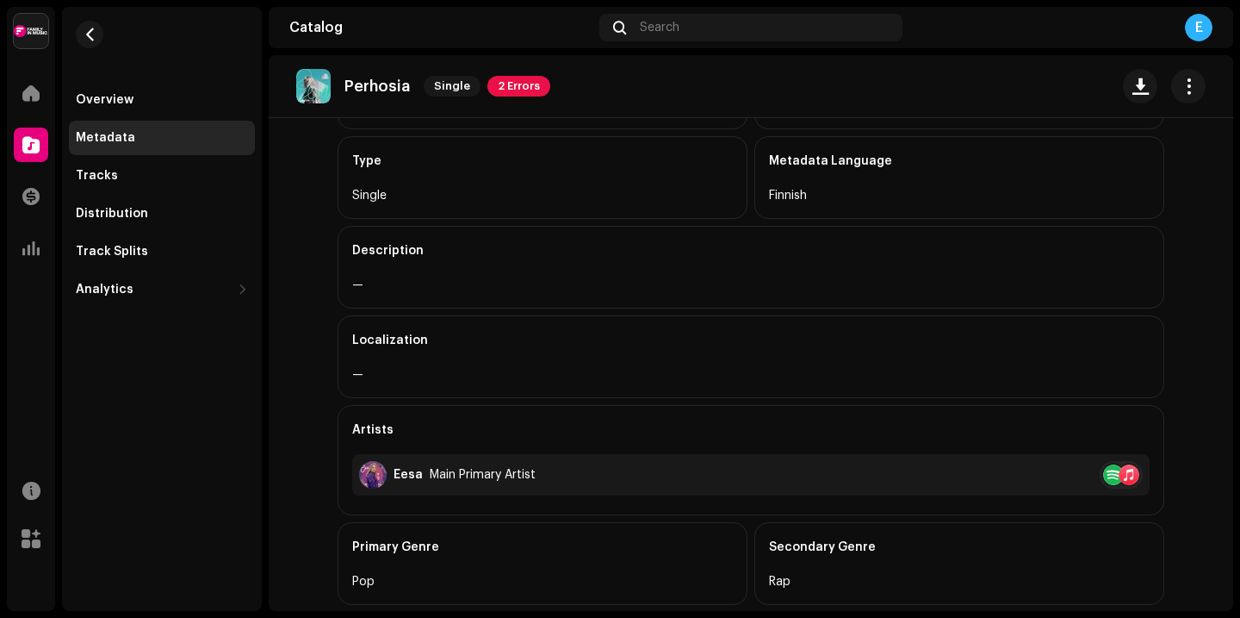
scroll to position [0, 0]
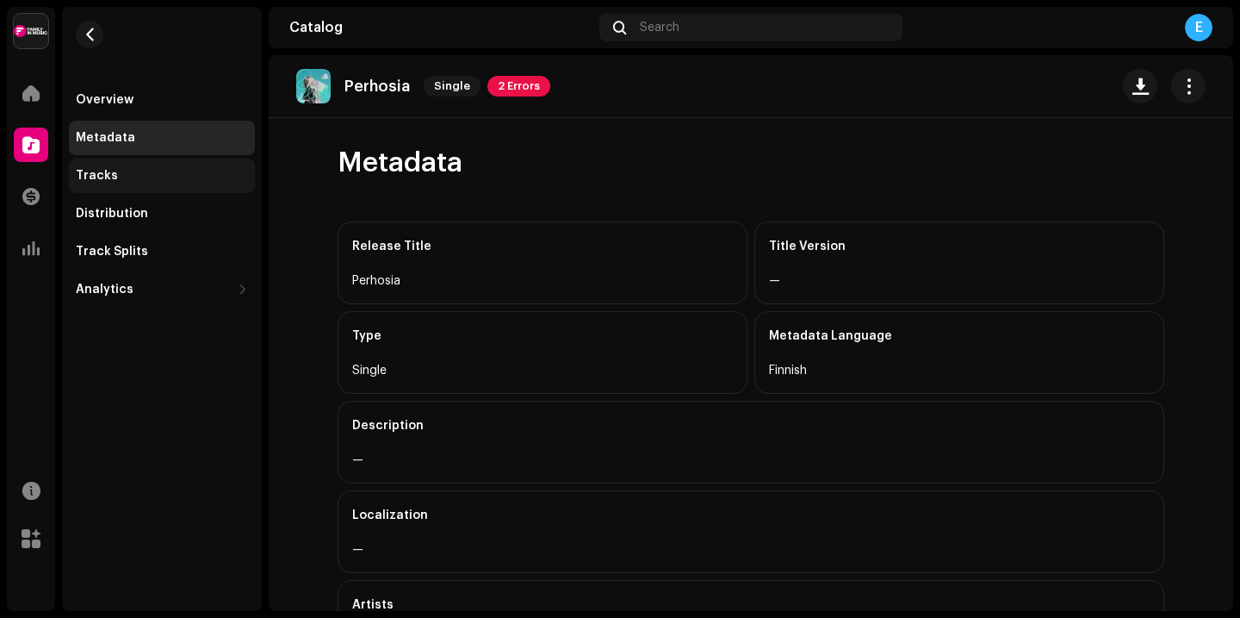
click at [97, 170] on div "Tracks" at bounding box center [97, 176] width 42 height 14
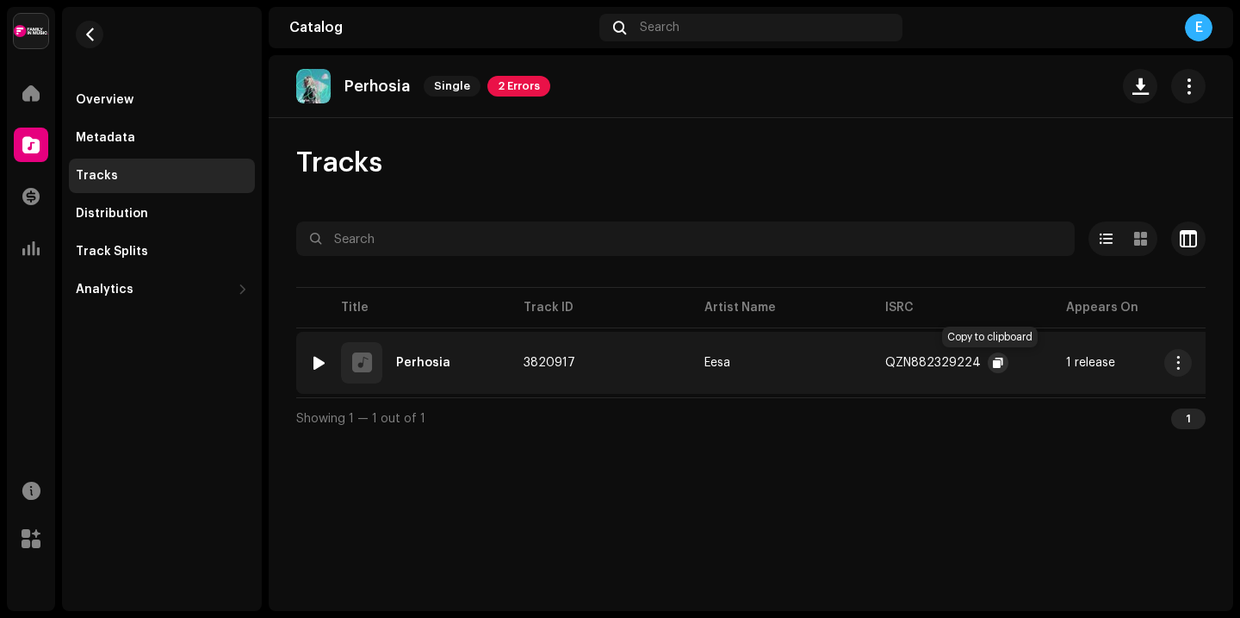
click at [994, 363] on span "button" at bounding box center [998, 363] width 10 height 14
click at [88, 212] on div "Distribution" at bounding box center [112, 214] width 72 height 14
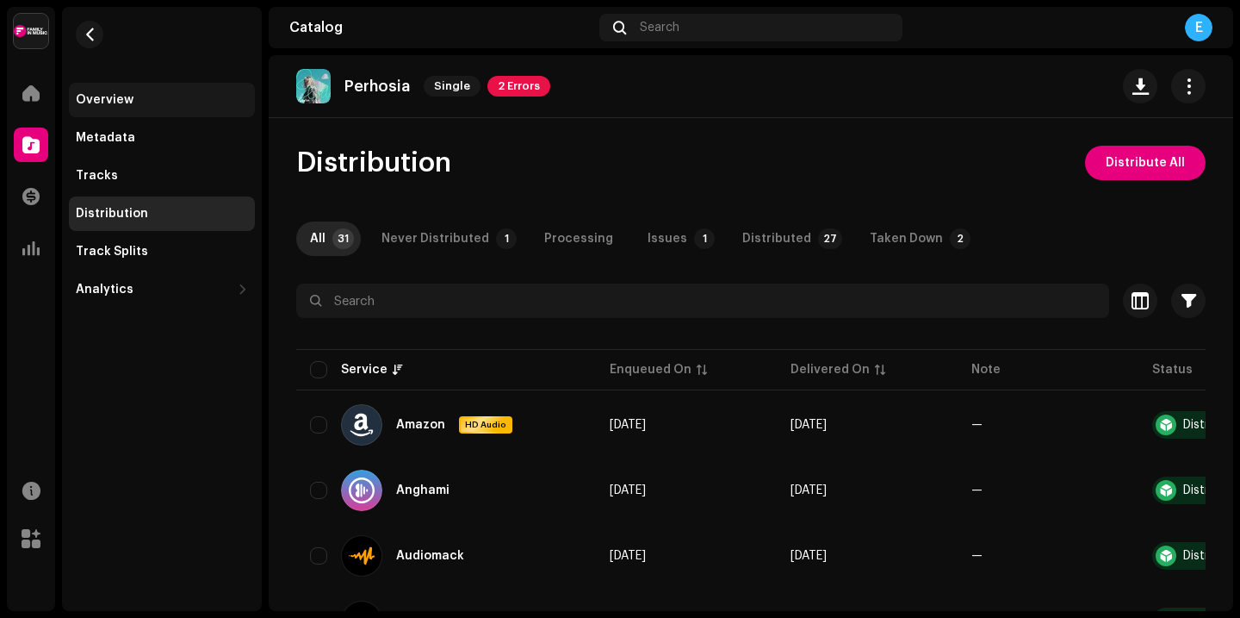
click at [145, 108] on div "Overview" at bounding box center [162, 100] width 186 height 34
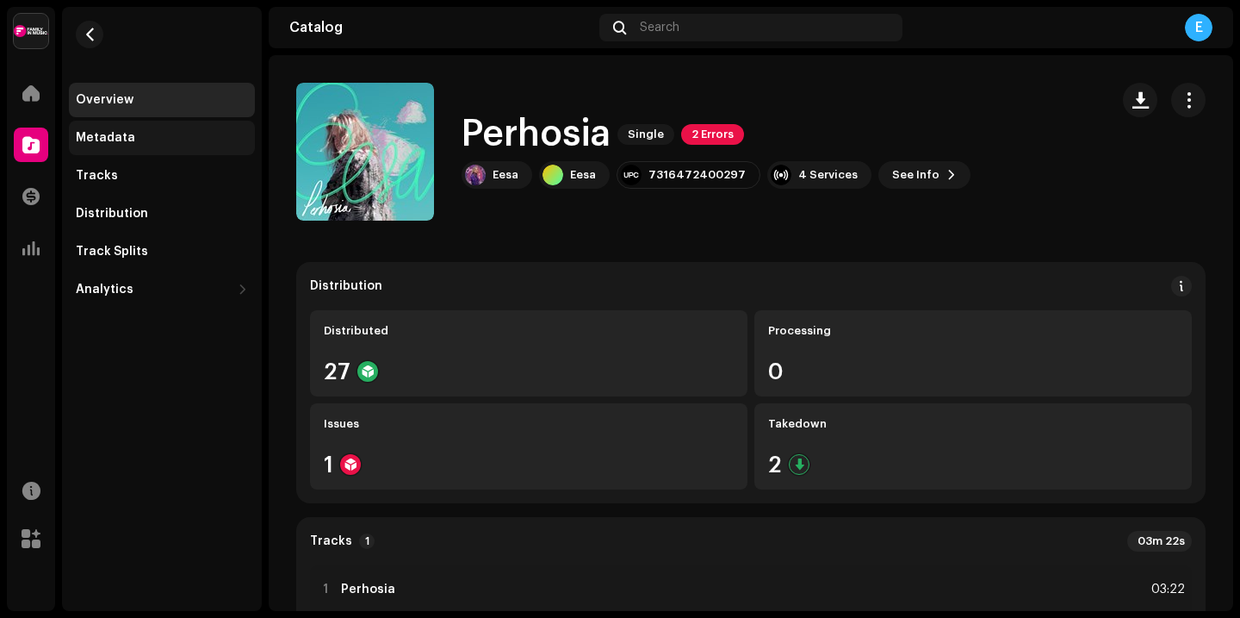
click at [100, 148] on div "Metadata" at bounding box center [162, 138] width 186 height 34
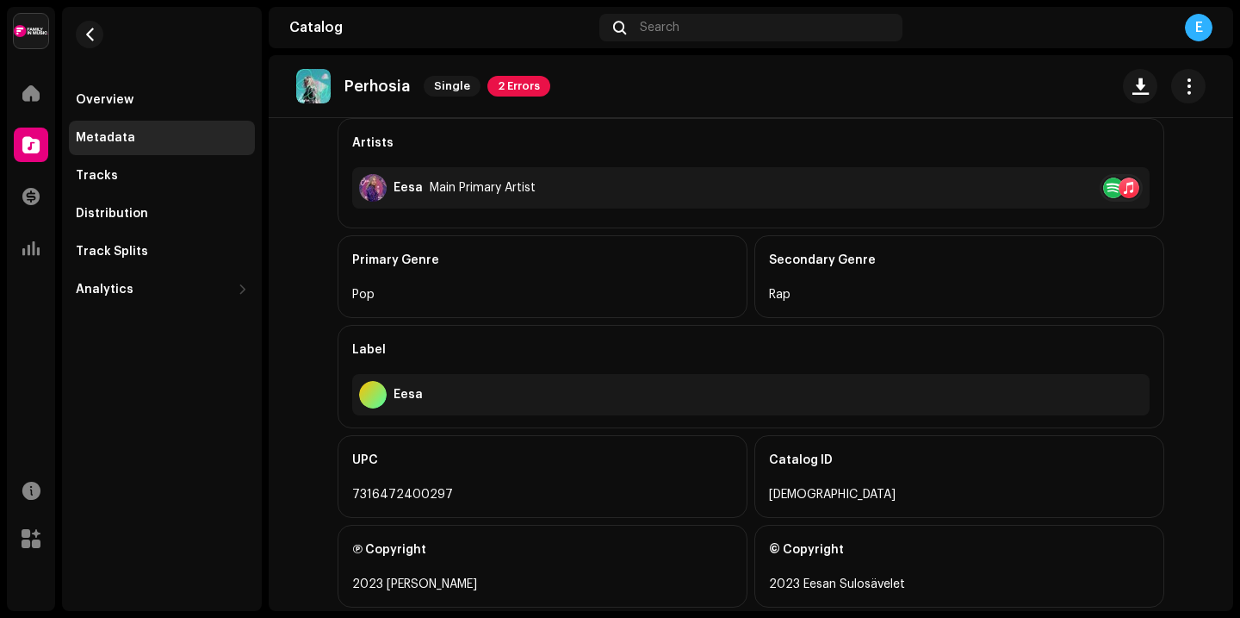
scroll to position [500, 0]
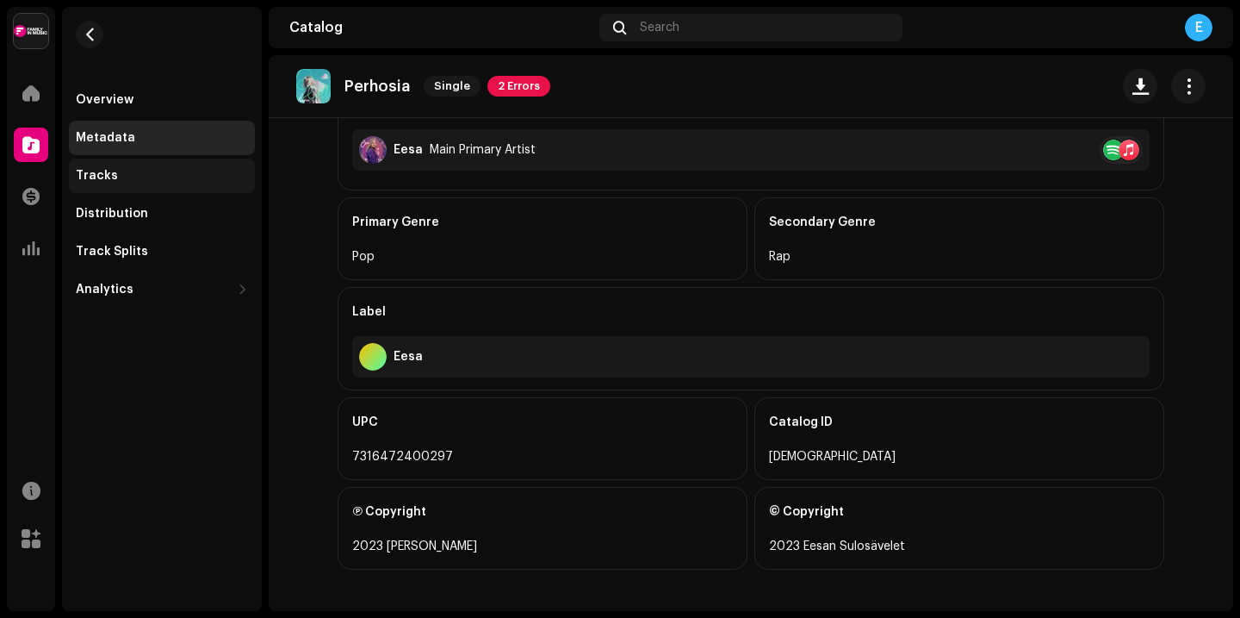
click at [131, 190] on div "Tracks" at bounding box center [162, 175] width 186 height 34
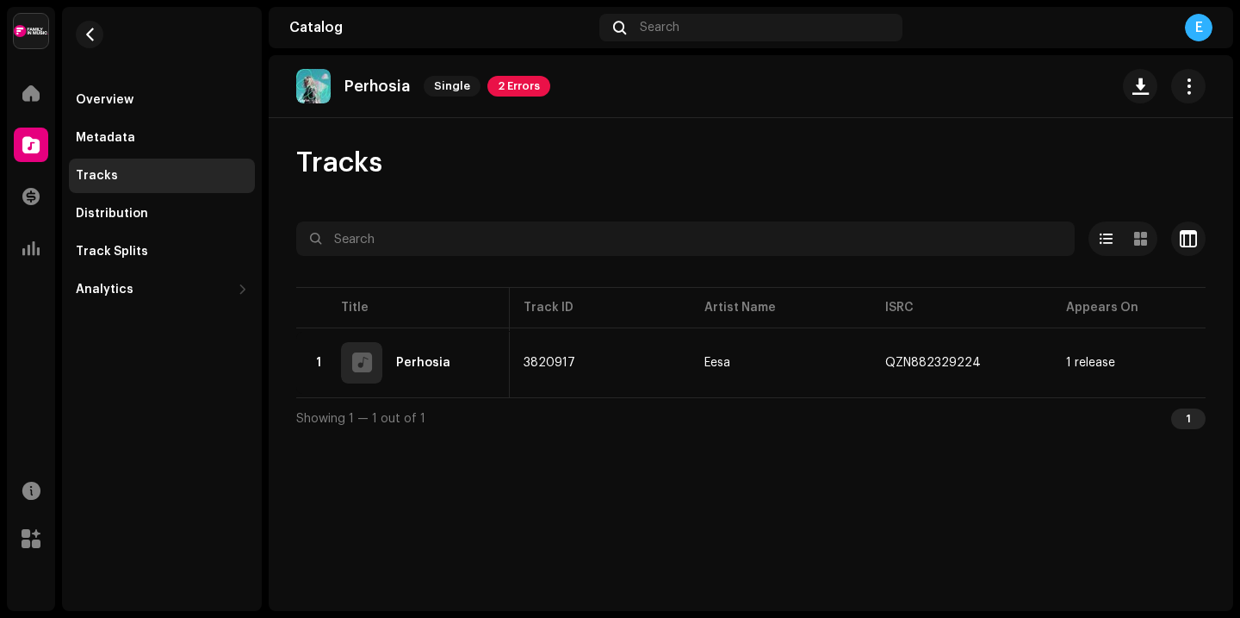
scroll to position [0, 389]
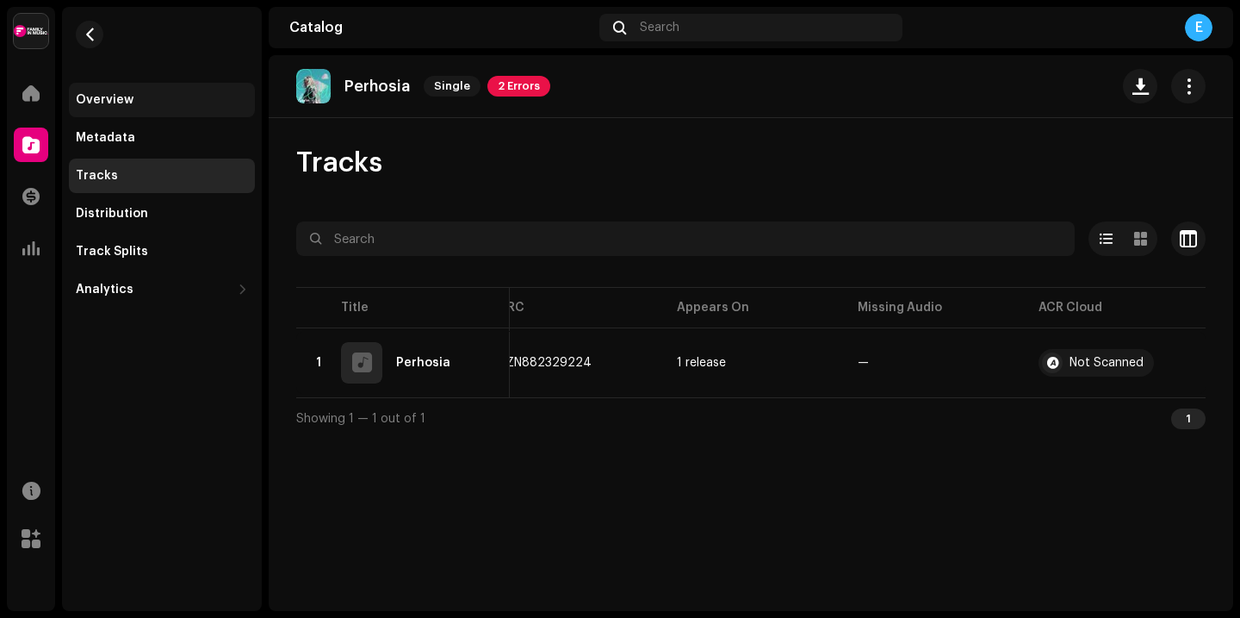
click at [154, 96] on div "Overview" at bounding box center [162, 100] width 172 height 14
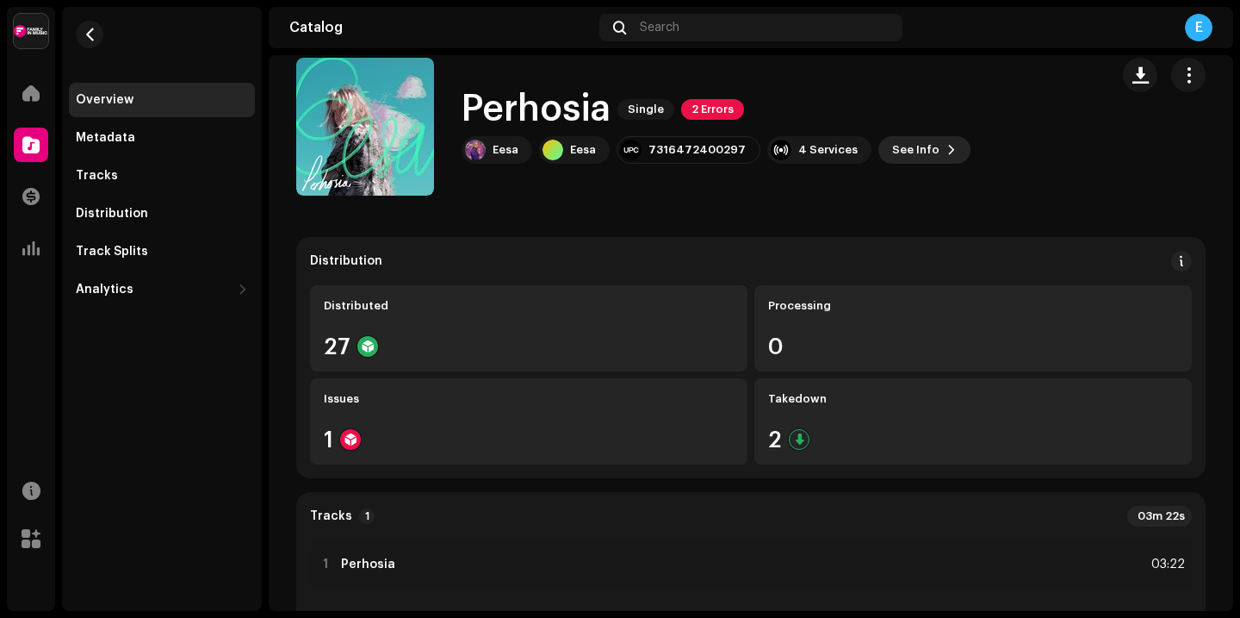
click at [909, 143] on span "See Info" at bounding box center [915, 150] width 47 height 34
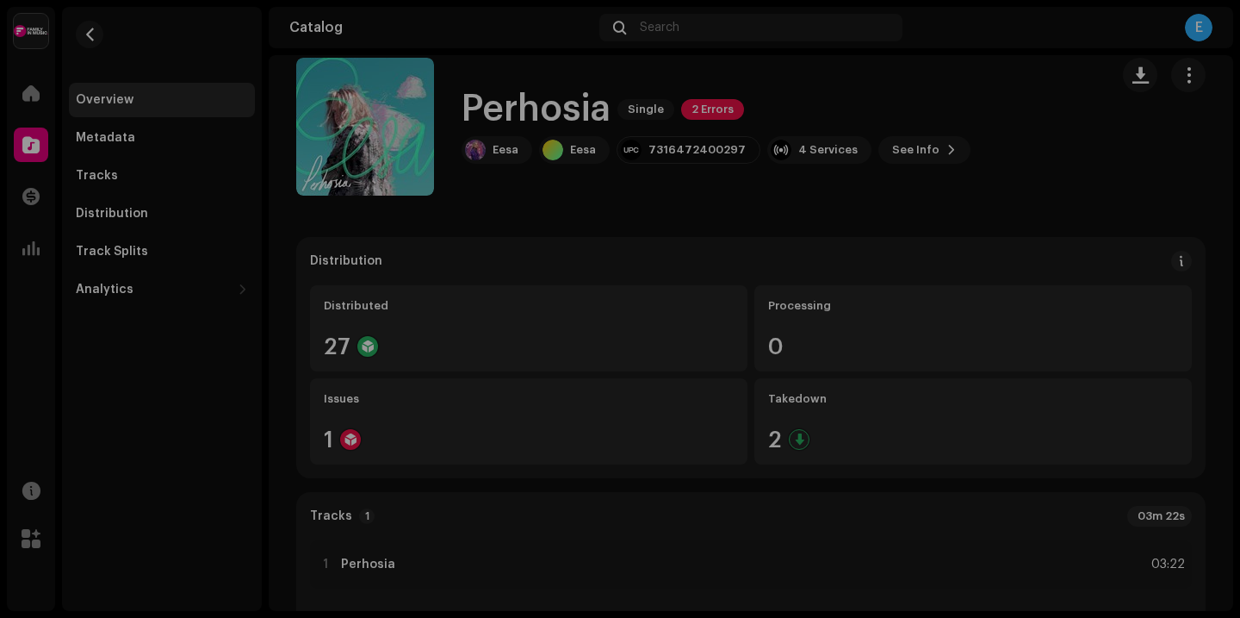
click at [929, 148] on div "Perhosia 1423169 Metadata Distribution Metadata Language Finnish Release Title …" at bounding box center [620, 309] width 1240 height 618
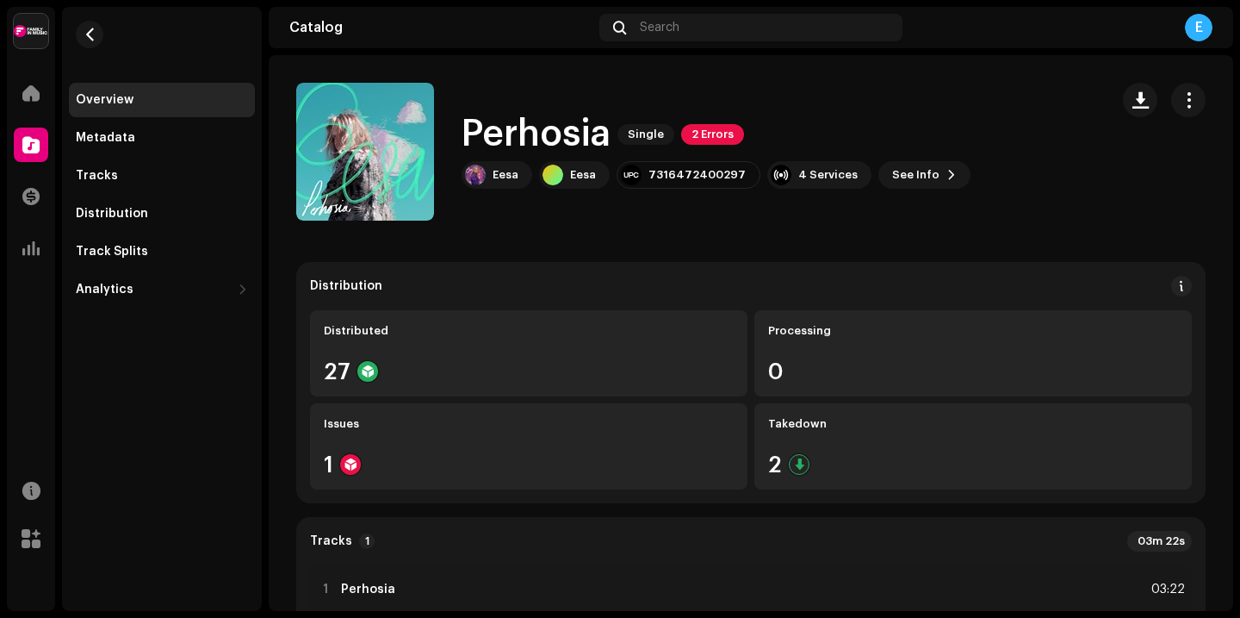
click at [156, 112] on div "Overview" at bounding box center [162, 100] width 186 height 34
click at [124, 140] on div "Metadata" at bounding box center [105, 138] width 59 height 14
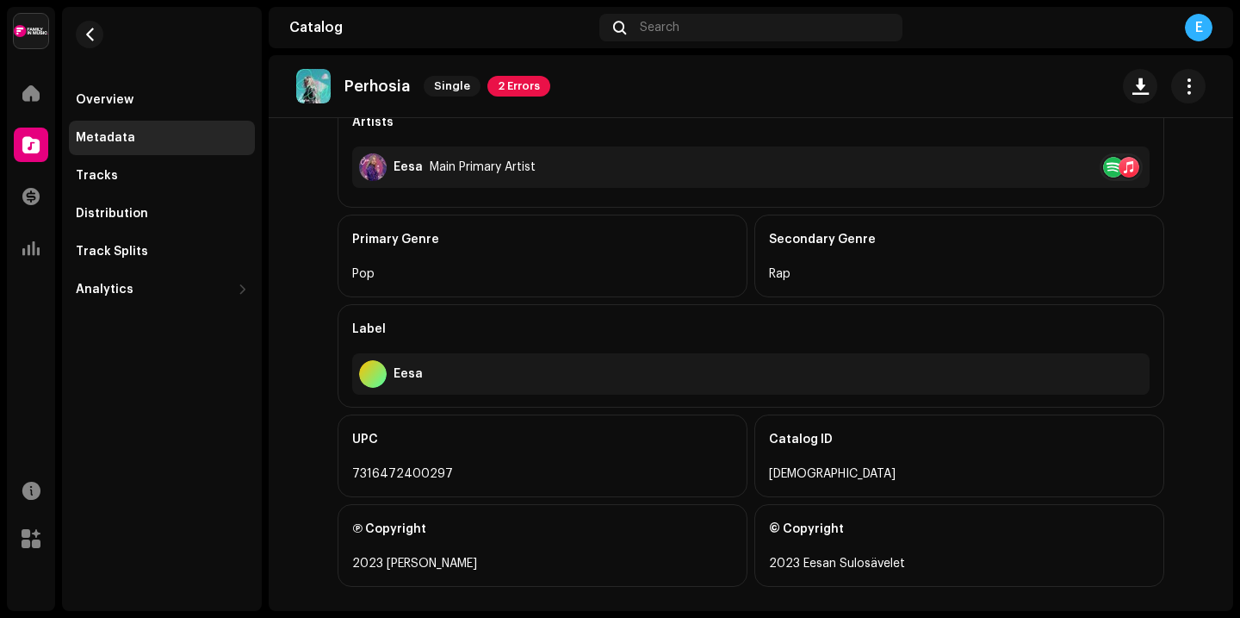
scroll to position [500, 0]
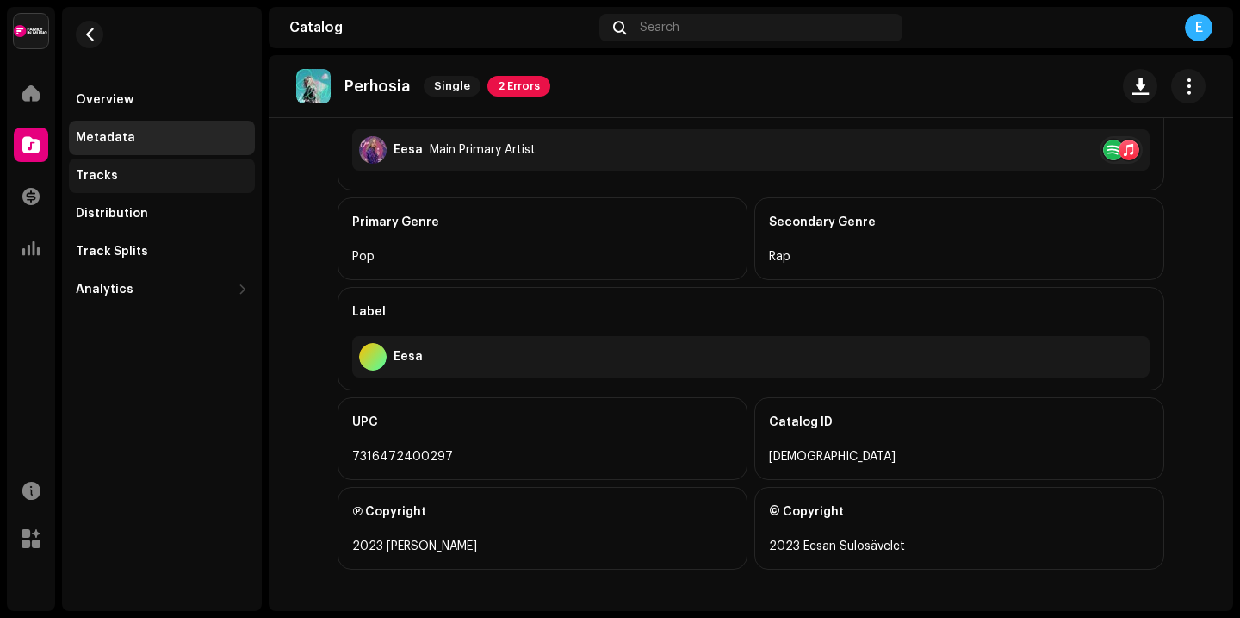
click at [177, 176] on div "Tracks" at bounding box center [162, 176] width 172 height 14
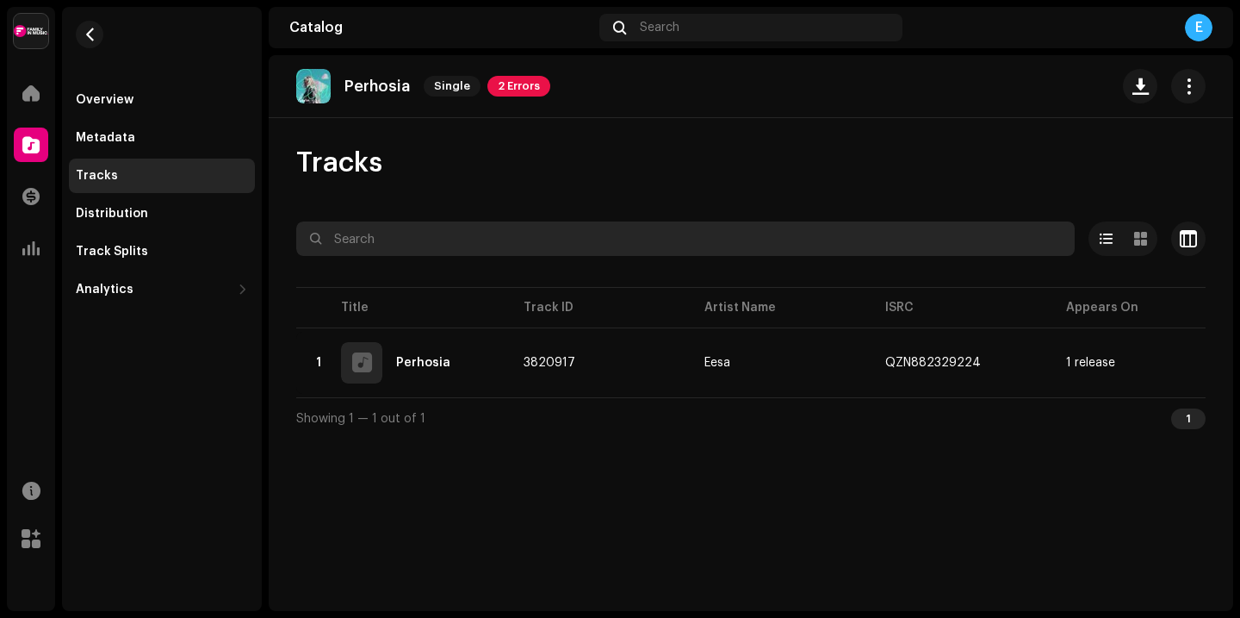
scroll to position [0, 389]
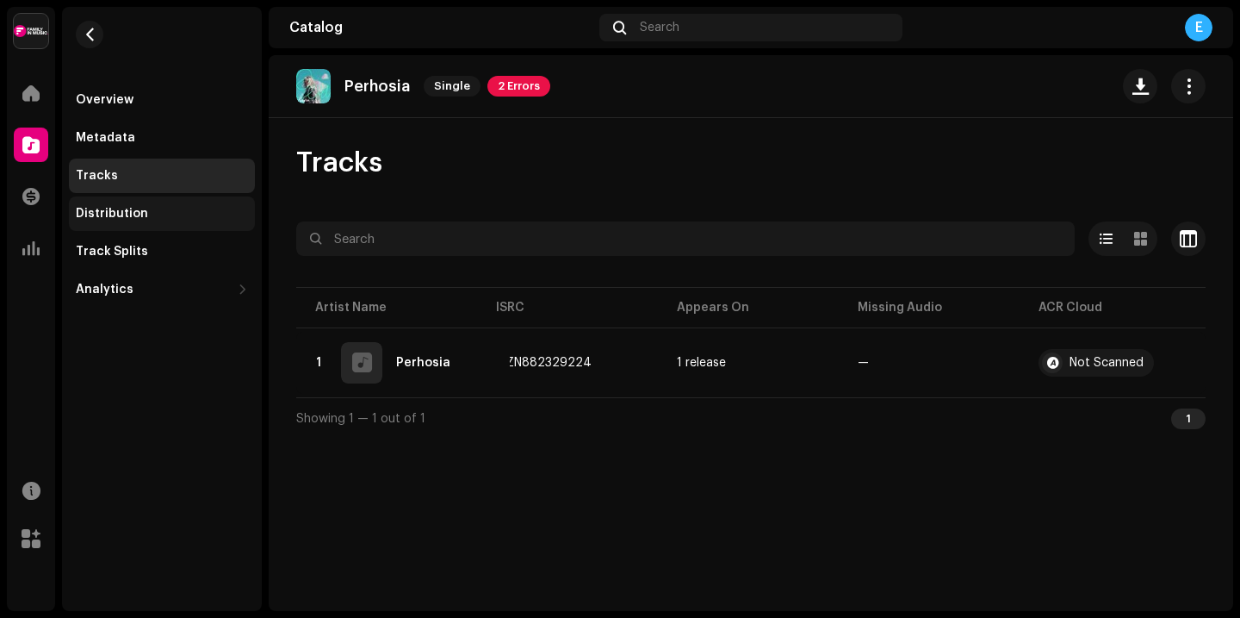
click at [136, 224] on div "Distribution" at bounding box center [162, 213] width 186 height 34
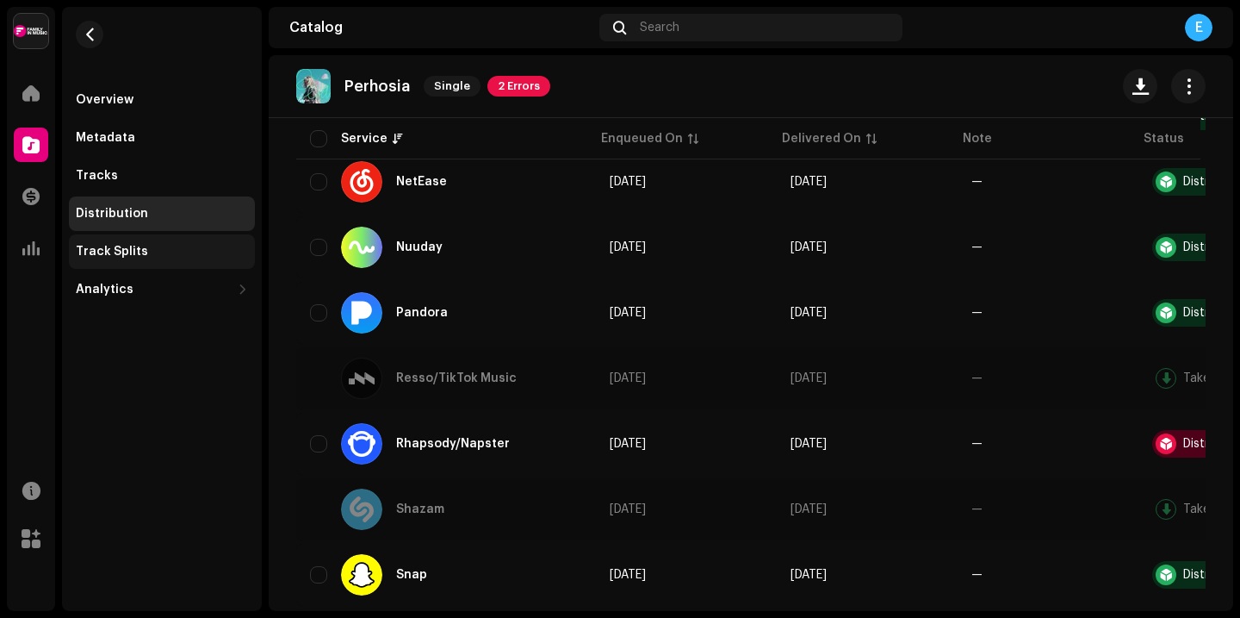
scroll to position [1649, 0]
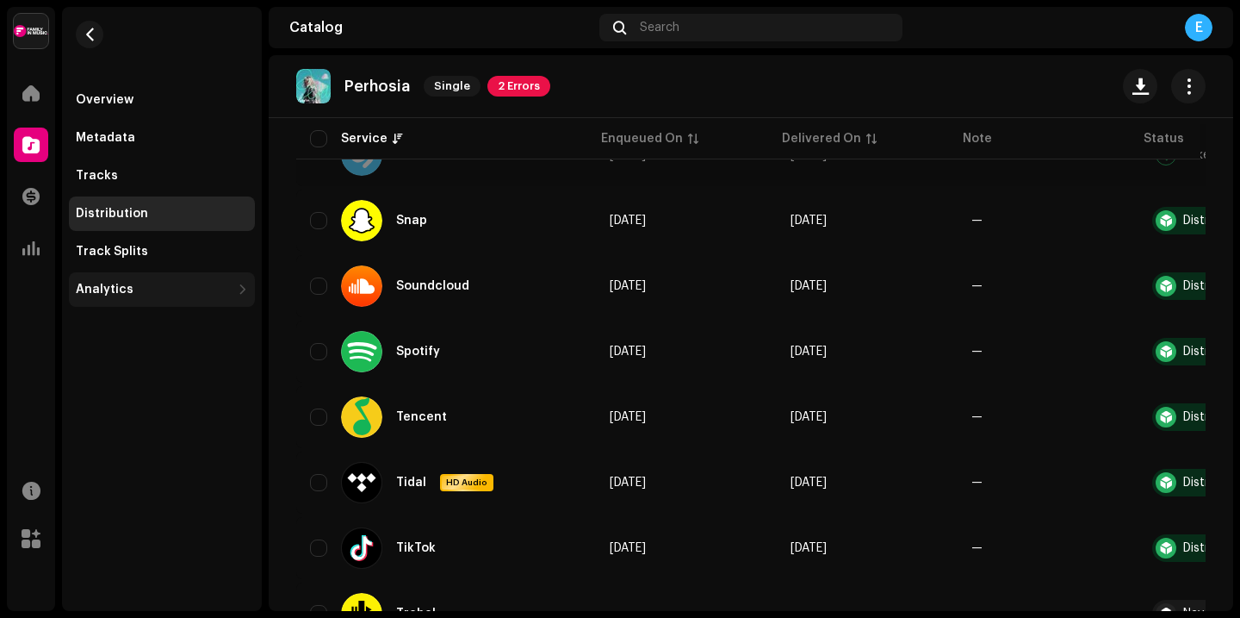
click at [118, 293] on div "Analytics" at bounding box center [105, 290] width 58 height 14
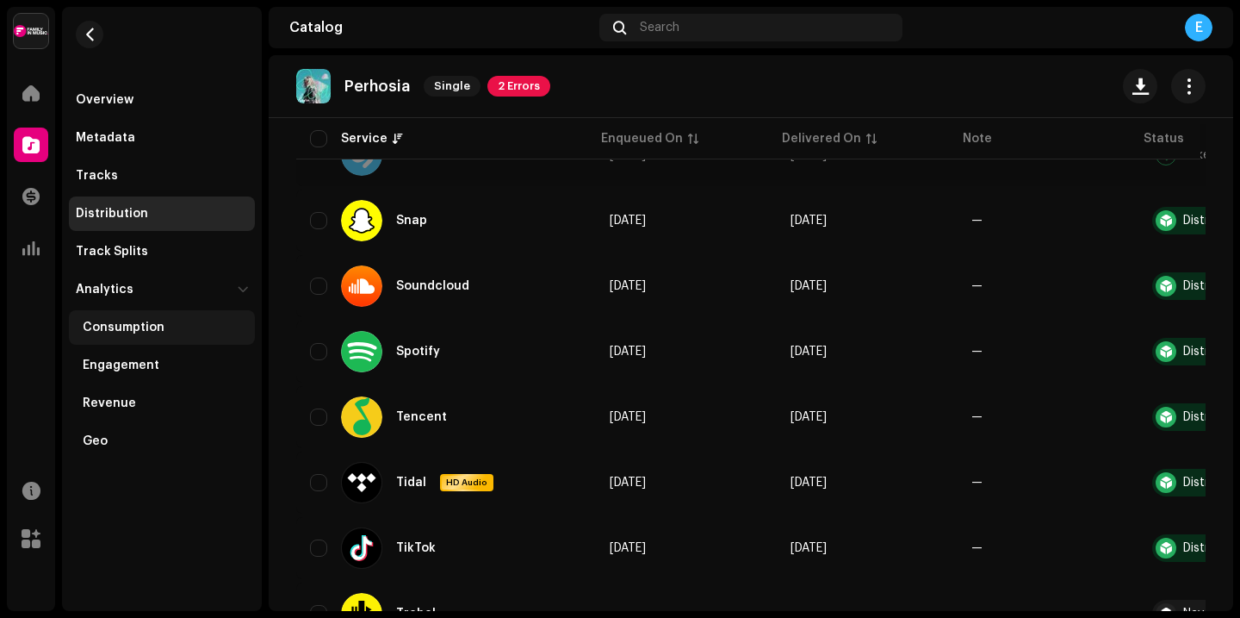
click at [154, 331] on div "Consumption" at bounding box center [124, 327] width 82 height 14
click at [119, 273] on div "Analytics" at bounding box center [162, 289] width 186 height 34
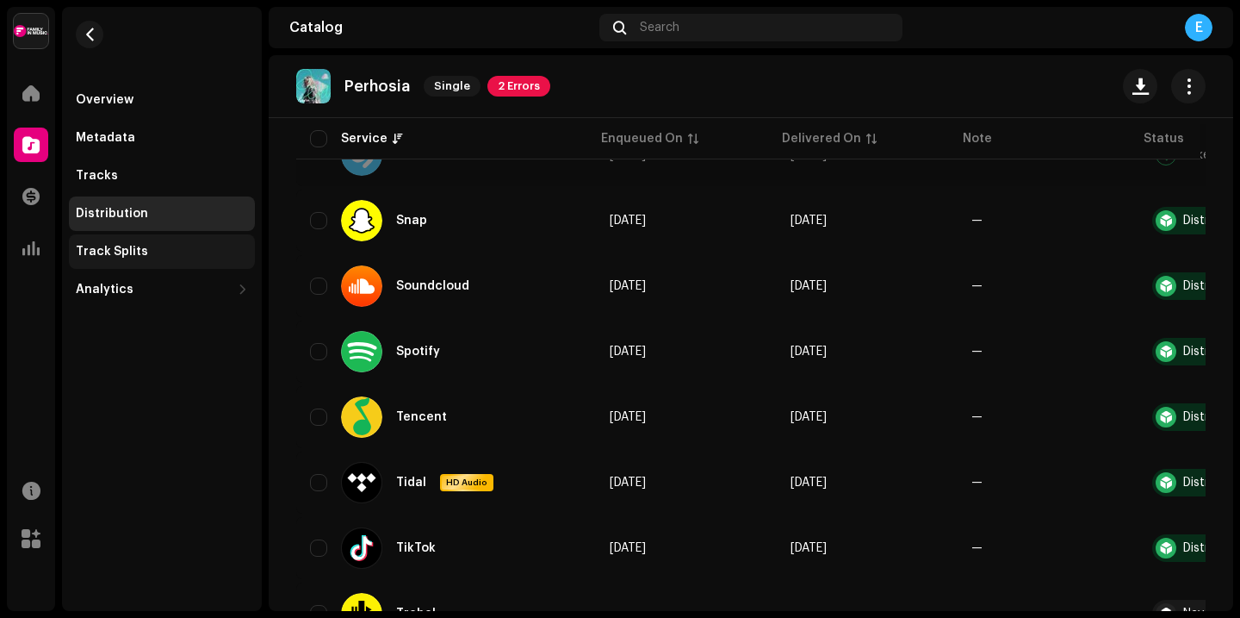
click at [135, 245] on div "Track Splits" at bounding box center [112, 252] width 72 height 14
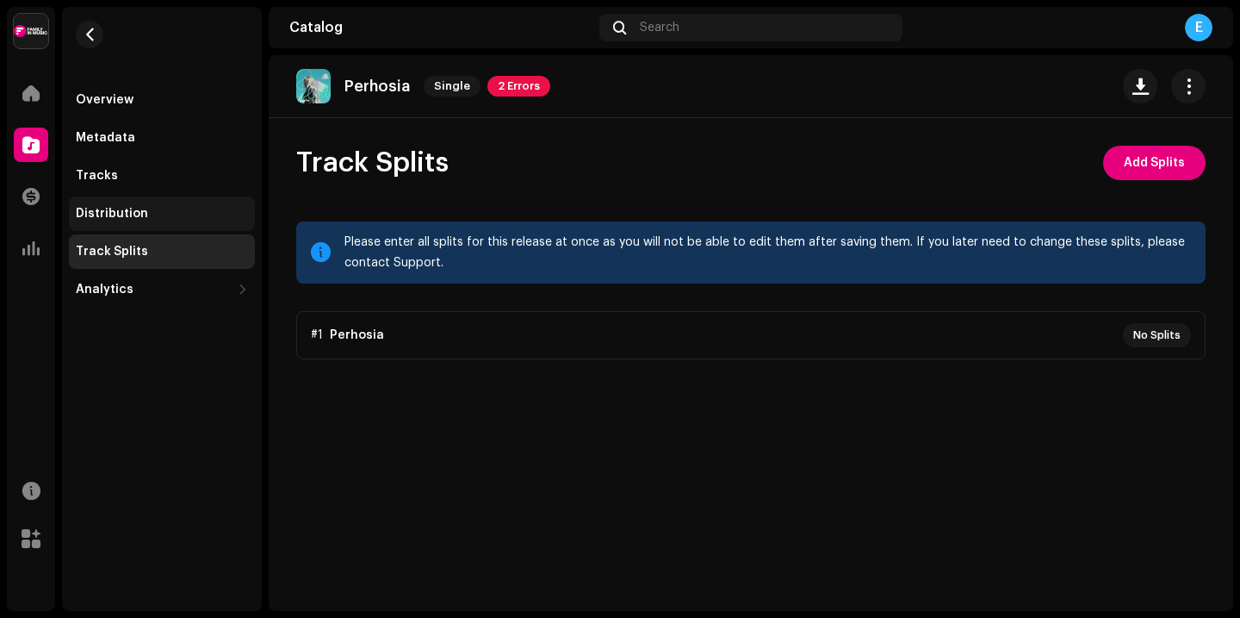
click at [104, 214] on div "Distribution" at bounding box center [112, 214] width 72 height 14
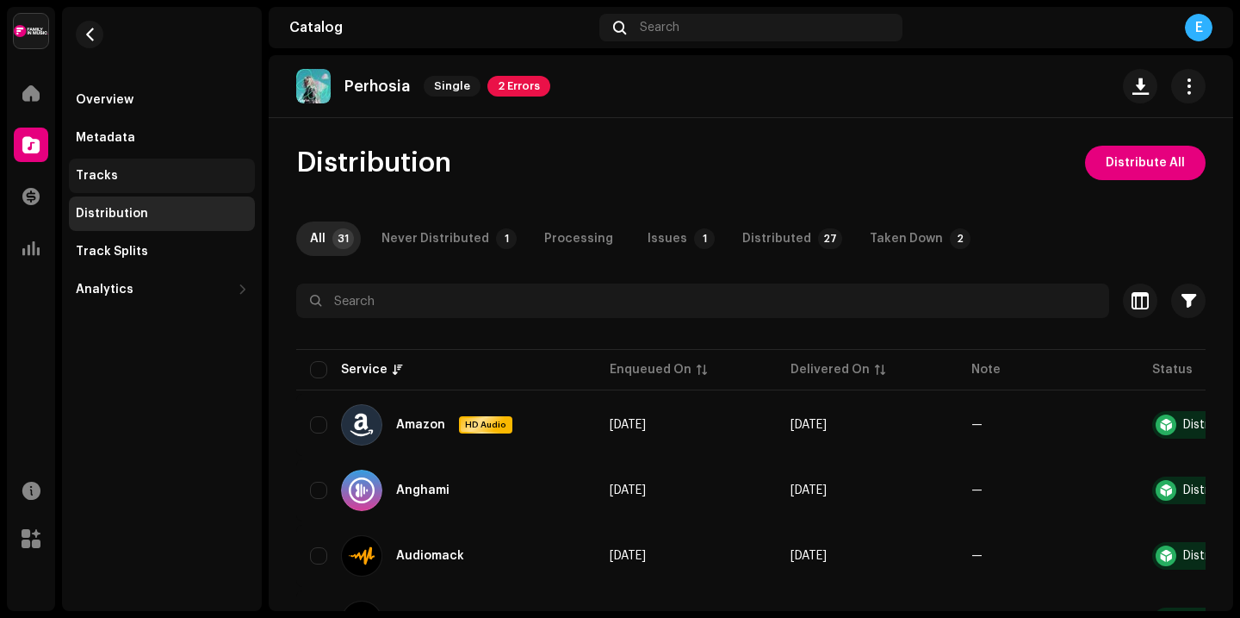
click at [152, 166] on div "Tracks" at bounding box center [162, 175] width 186 height 34
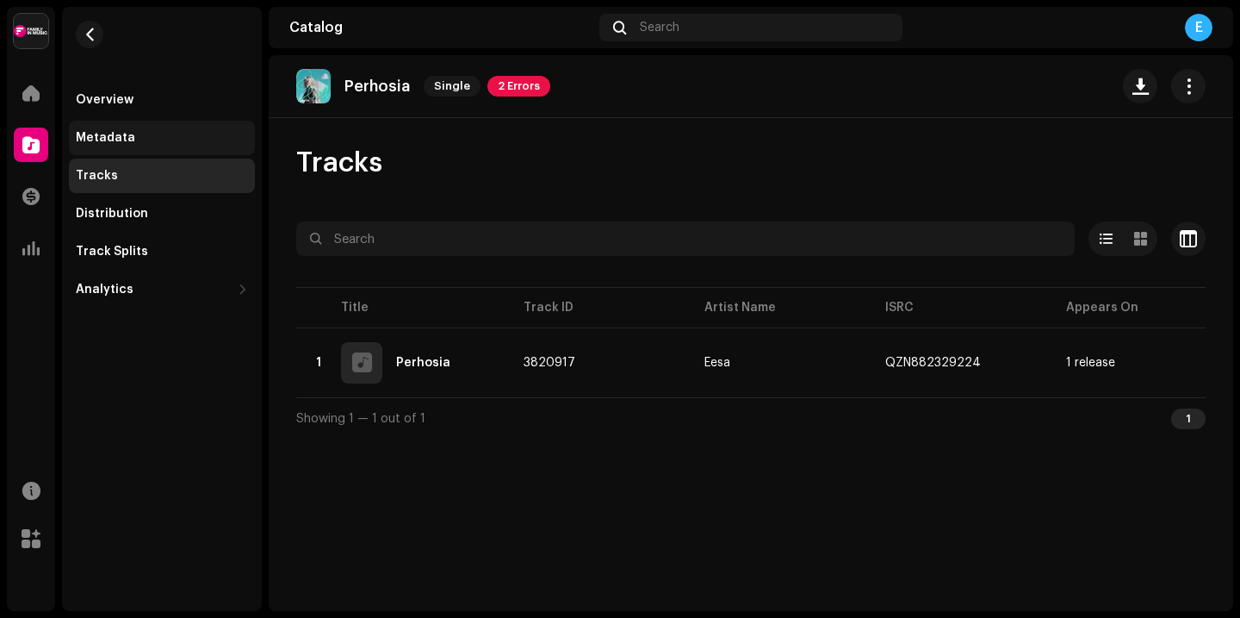
click at [139, 140] on div "Metadata" at bounding box center [162, 138] width 172 height 14
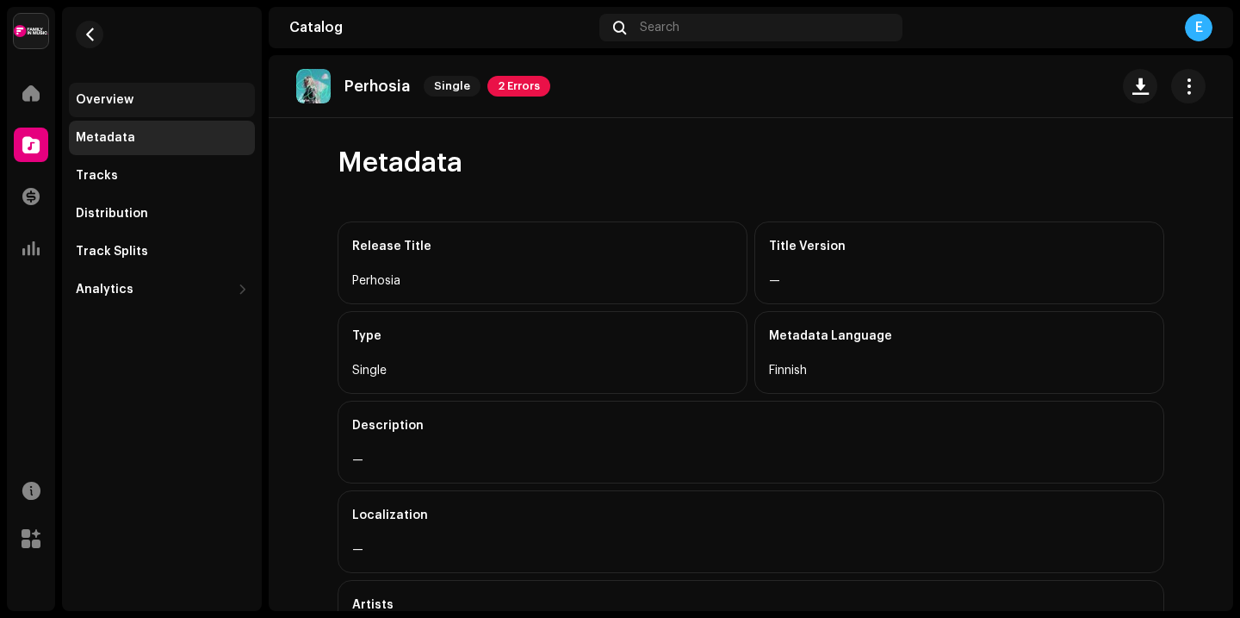
click at [212, 109] on div "Overview" at bounding box center [162, 100] width 186 height 34
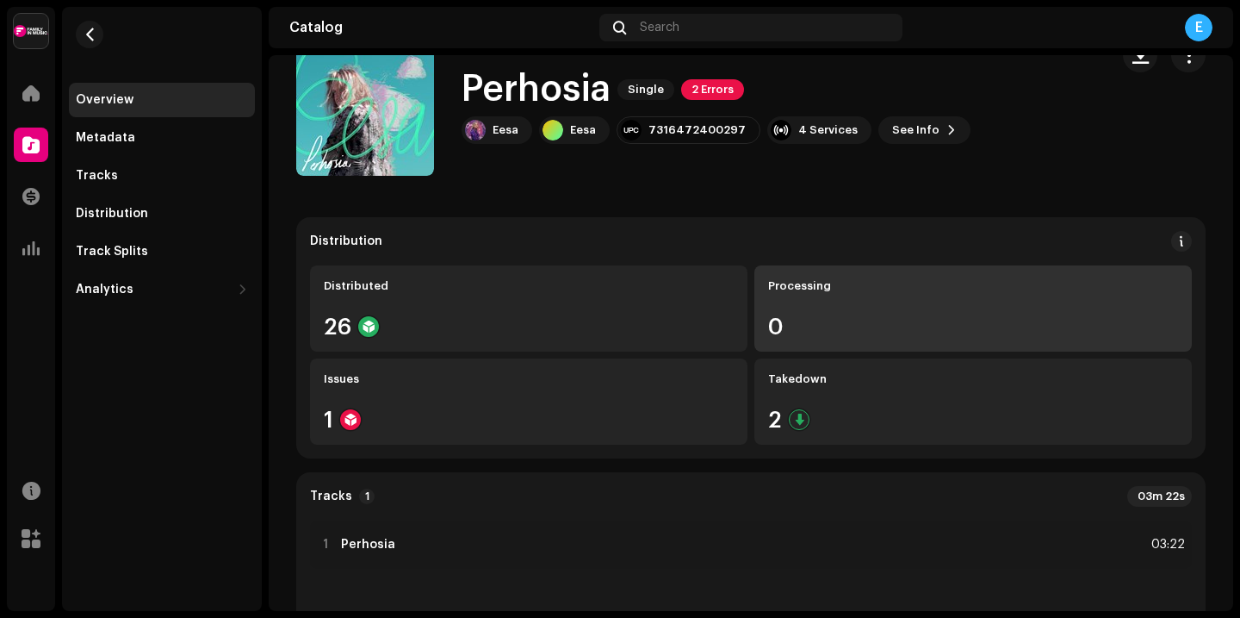
scroll to position [75, 0]
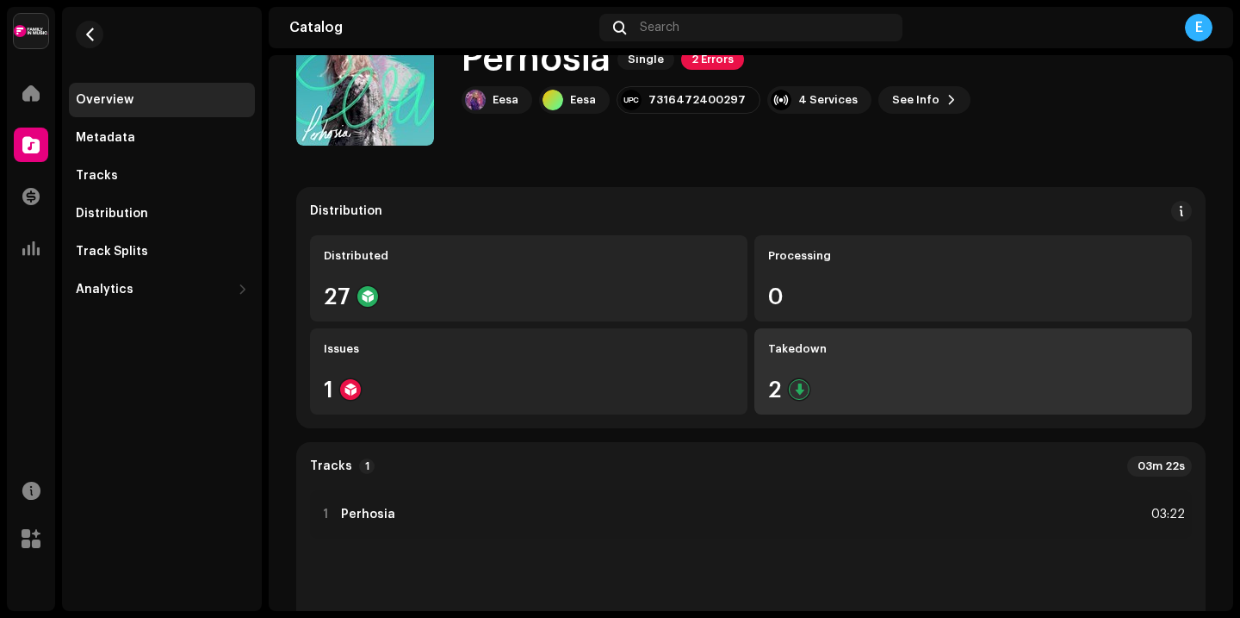
click at [808, 373] on div "Takedown 2" at bounding box center [974, 371] width 438 height 86
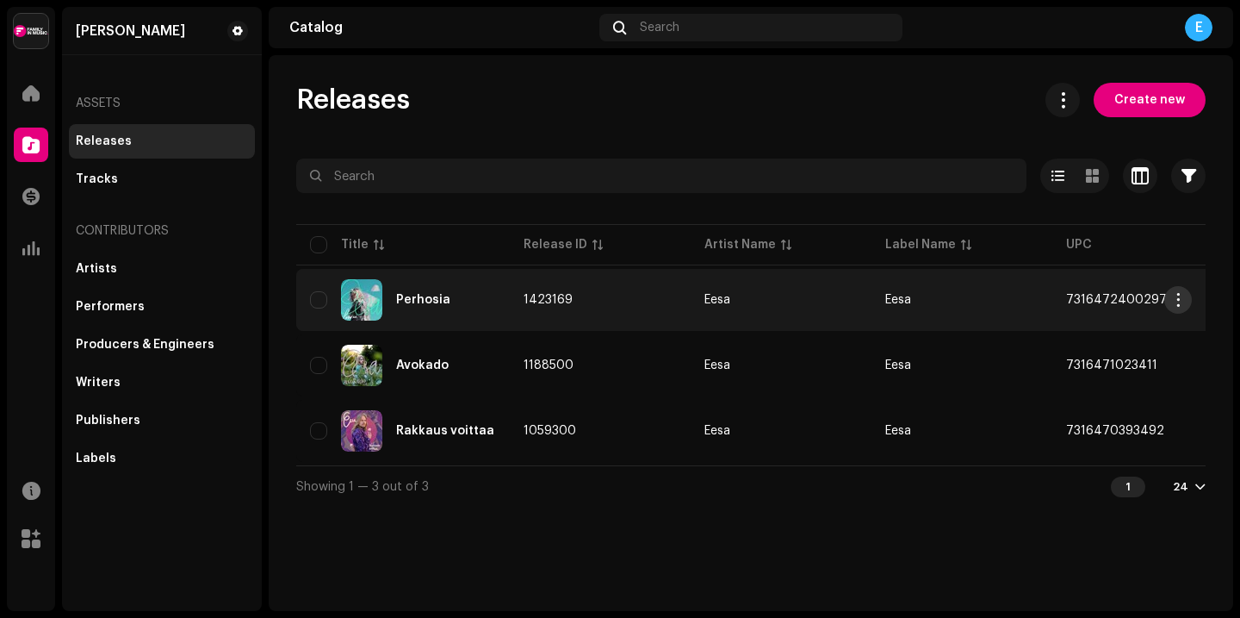
click at [1178, 301] on span "button" at bounding box center [1178, 300] width 13 height 14
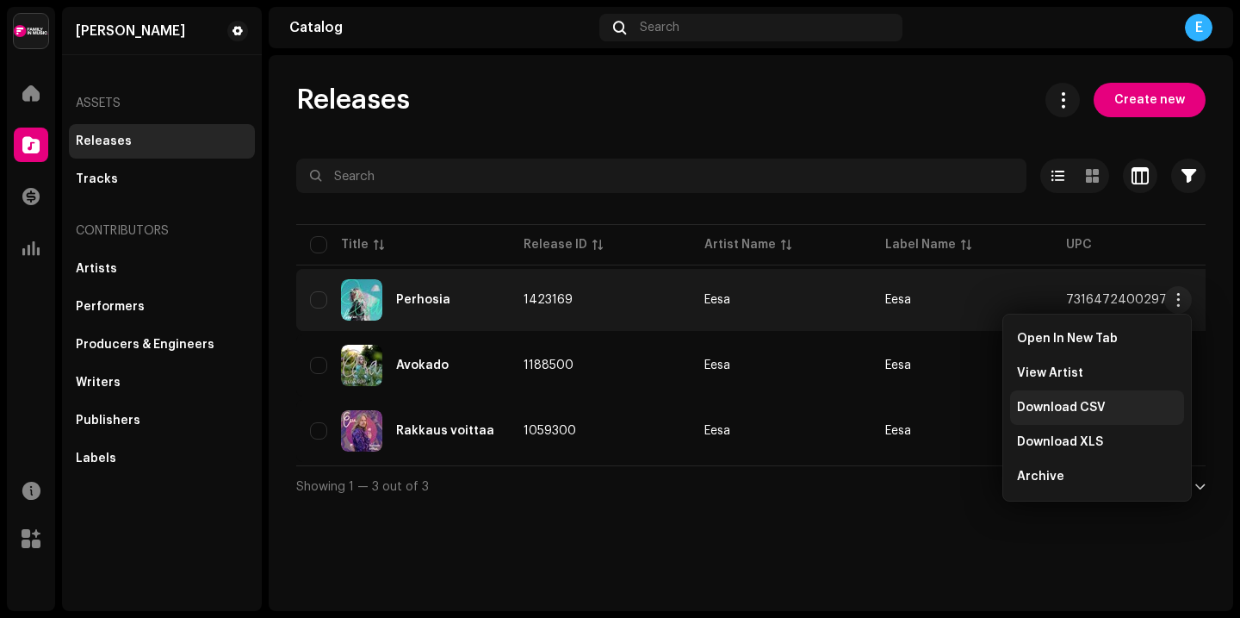
click at [1060, 410] on span "Download CSV" at bounding box center [1061, 408] width 89 height 14
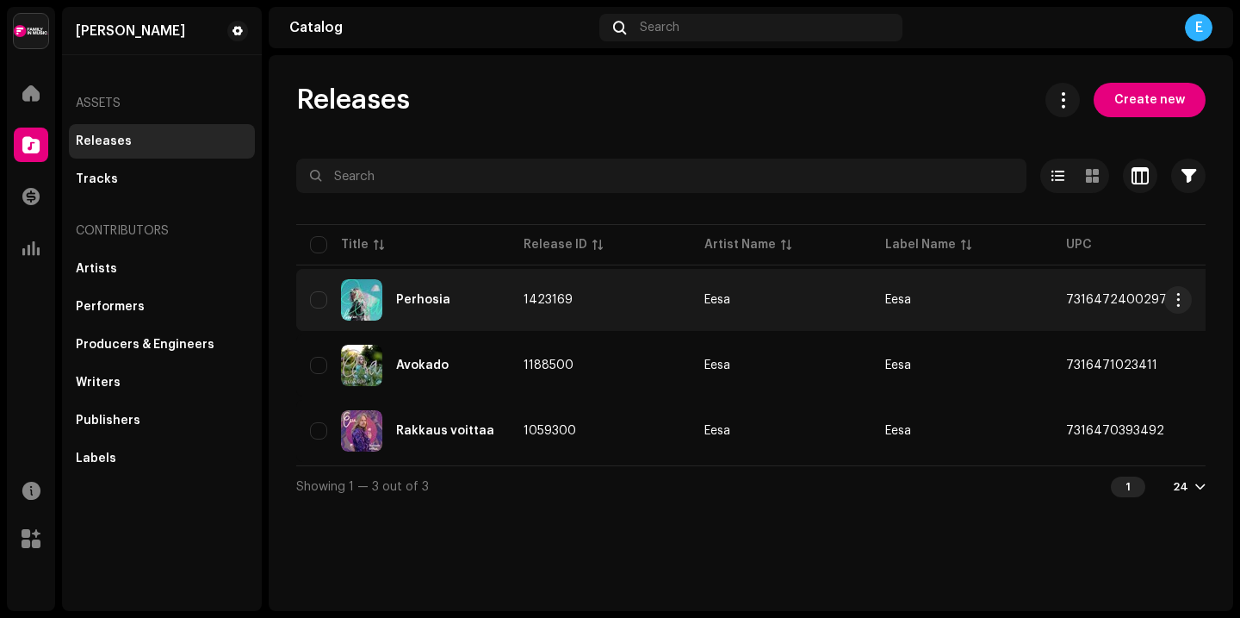
click at [407, 288] on div "Perhosia" at bounding box center [403, 299] width 186 height 41
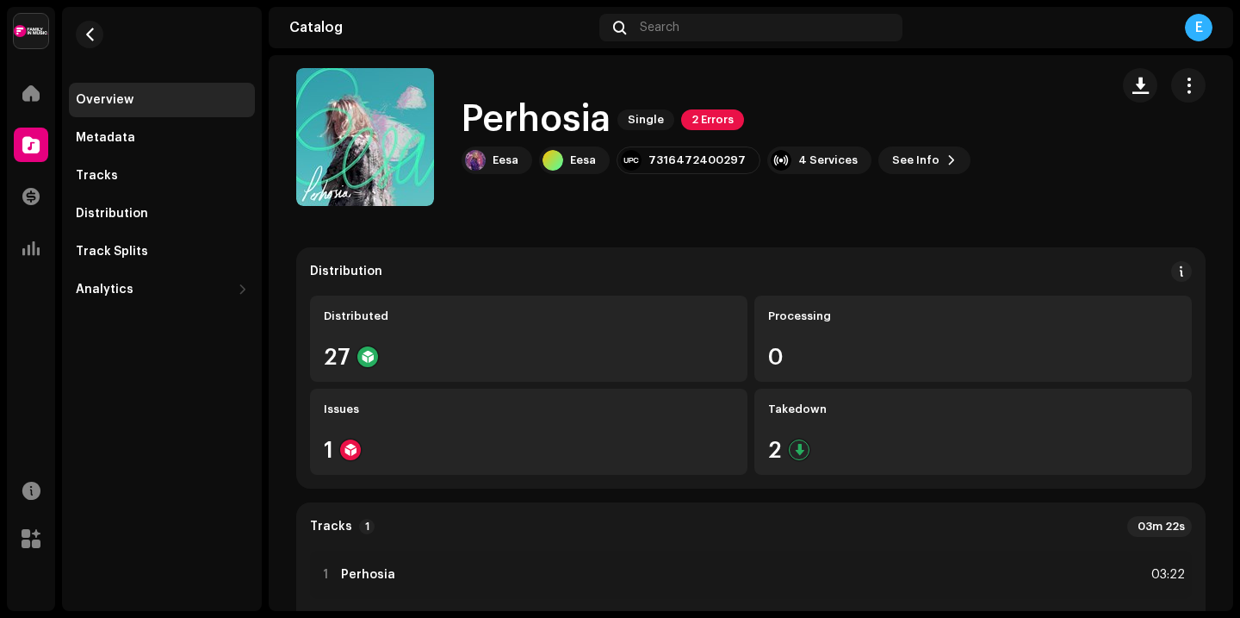
scroll to position [25, 0]
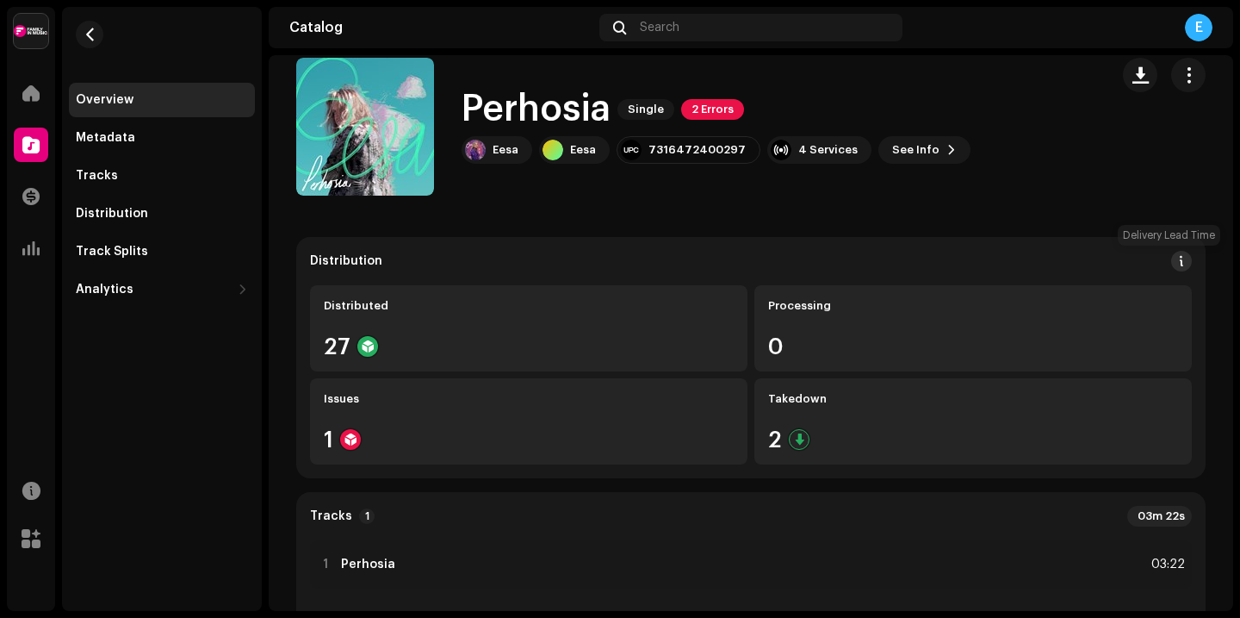
click at [1176, 264] on span at bounding box center [1182, 261] width 12 height 14
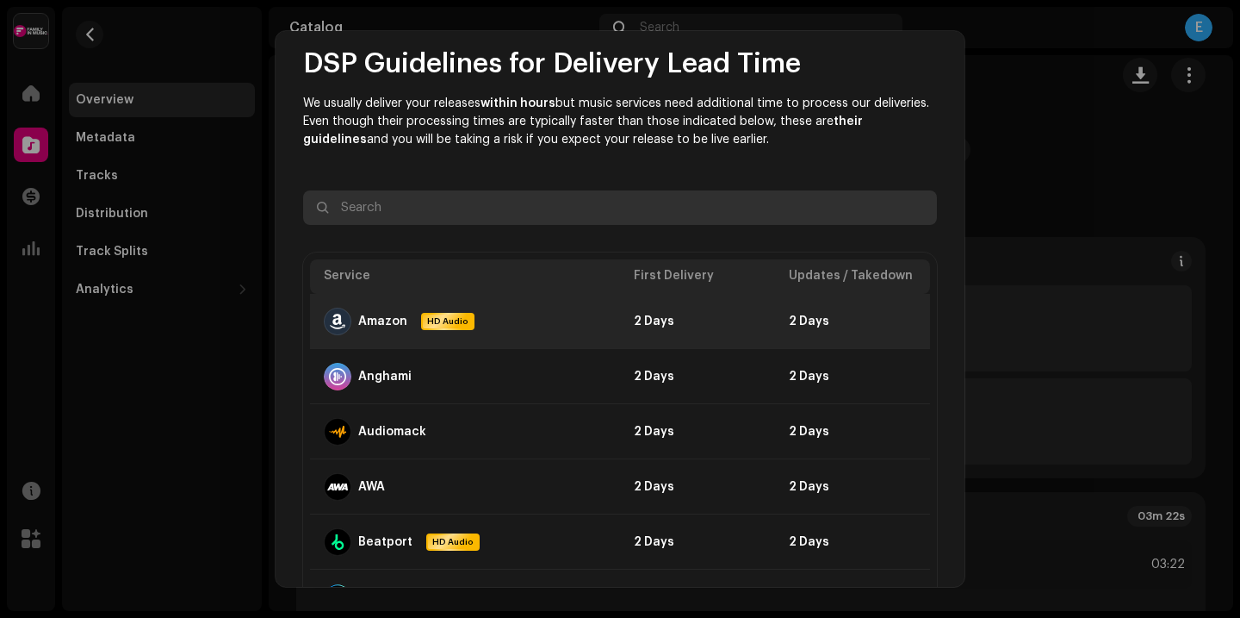
scroll to position [0, 0]
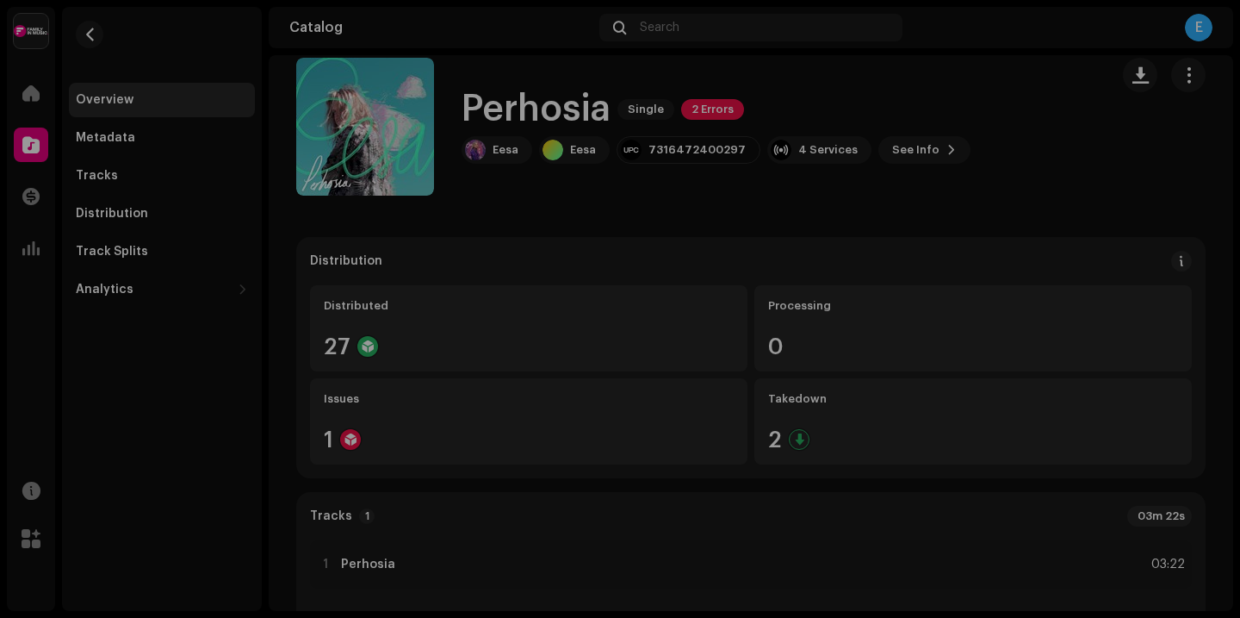
click at [974, 220] on div "DSP Guidelines for Delivery Lead Time We usually deliver your releases within h…" at bounding box center [620, 309] width 1240 height 618
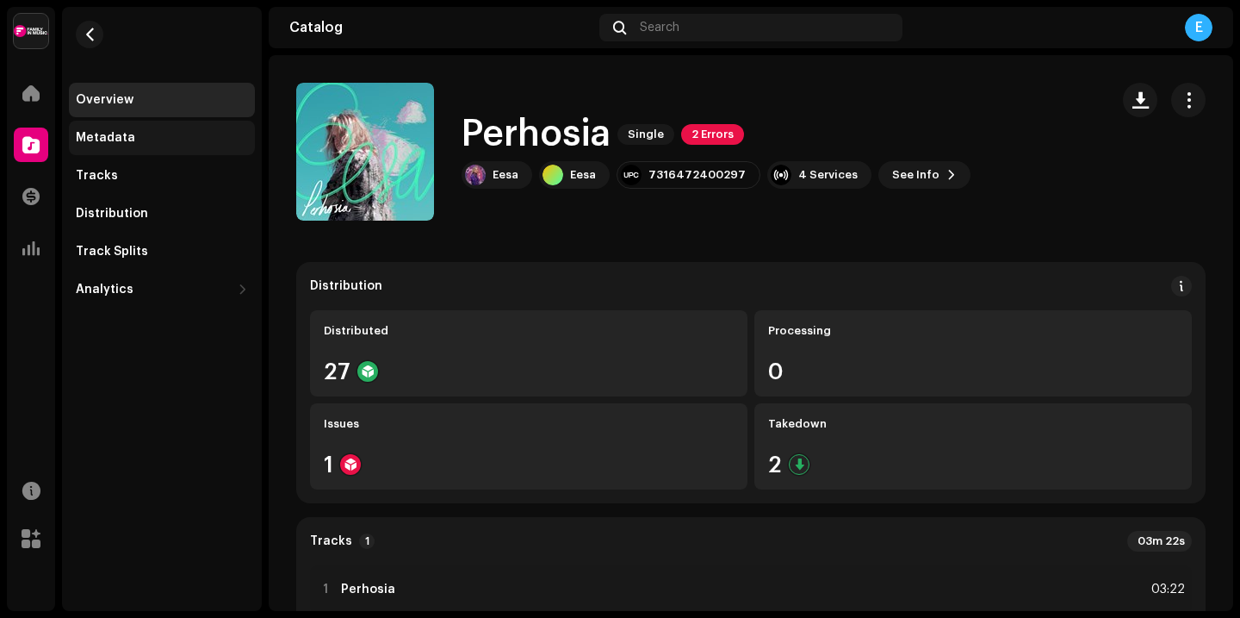
click at [144, 138] on div "Metadata" at bounding box center [162, 138] width 172 height 14
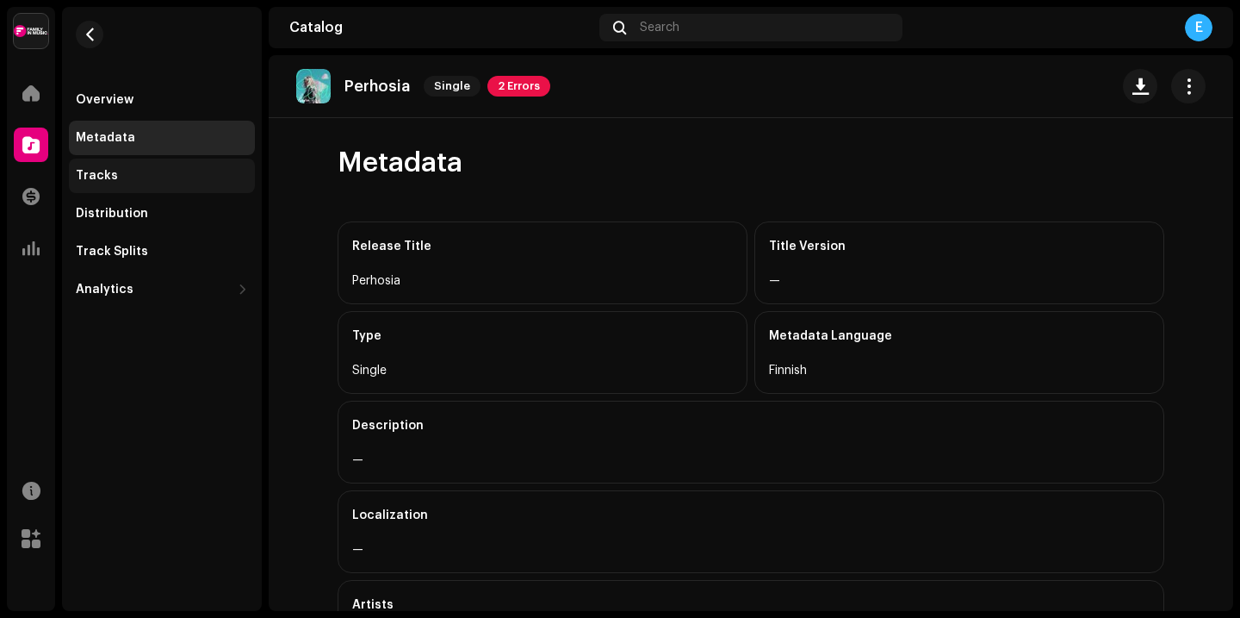
click at [147, 170] on div "Tracks" at bounding box center [162, 176] width 172 height 14
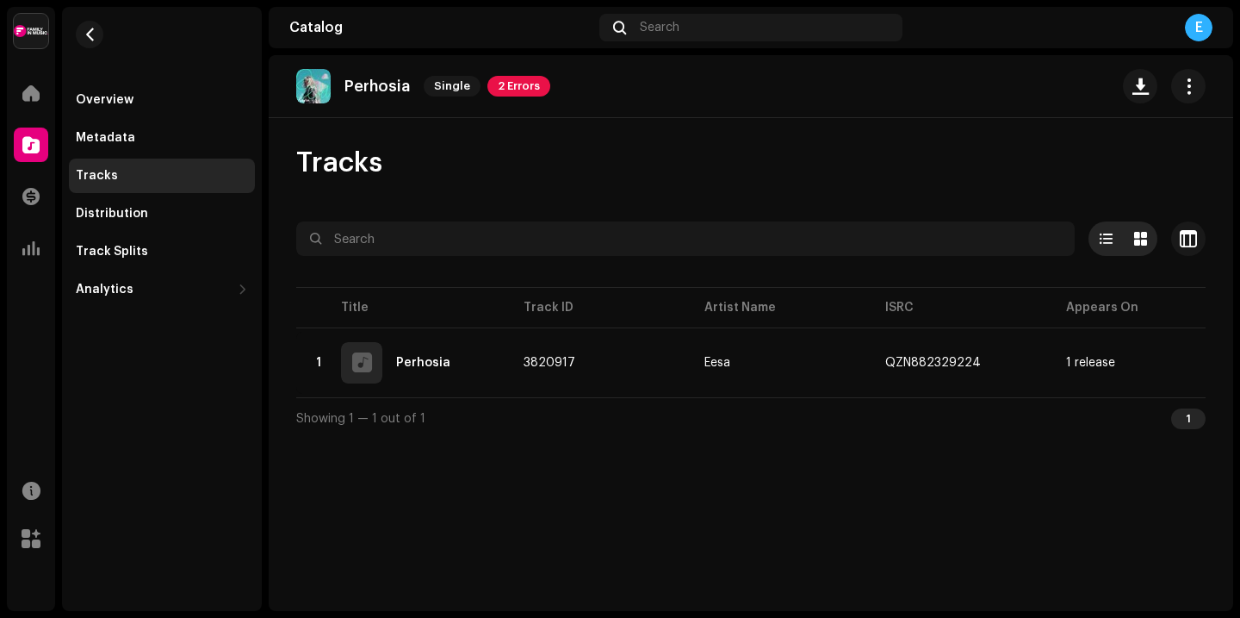
click at [1139, 238] on span at bounding box center [1140, 239] width 13 height 14
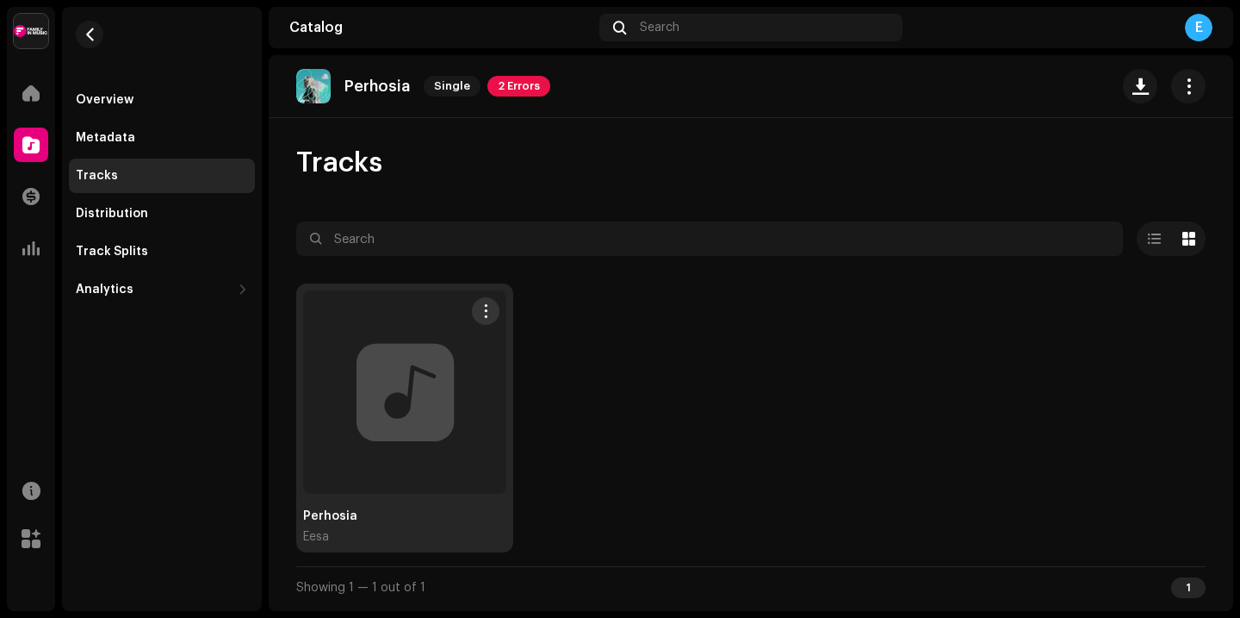
click at [419, 315] on div at bounding box center [404, 391] width 203 height 203
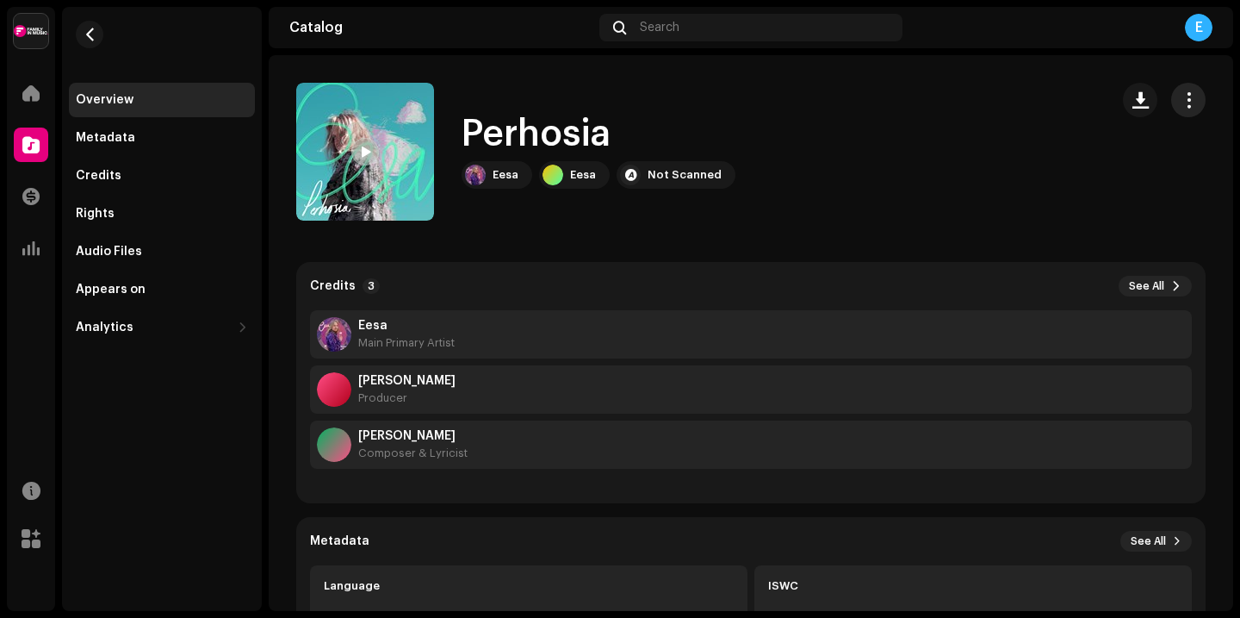
click at [1181, 105] on span "button" at bounding box center [1189, 100] width 16 height 14
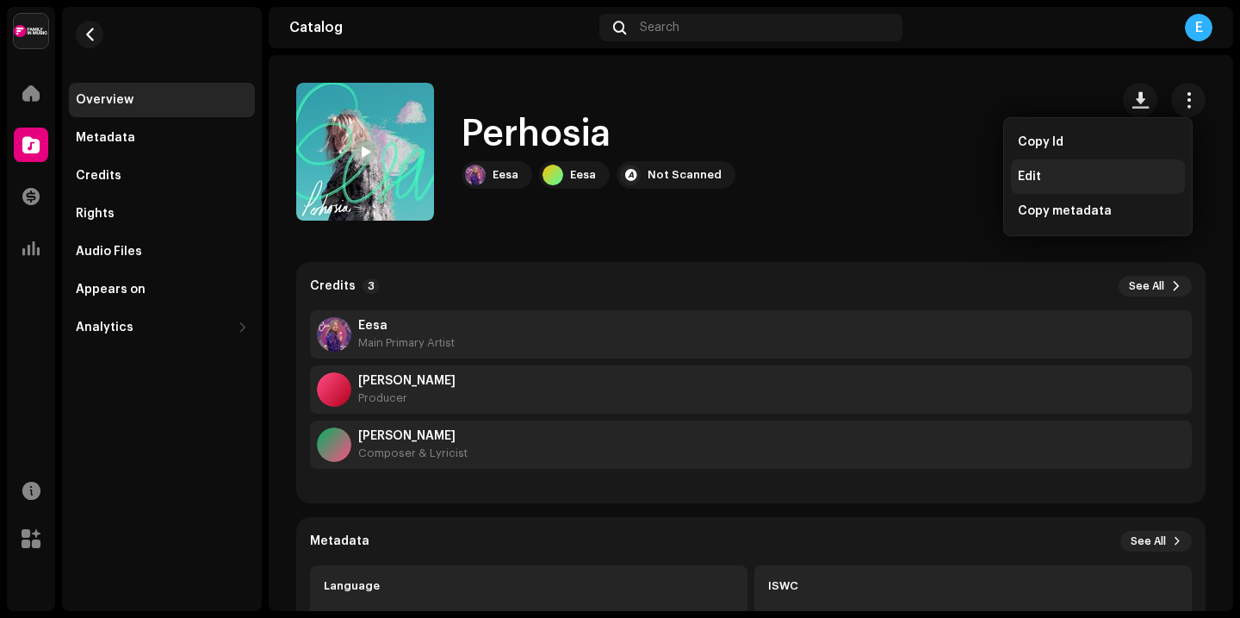
click at [1025, 176] on span "Edit" at bounding box center [1029, 177] width 23 height 14
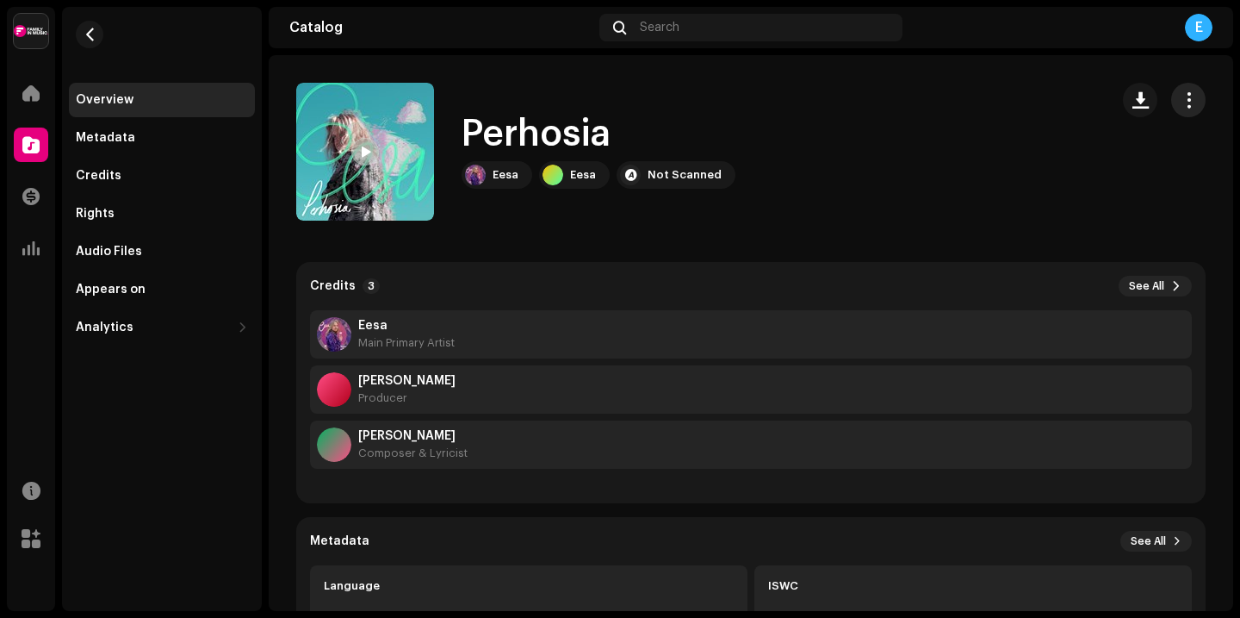
click at [1181, 103] on span "button" at bounding box center [1189, 100] width 16 height 14
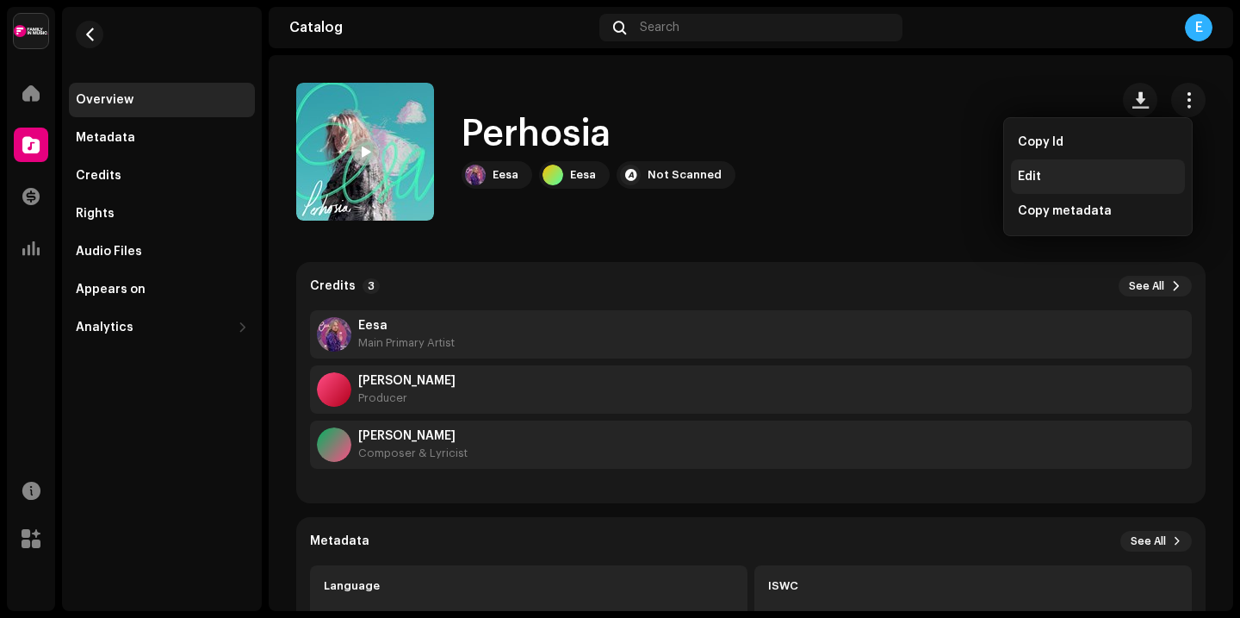
click at [1029, 183] on span "Edit" at bounding box center [1029, 177] width 23 height 14
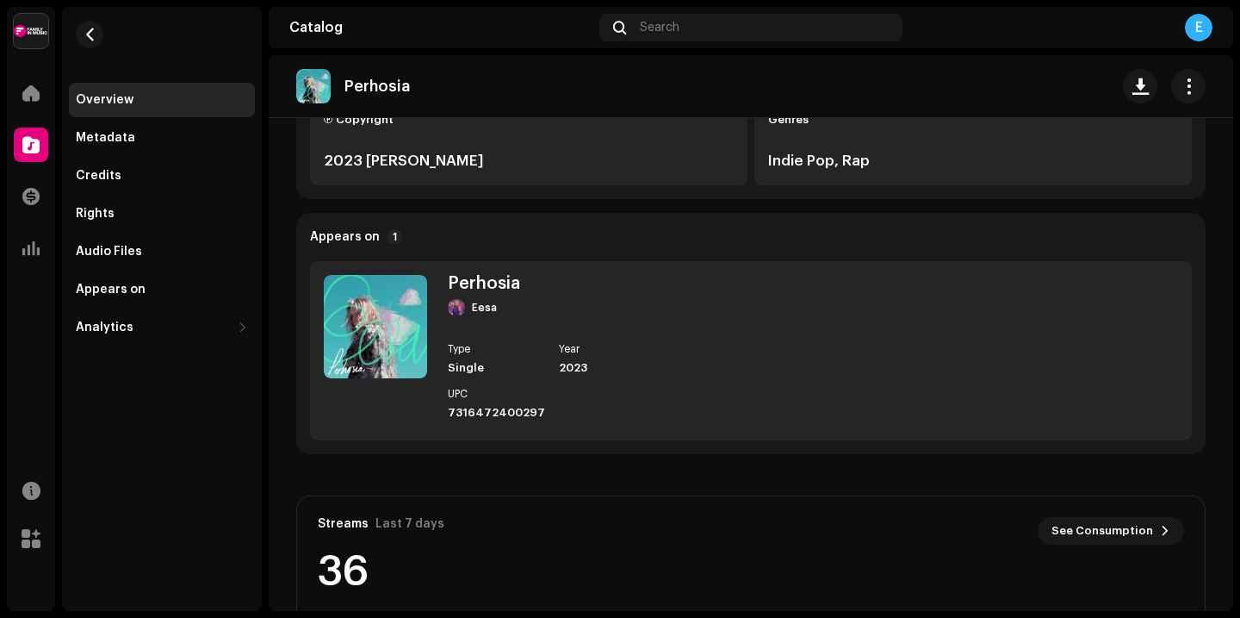
scroll to position [488, 0]
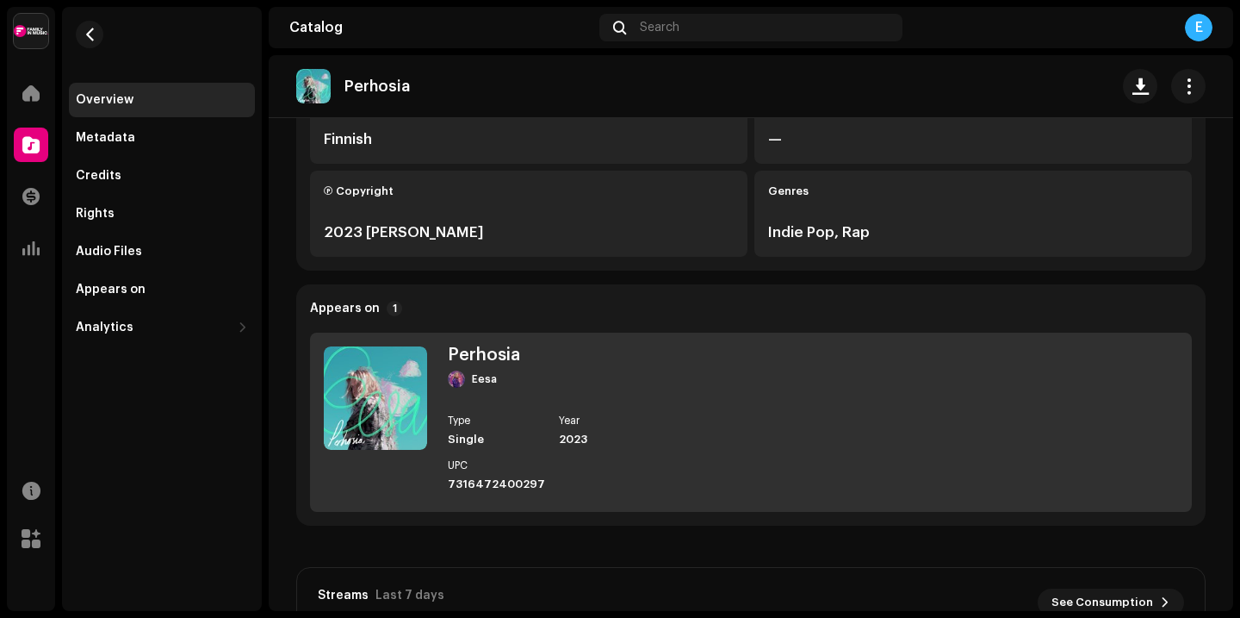
click at [404, 373] on img at bounding box center [375, 397] width 103 height 103
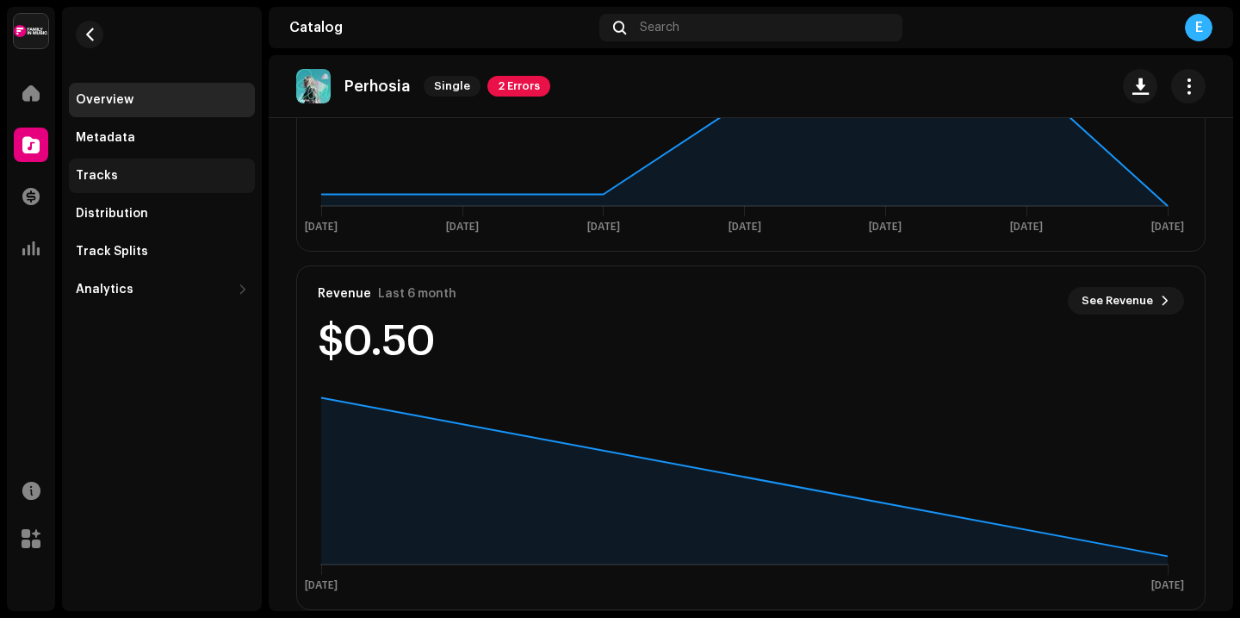
scroll to position [1137, 0]
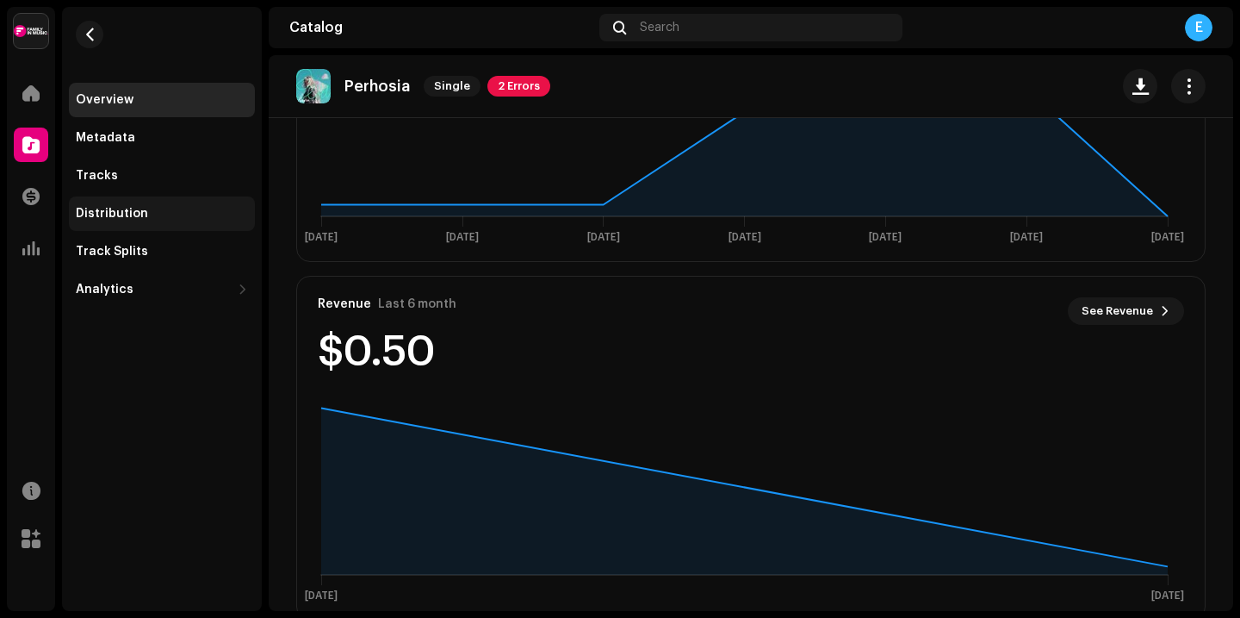
click at [101, 213] on div "Distribution" at bounding box center [112, 214] width 72 height 14
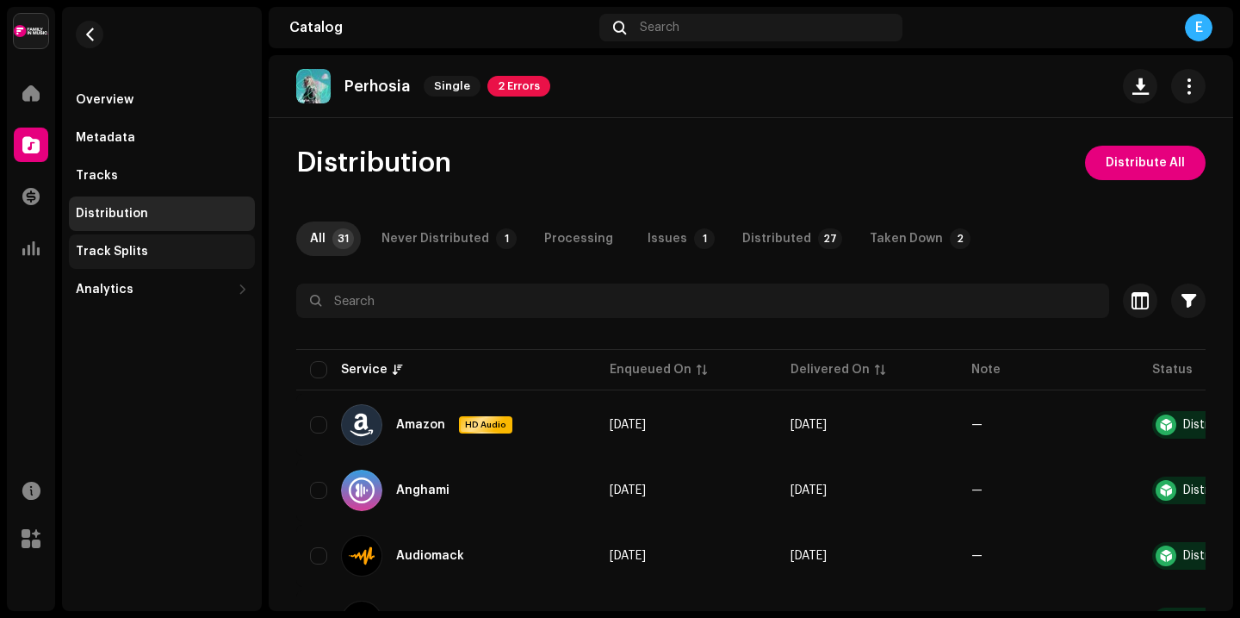
click at [193, 250] on div "Track Splits" at bounding box center [162, 252] width 172 height 14
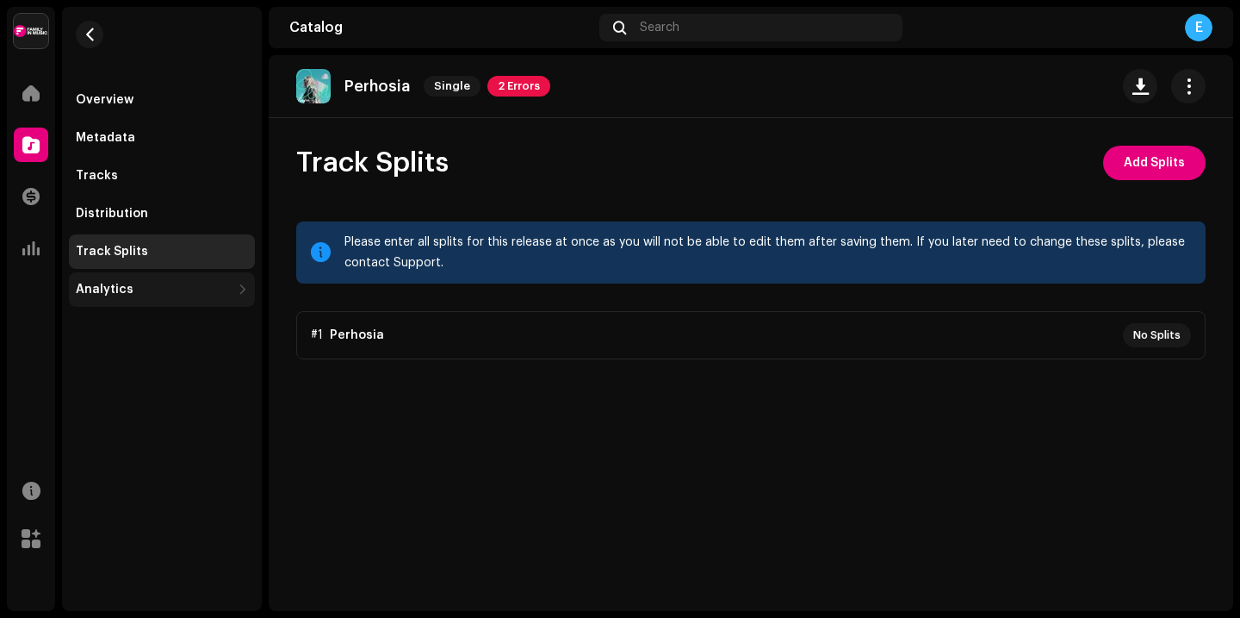
click at [97, 293] on div "Analytics" at bounding box center [105, 290] width 58 height 14
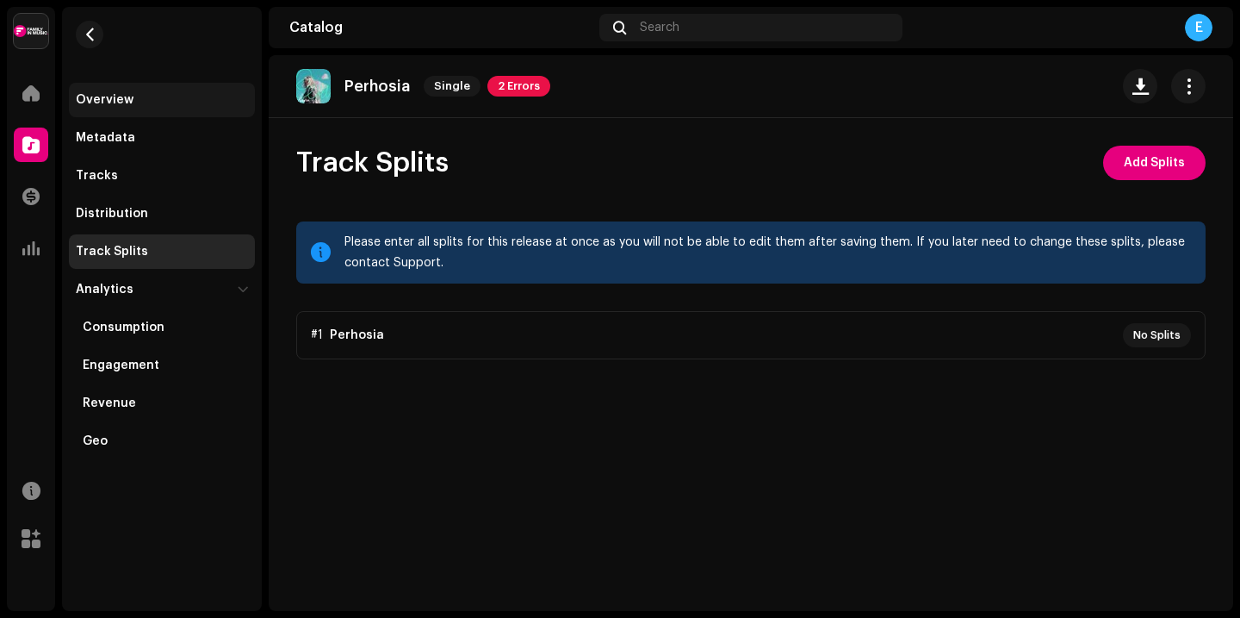
click at [102, 105] on div "Overview" at bounding box center [105, 100] width 58 height 14
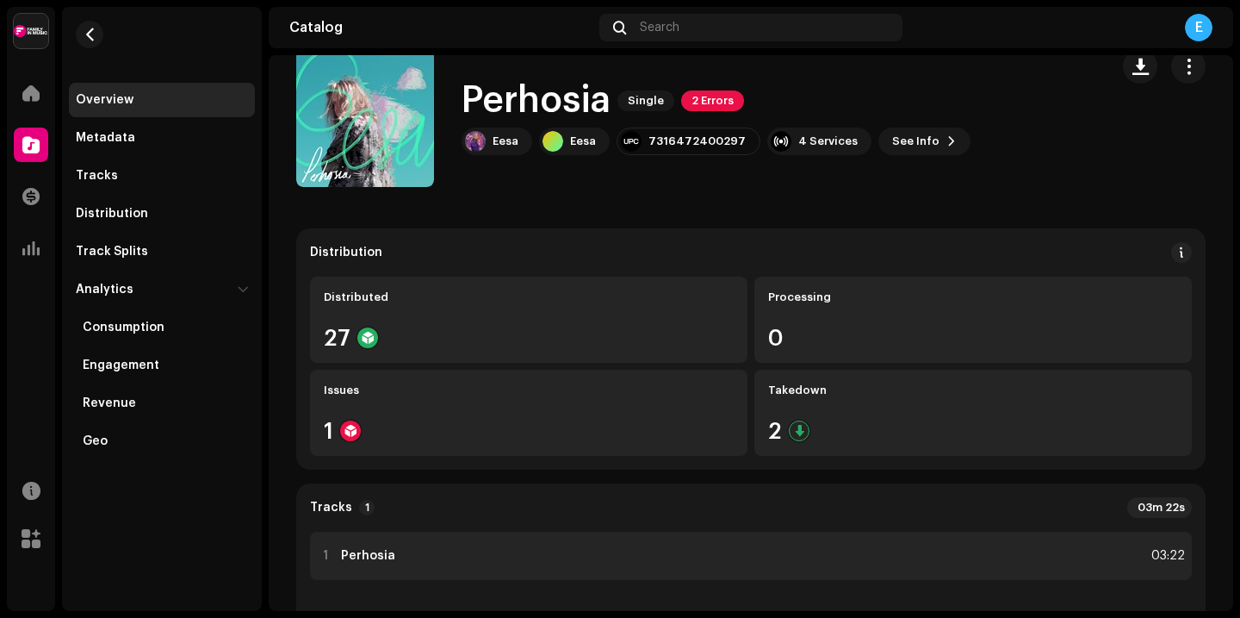
scroll to position [100, 0]
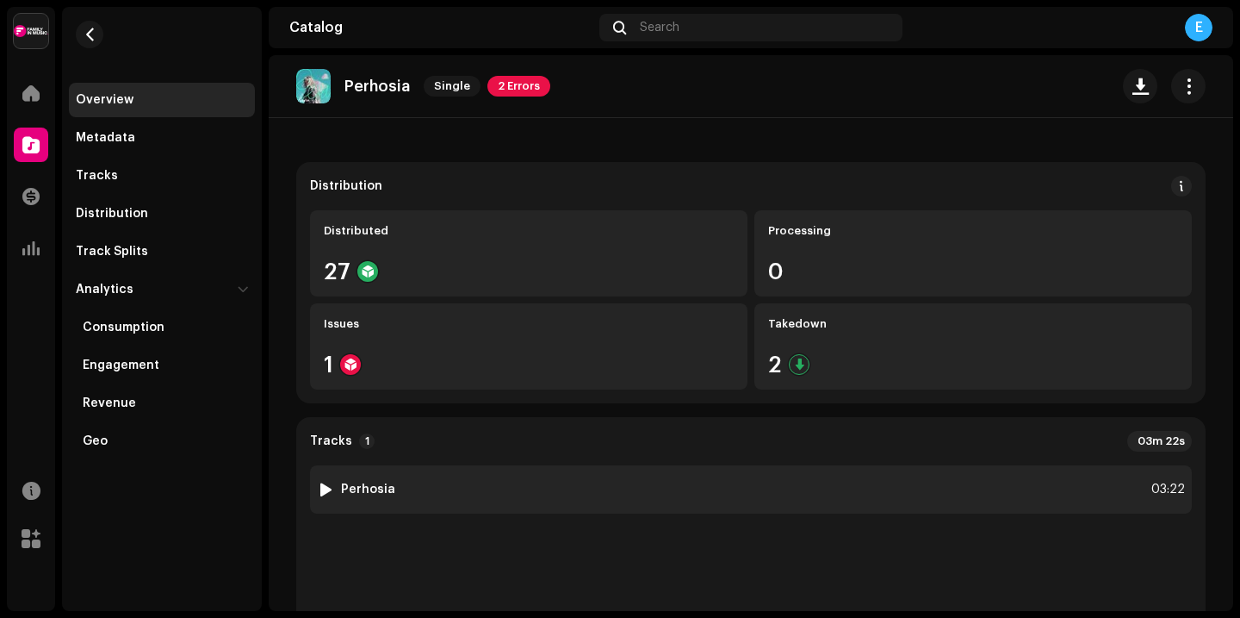
click at [383, 498] on div "1 Perhosia" at bounding box center [356, 489] width 78 height 17
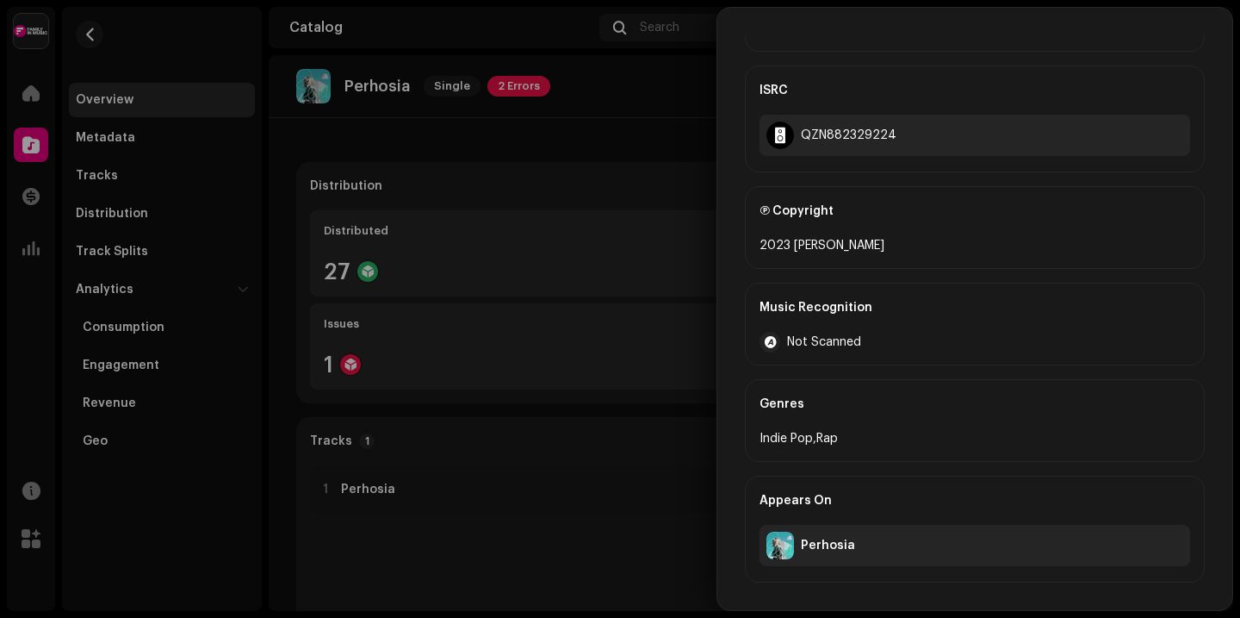
scroll to position [0, 0]
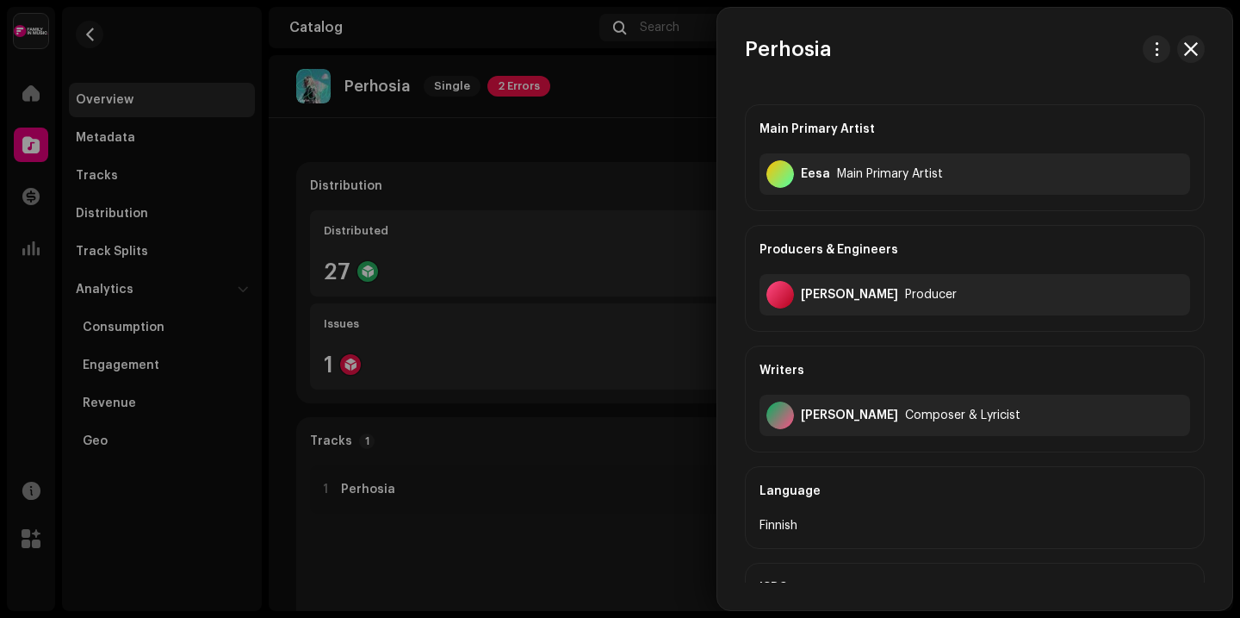
click at [576, 168] on div at bounding box center [620, 309] width 1240 height 618
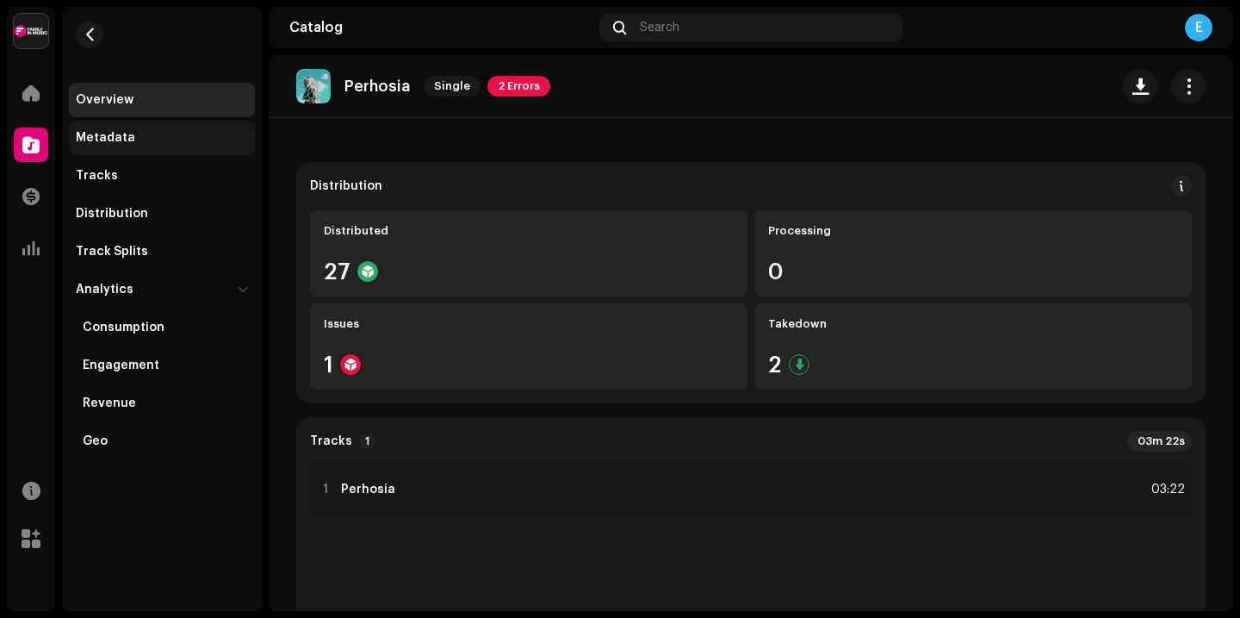
click at [151, 127] on div "Metadata" at bounding box center [162, 138] width 186 height 34
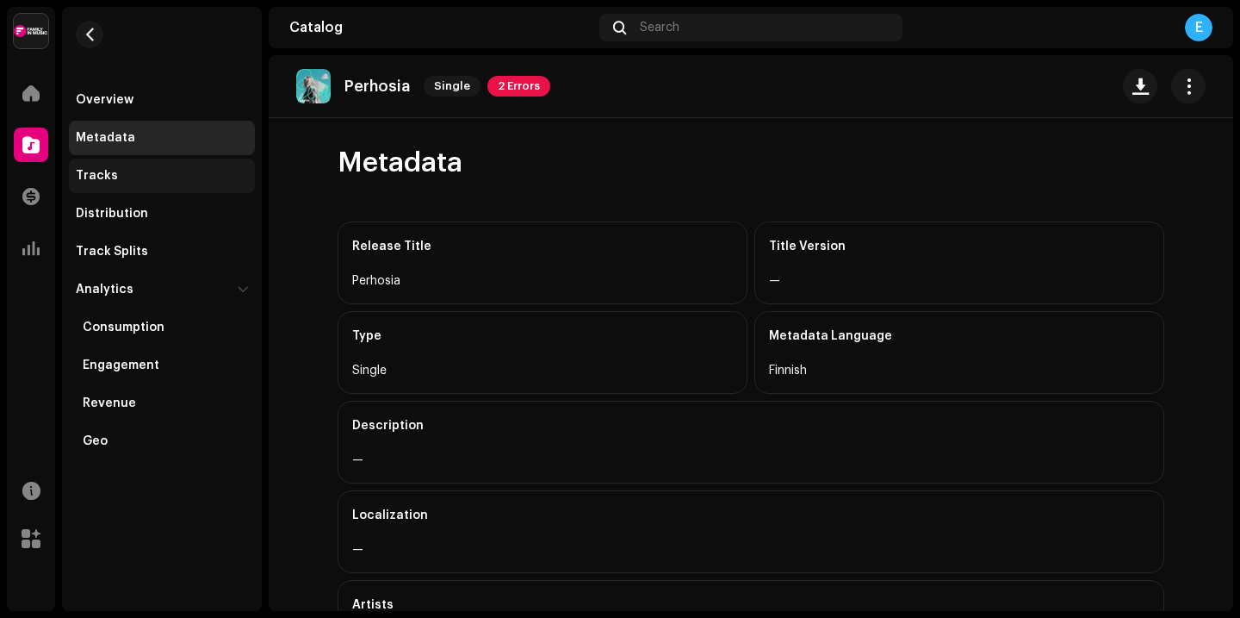
click at [112, 166] on div "Tracks" at bounding box center [162, 175] width 186 height 34
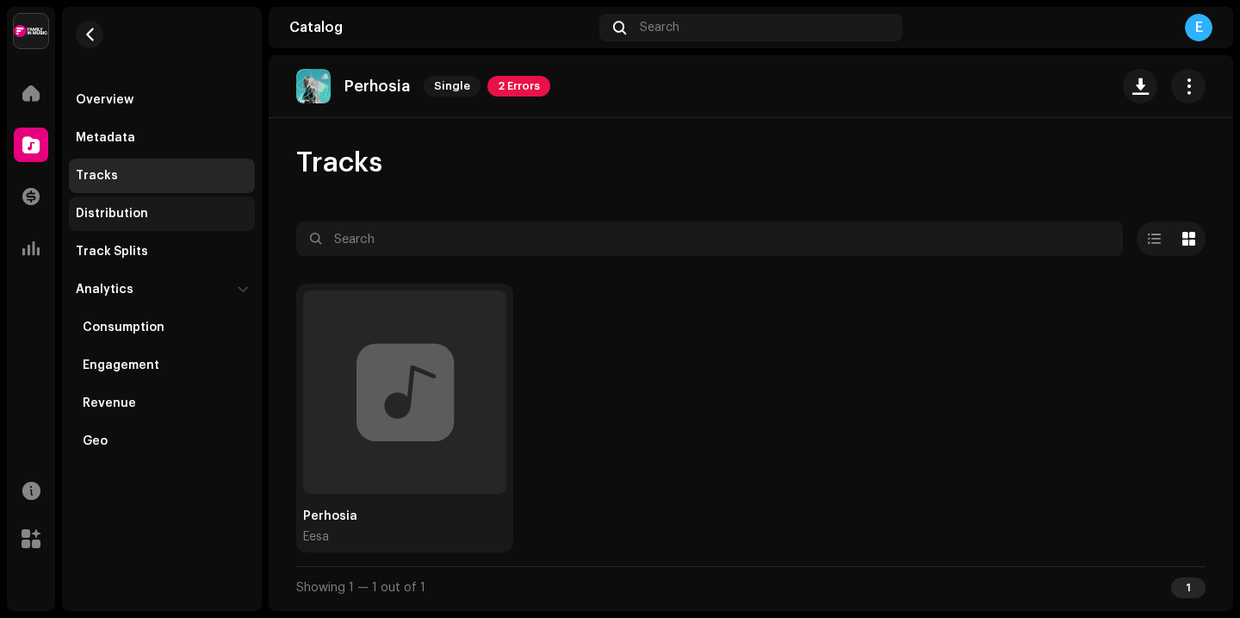
click at [81, 208] on div "Distribution" at bounding box center [112, 214] width 72 height 14
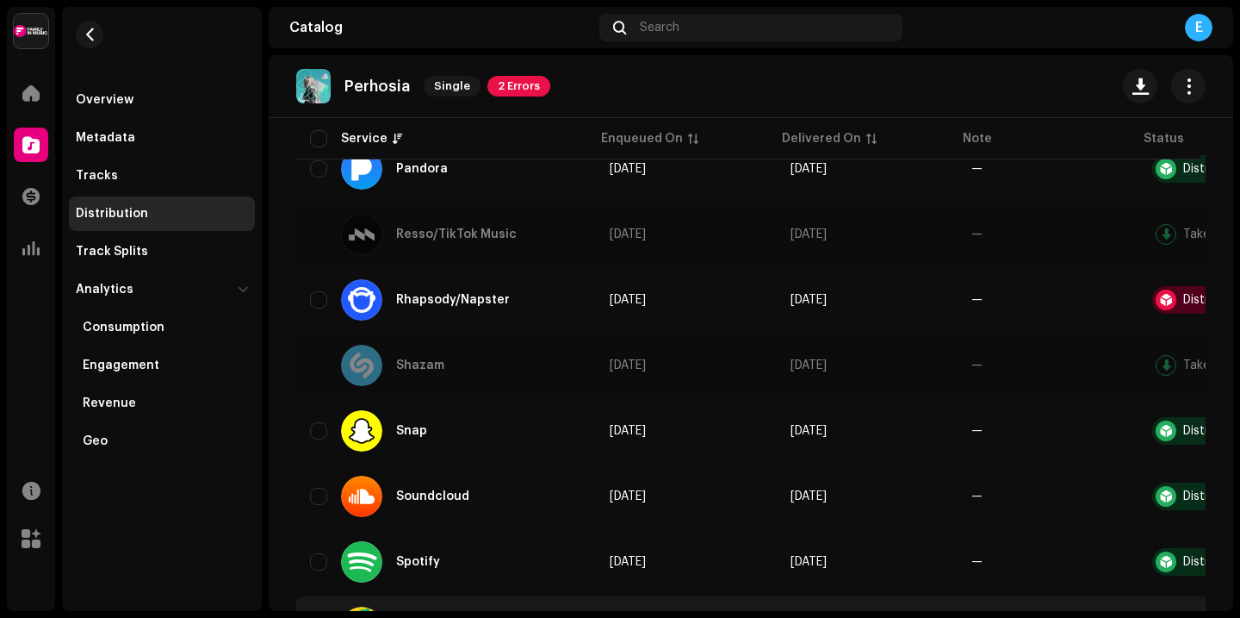
scroll to position [1871, 0]
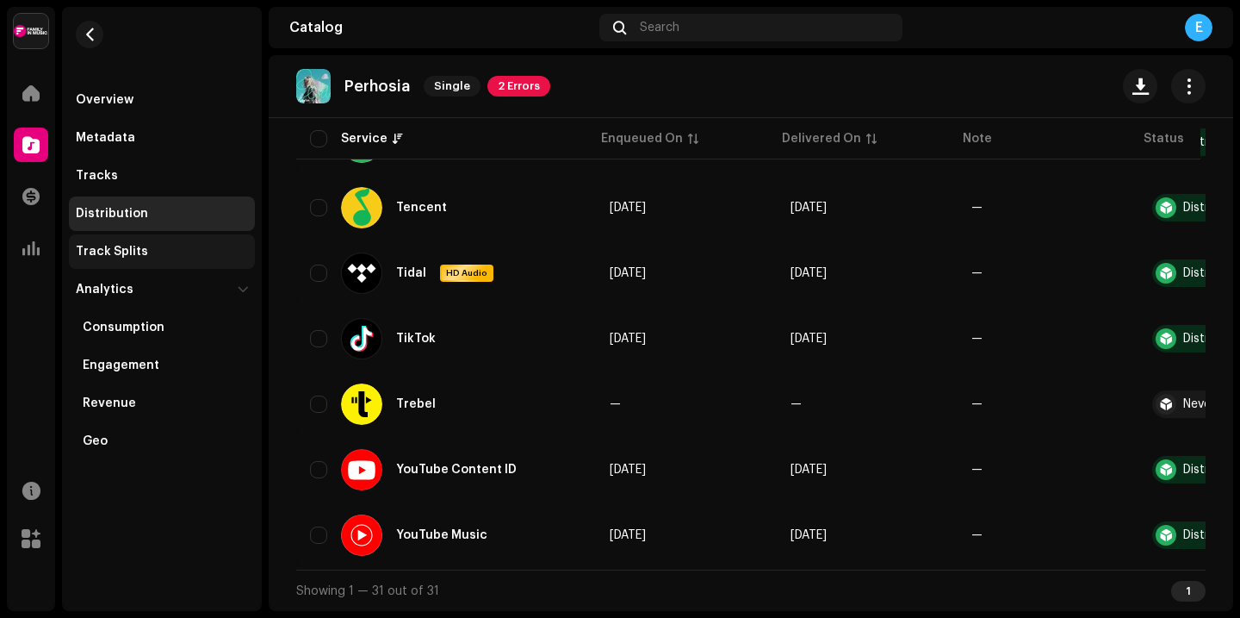
click at [163, 251] on div "Track Splits" at bounding box center [162, 252] width 172 height 14
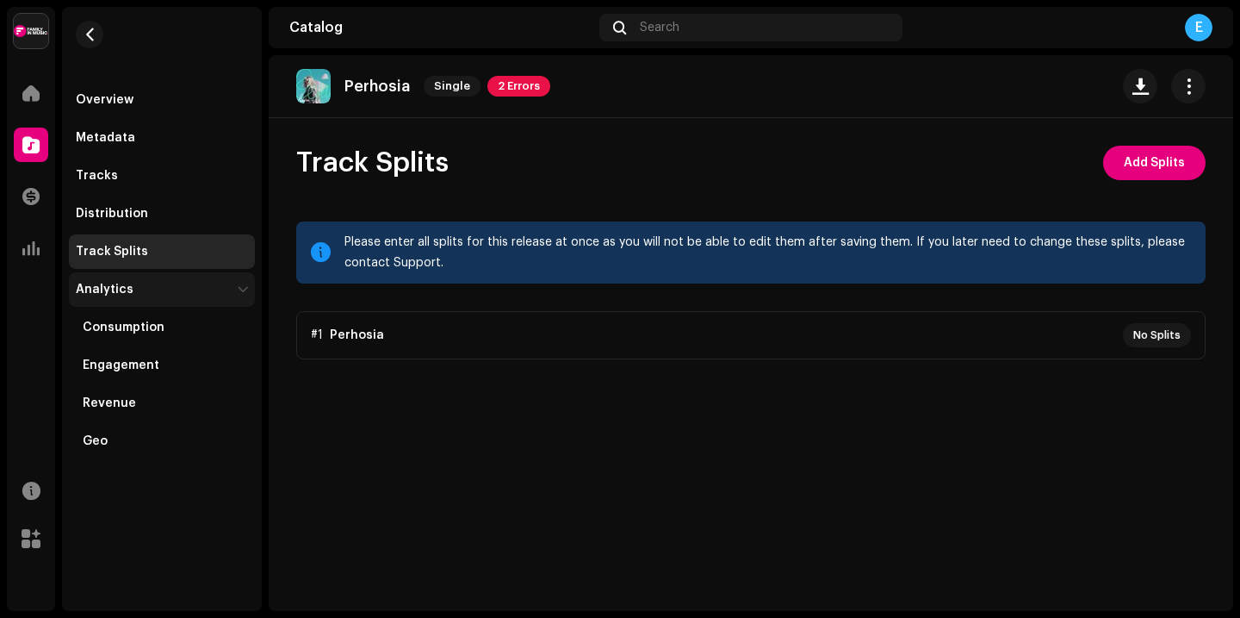
click at [131, 277] on div "Analytics" at bounding box center [162, 289] width 186 height 34
click at [140, 280] on div "Analytics" at bounding box center [162, 289] width 186 height 34
click at [152, 324] on div "Consumption" at bounding box center [124, 327] width 82 height 14
click at [145, 106] on div "Overview" at bounding box center [162, 100] width 172 height 14
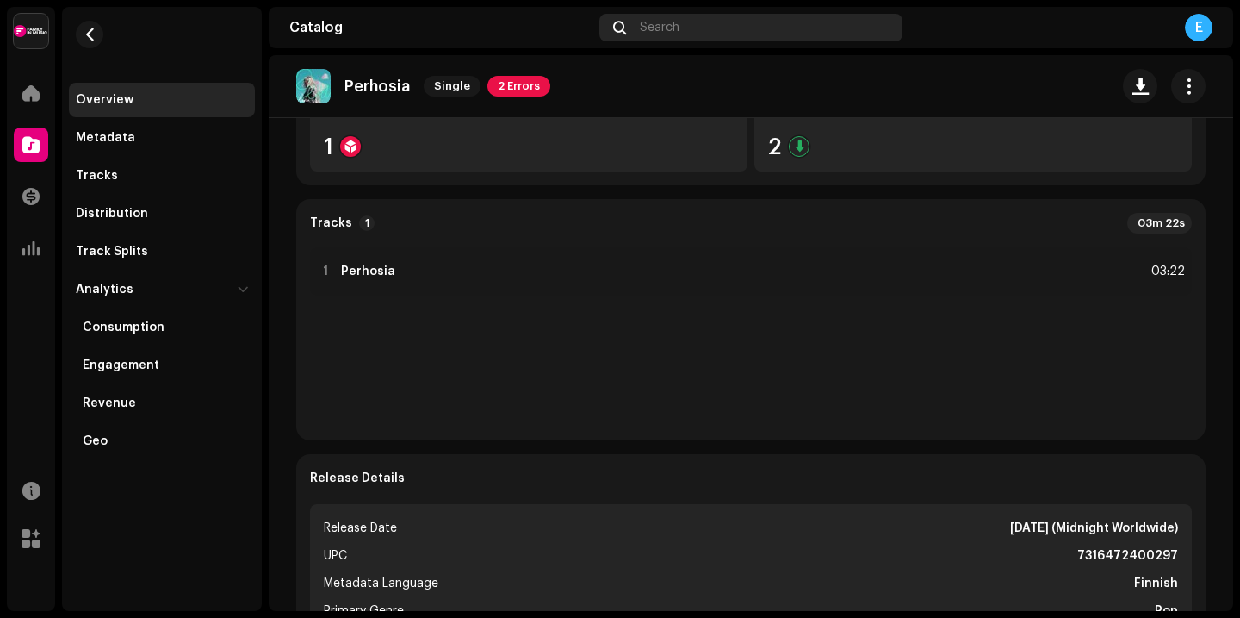
scroll to position [213, 0]
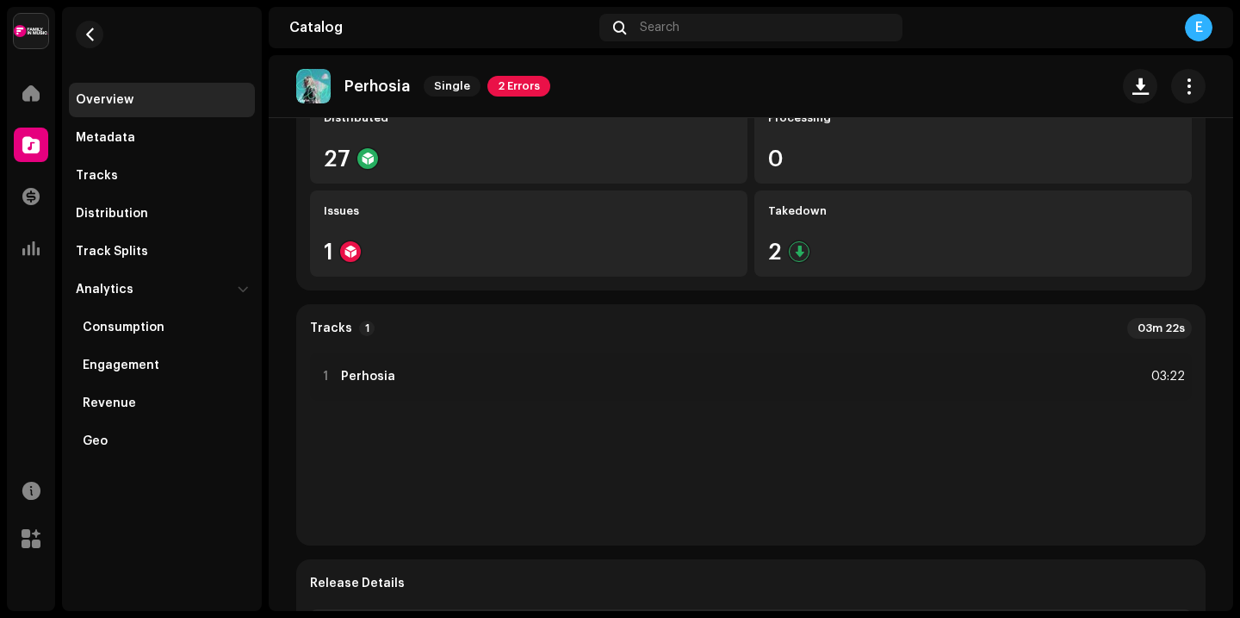
click at [28, 22] on img at bounding box center [31, 31] width 34 height 34
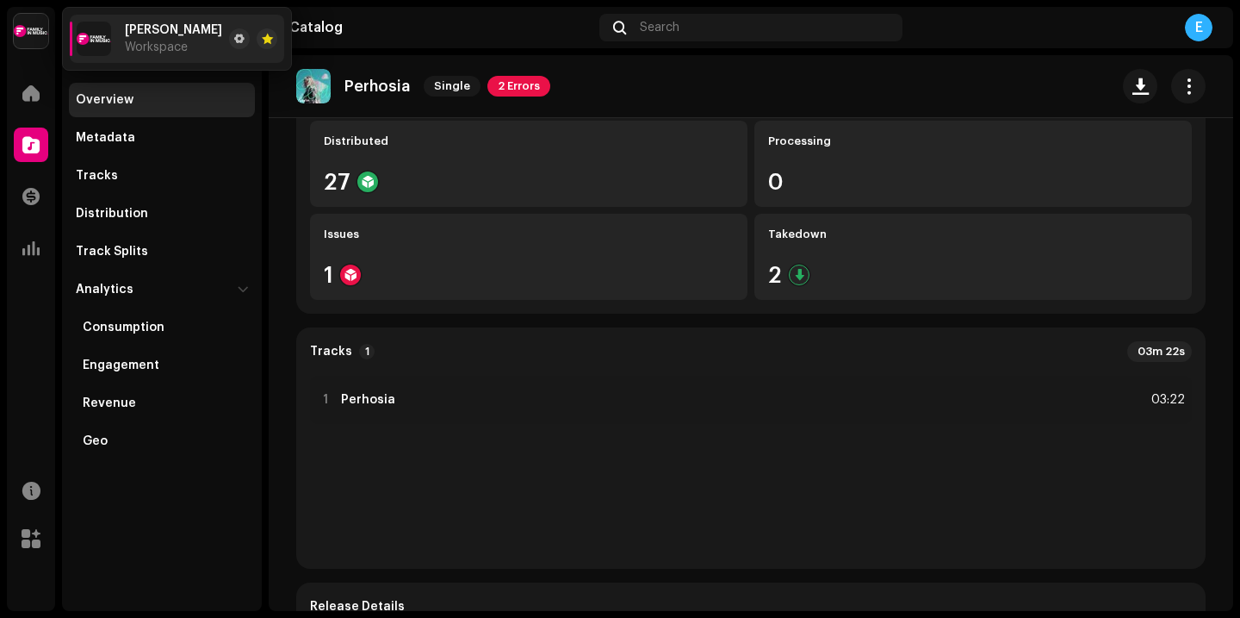
scroll to position [188, 0]
click at [35, 146] on span at bounding box center [30, 145] width 17 height 14
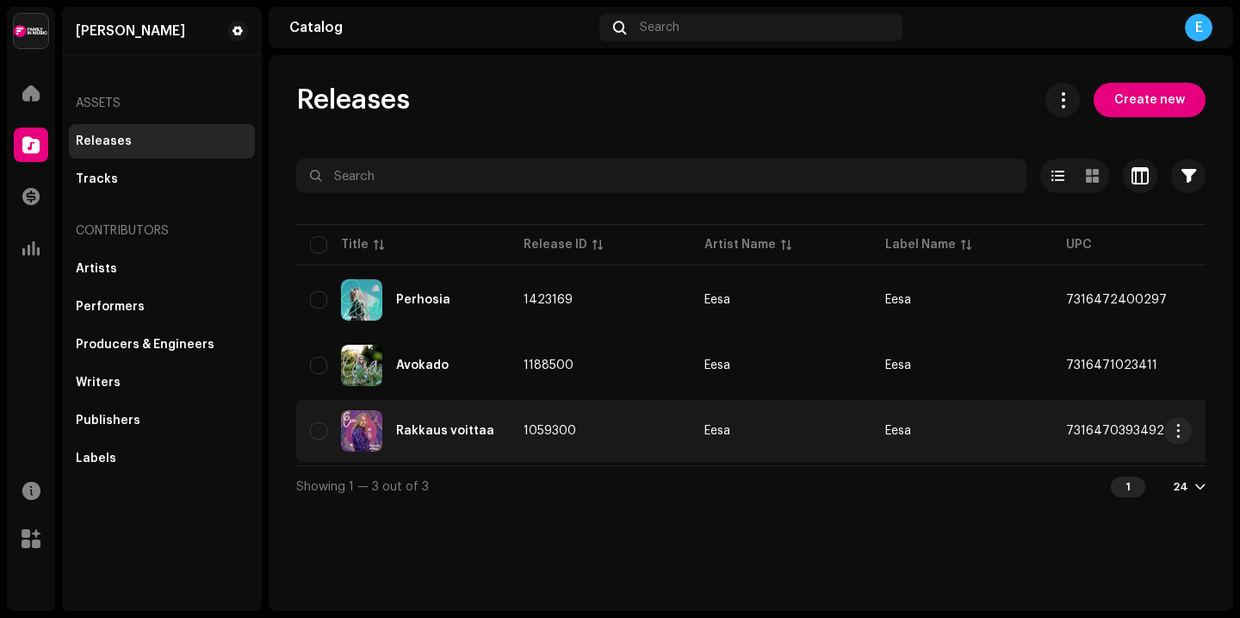
click at [468, 441] on div "Rakkaus voittaa" at bounding box center [403, 430] width 186 height 41
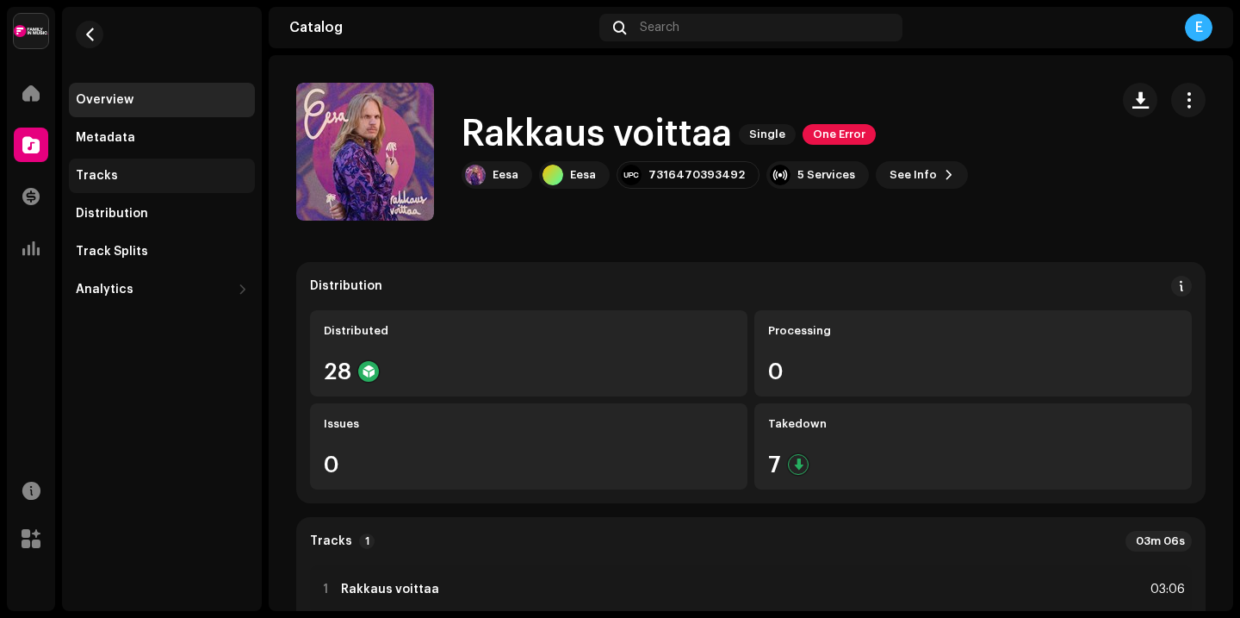
click at [101, 167] on div "Tracks" at bounding box center [162, 175] width 186 height 34
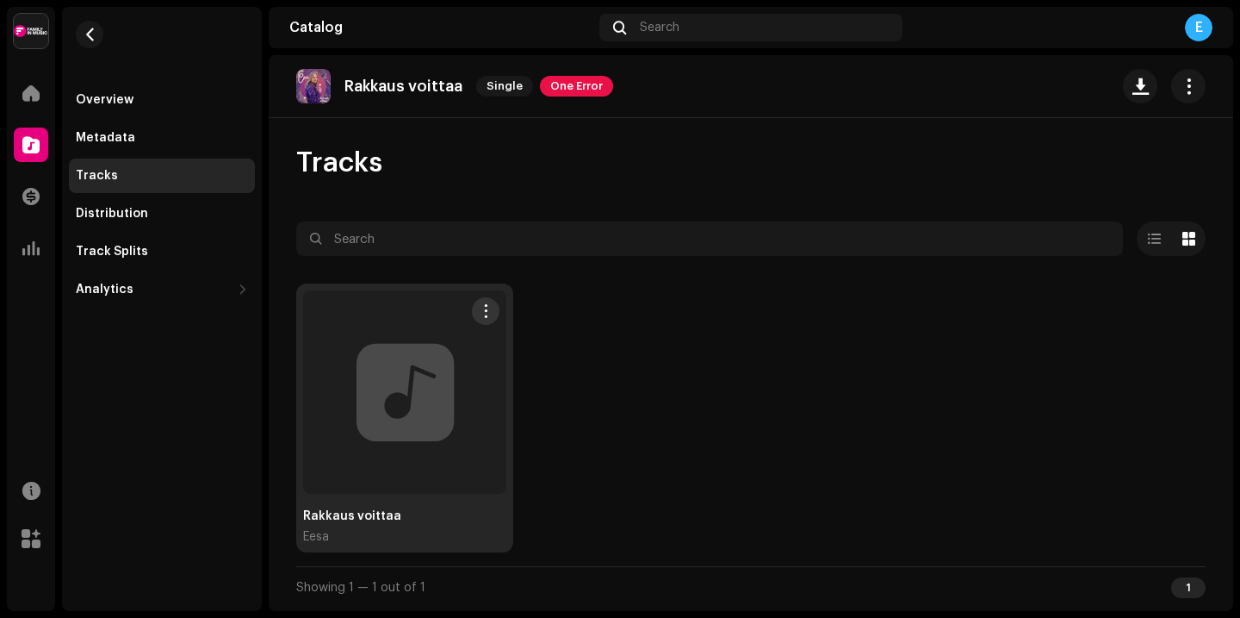
click at [425, 401] on div at bounding box center [404, 391] width 203 height 203
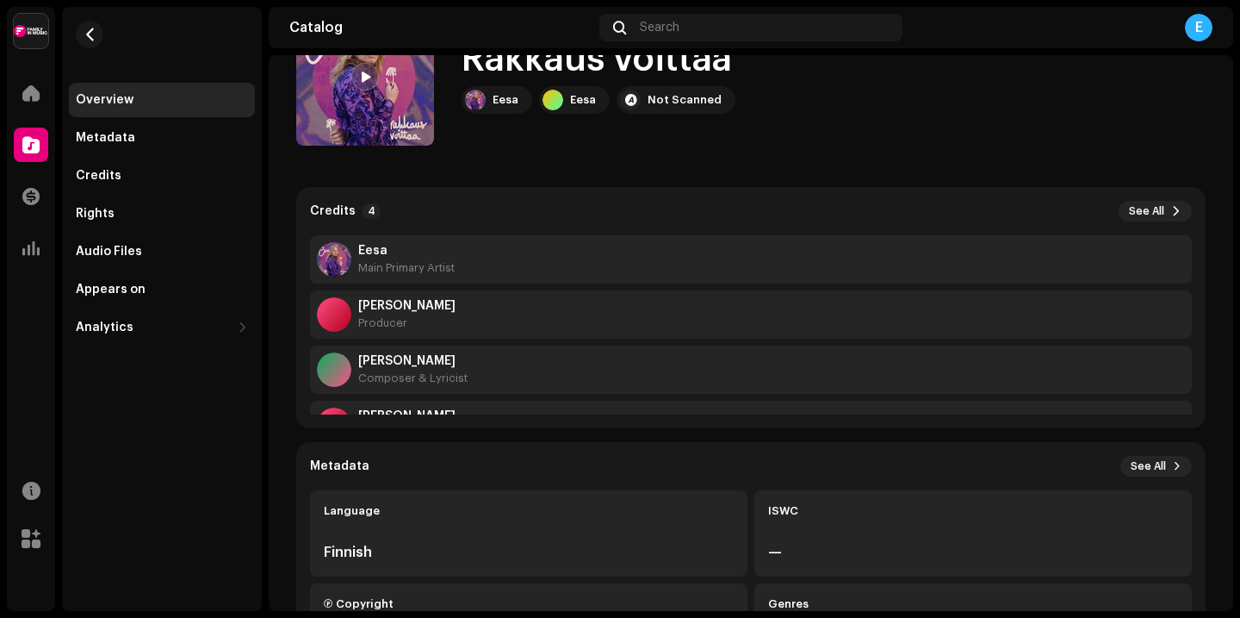
scroll to position [55, 0]
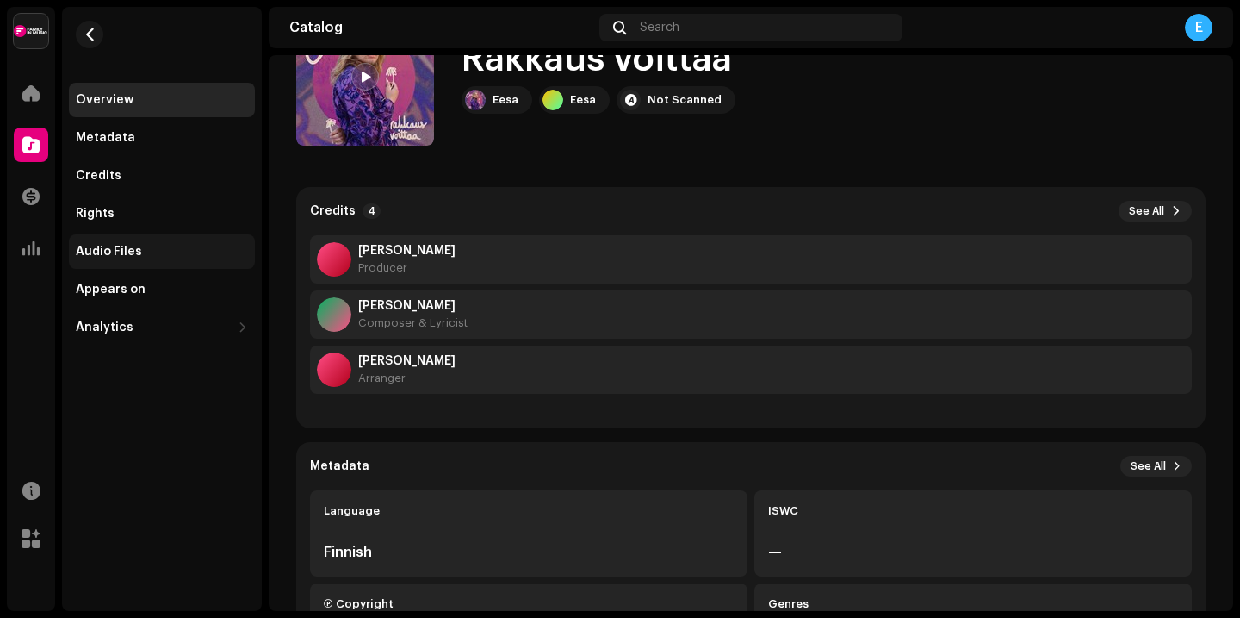
click at [168, 252] on div "Audio Files" at bounding box center [162, 252] width 172 height 14
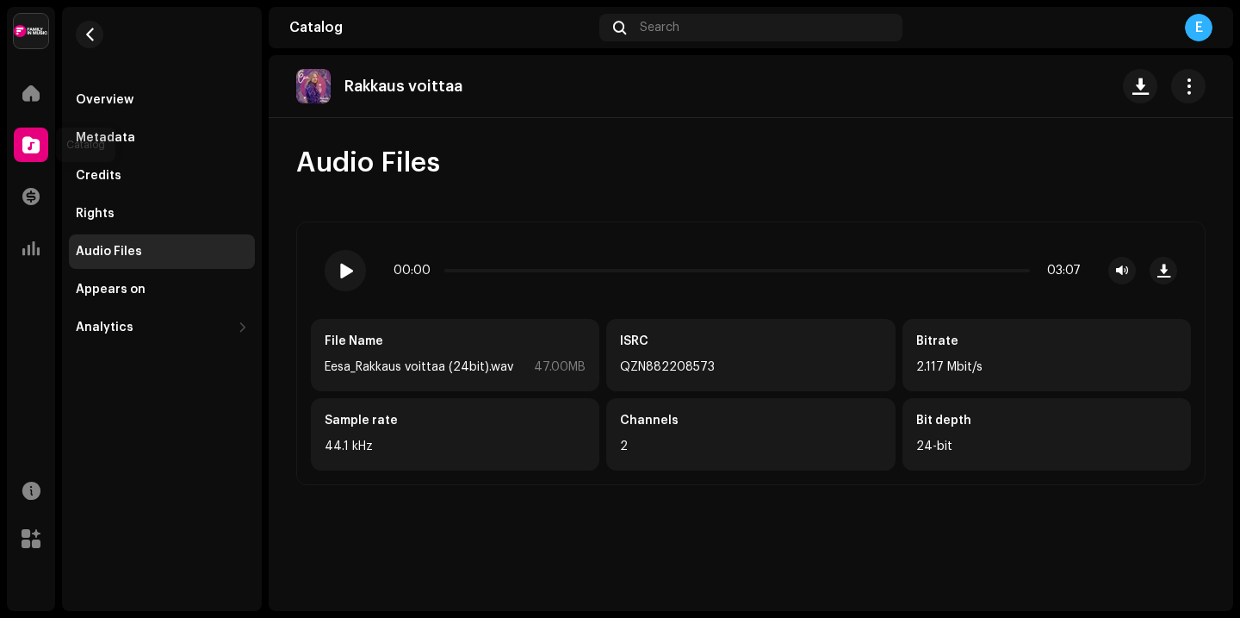
click at [24, 146] on span at bounding box center [30, 145] width 17 height 14
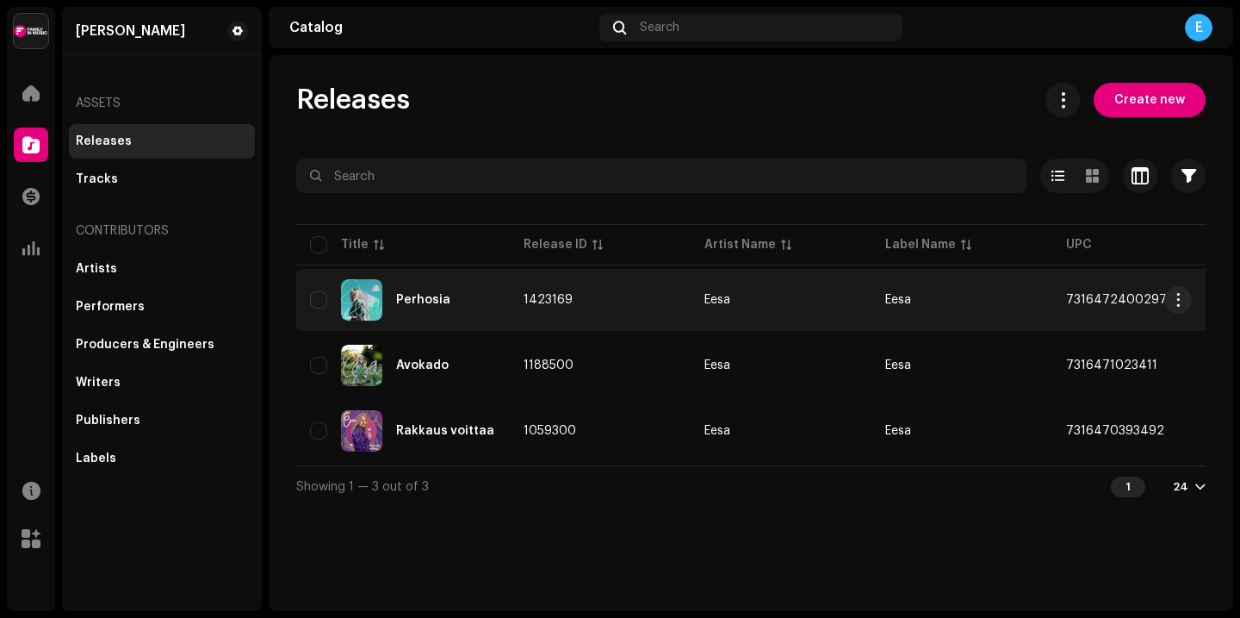
click at [357, 320] on img at bounding box center [361, 299] width 41 height 41
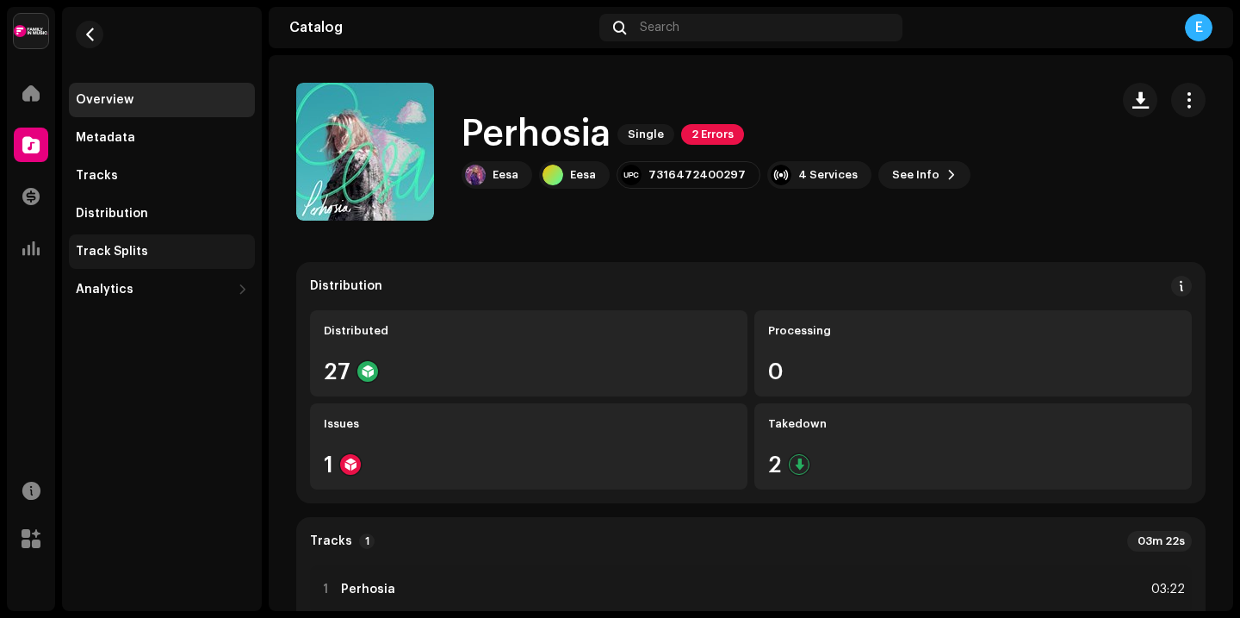
click at [103, 258] on div "Track Splits" at bounding box center [112, 252] width 72 height 14
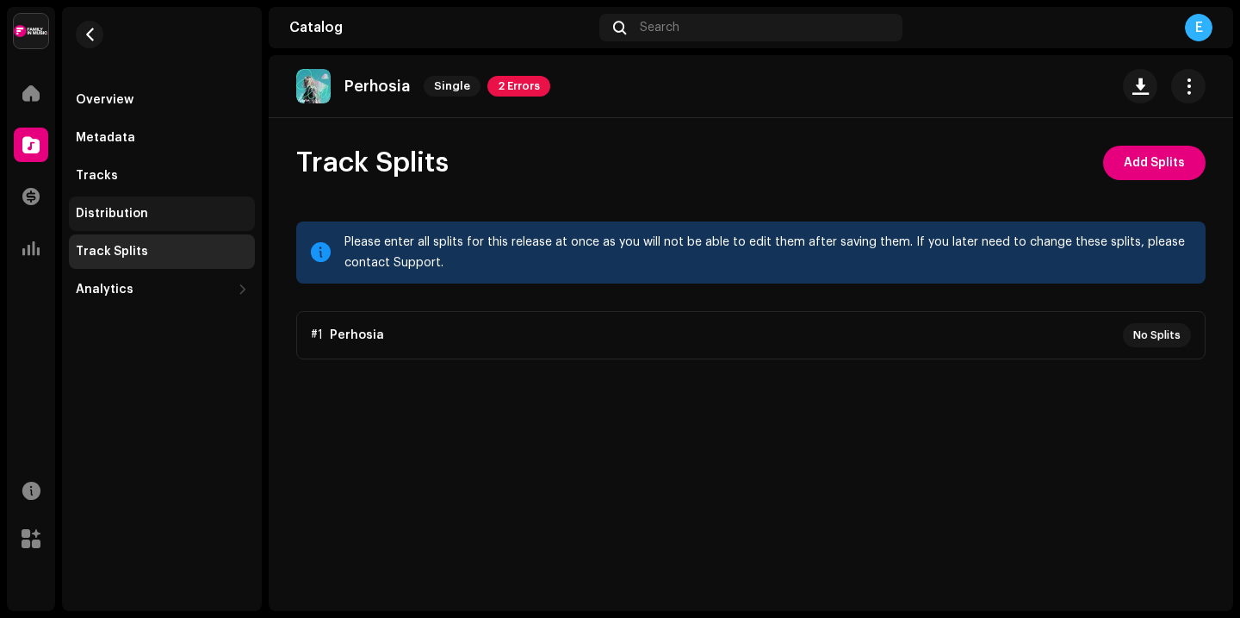
click at [134, 224] on div "Distribution" at bounding box center [162, 213] width 186 height 34
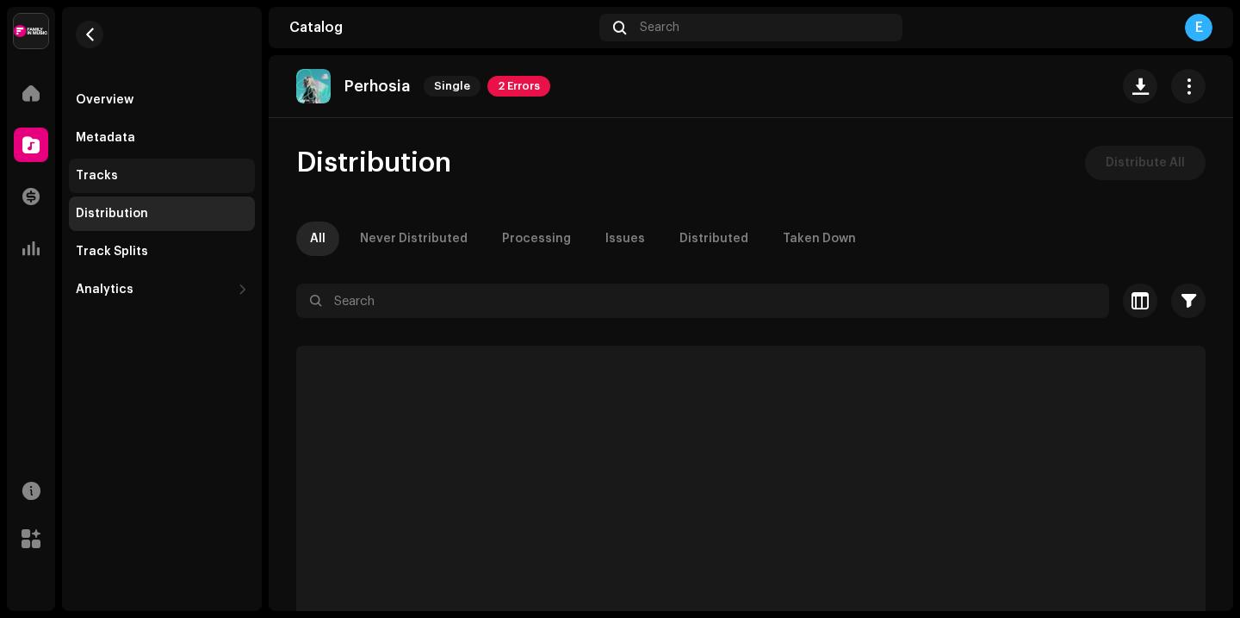
click at [117, 160] on div "Tracks" at bounding box center [162, 175] width 186 height 34
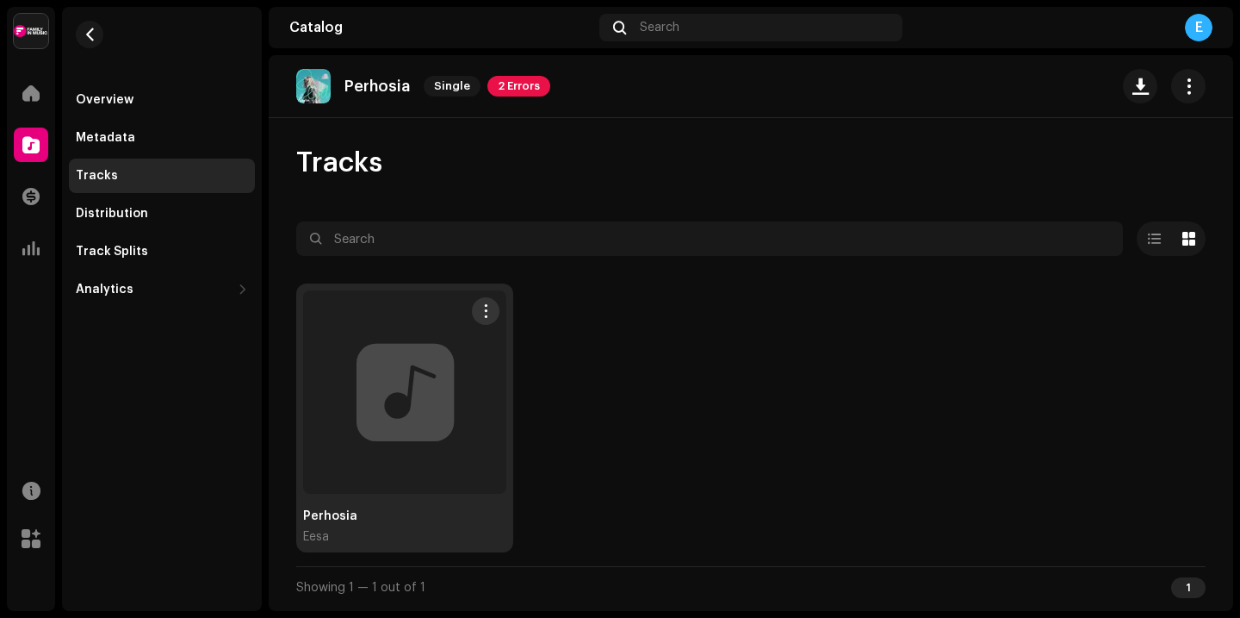
click at [400, 342] on div at bounding box center [404, 391] width 203 height 203
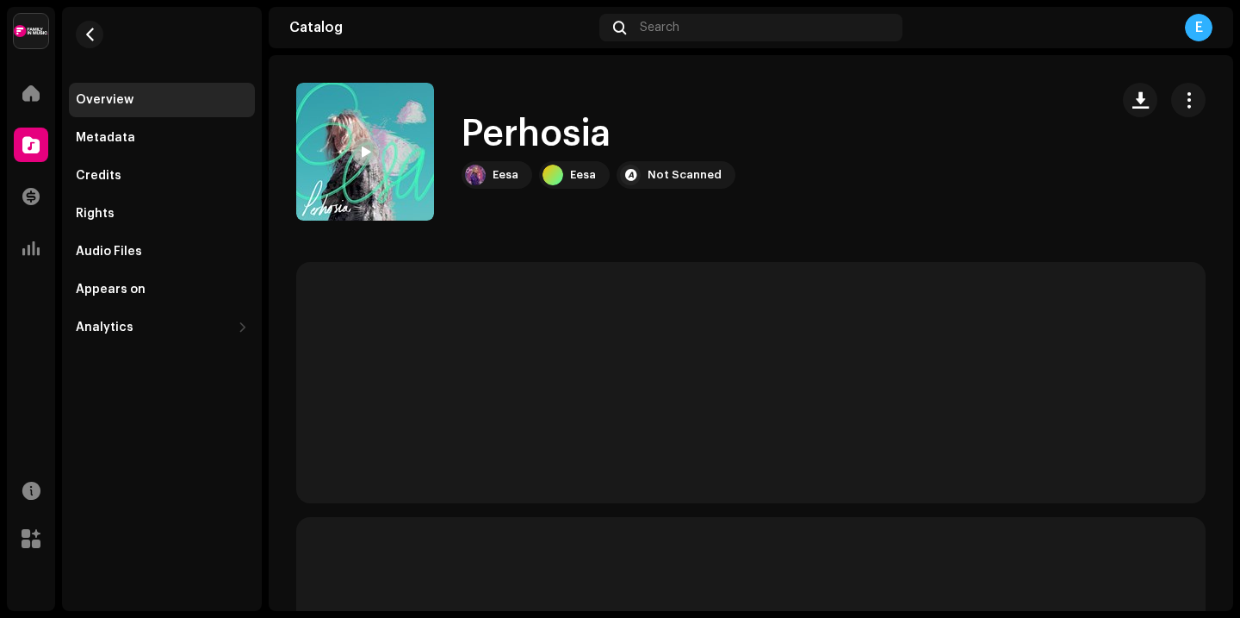
scroll to position [137, 0]
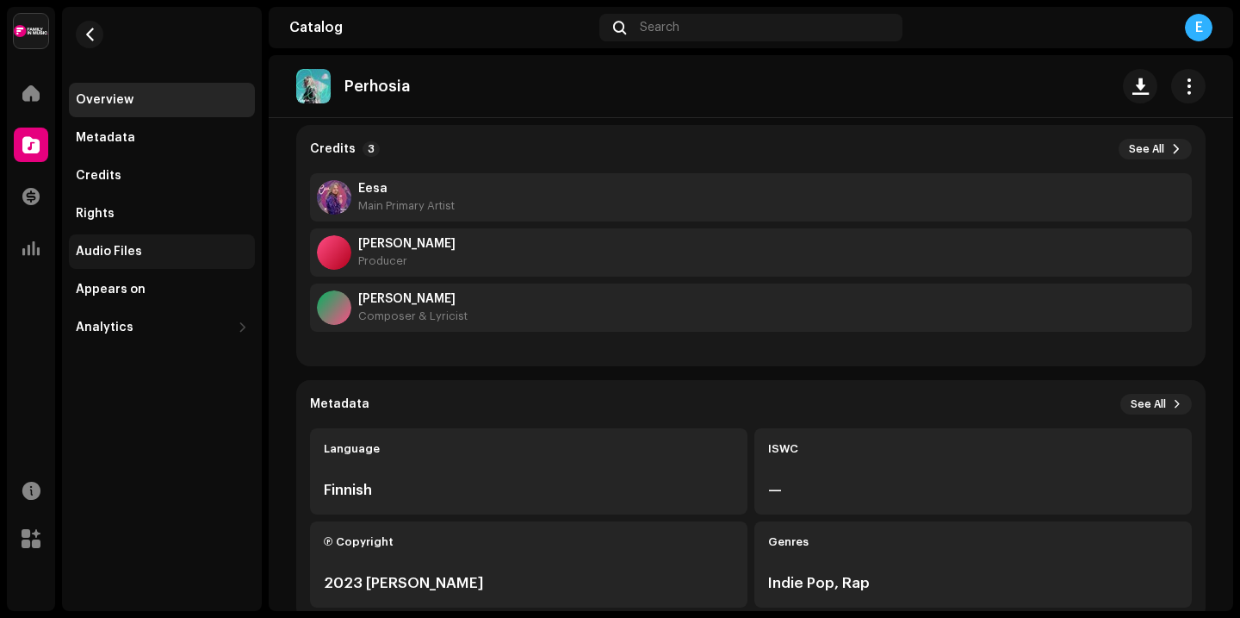
click at [119, 253] on div "Audio Files" at bounding box center [109, 252] width 66 height 14
